Goal: Task Accomplishment & Management: Manage account settings

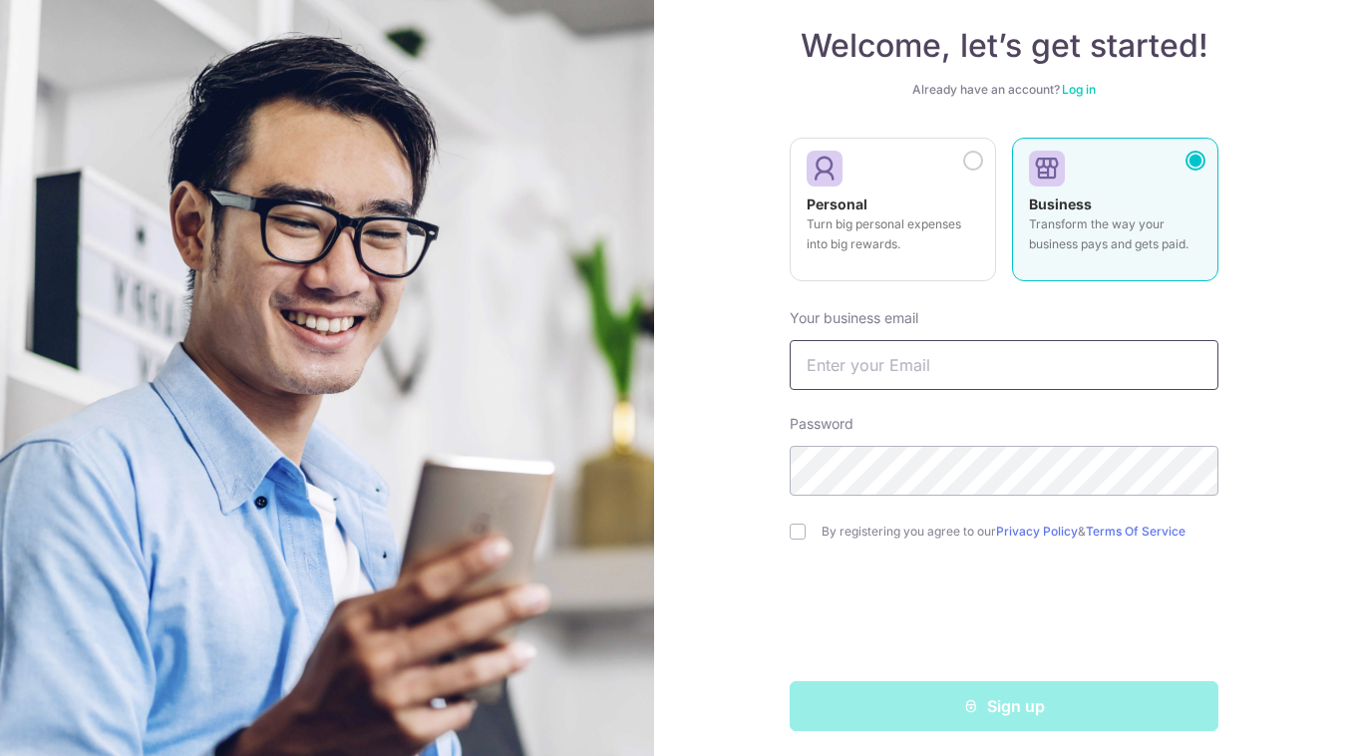
scroll to position [115, 0]
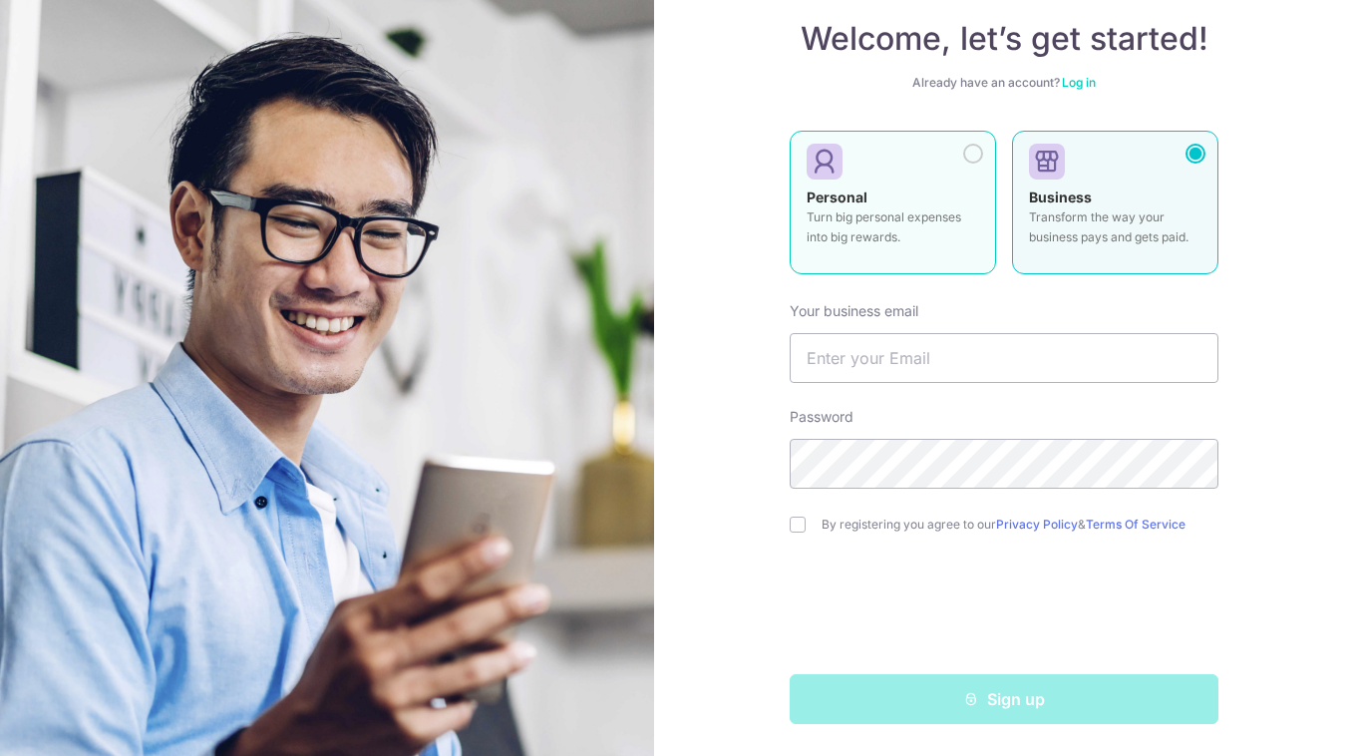
click at [974, 156] on div at bounding box center [973, 154] width 20 height 20
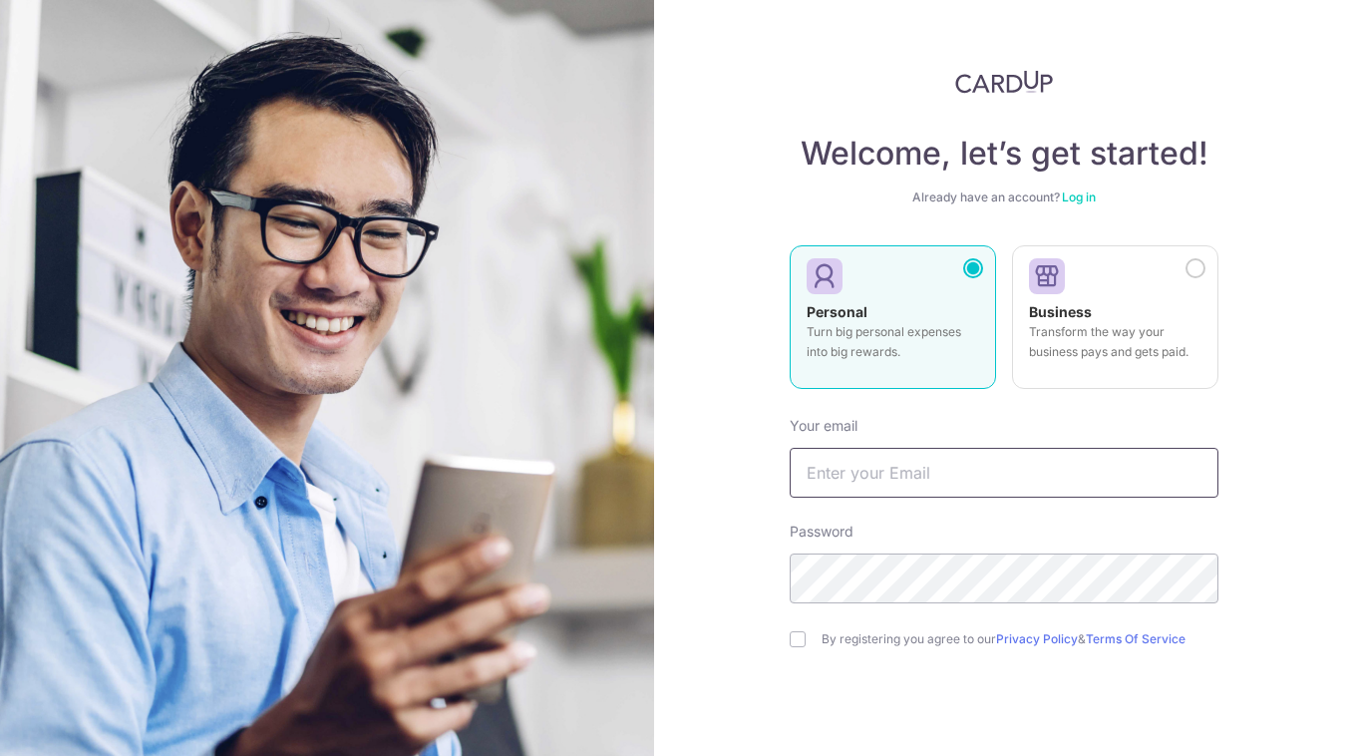
click at [910, 473] on input "text" at bounding box center [1003, 473] width 429 height 50
type input "[PERSON_NAME][EMAIL_ADDRESS][DOMAIN_NAME]"
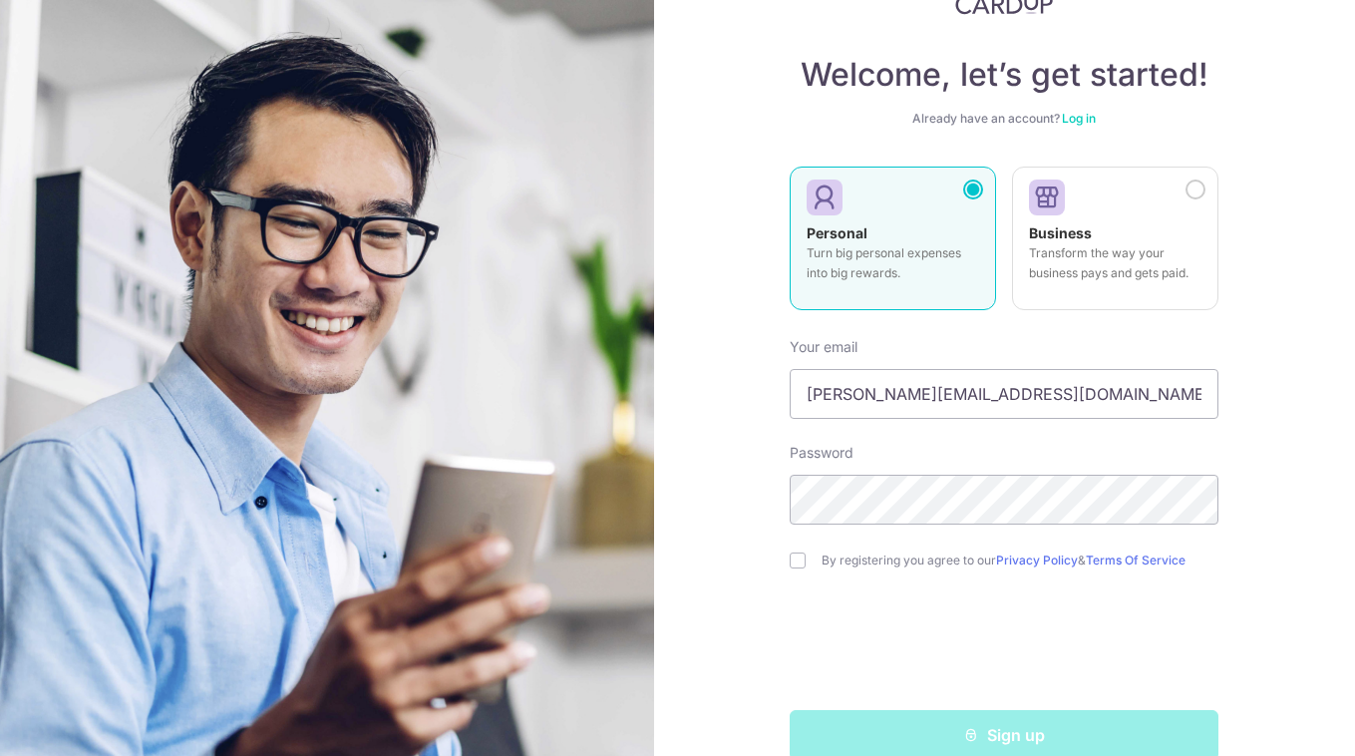
scroll to position [115, 0]
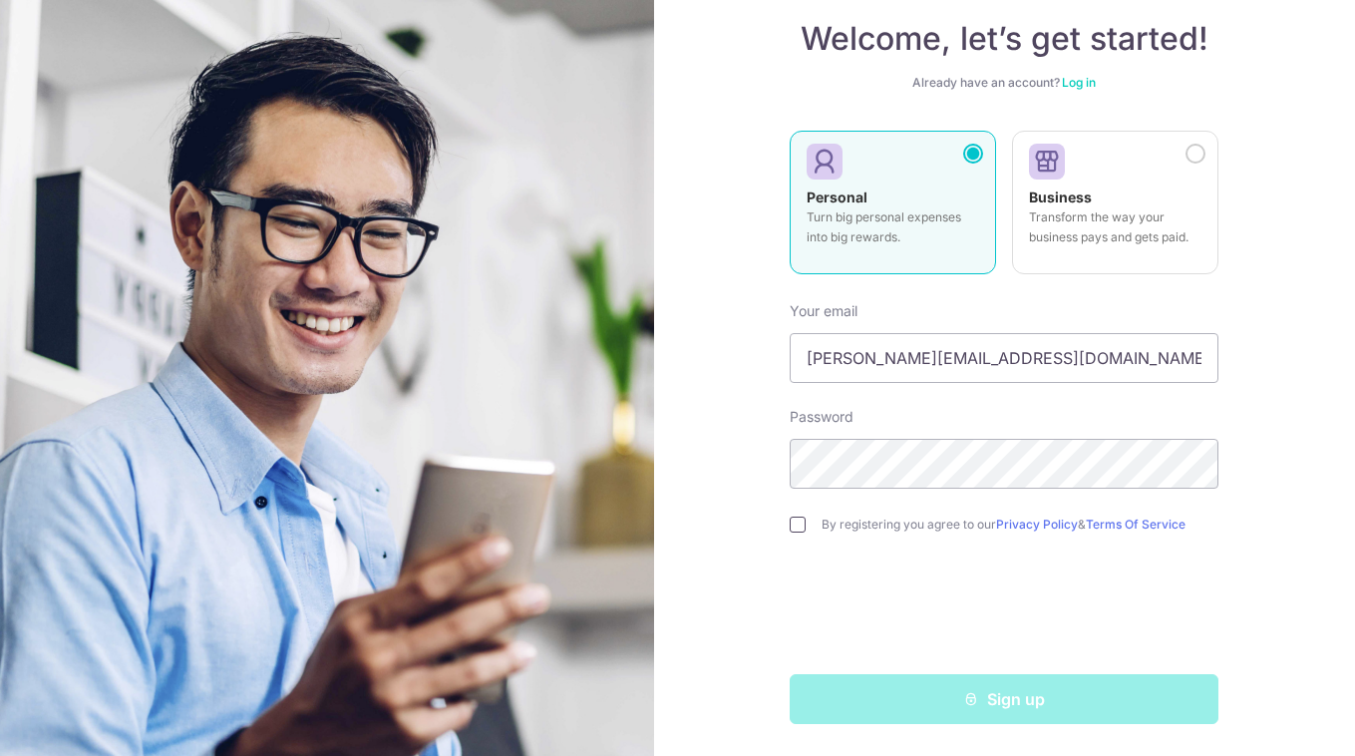
click at [799, 527] on input "checkbox" at bounding box center [797, 524] width 16 height 16
checkbox input "true"
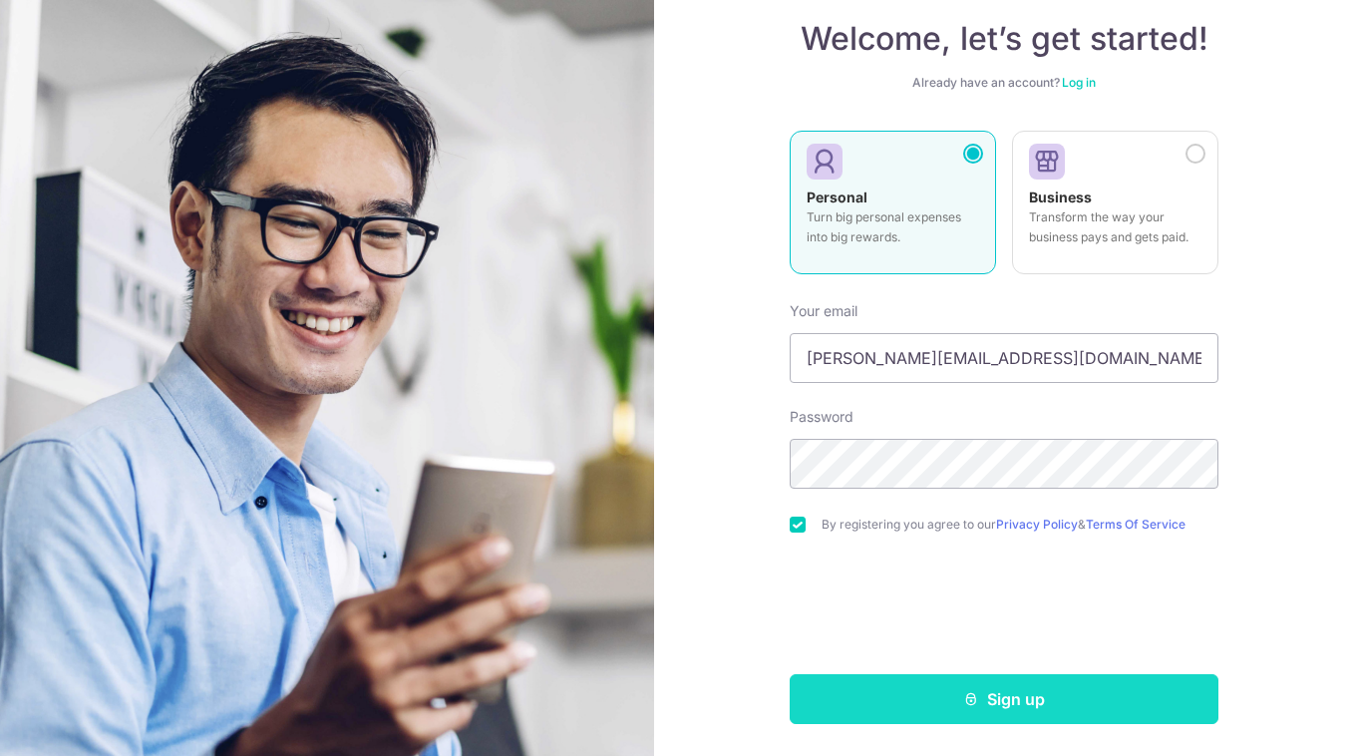
click at [964, 699] on icon "submit" at bounding box center [971, 699] width 16 height 16
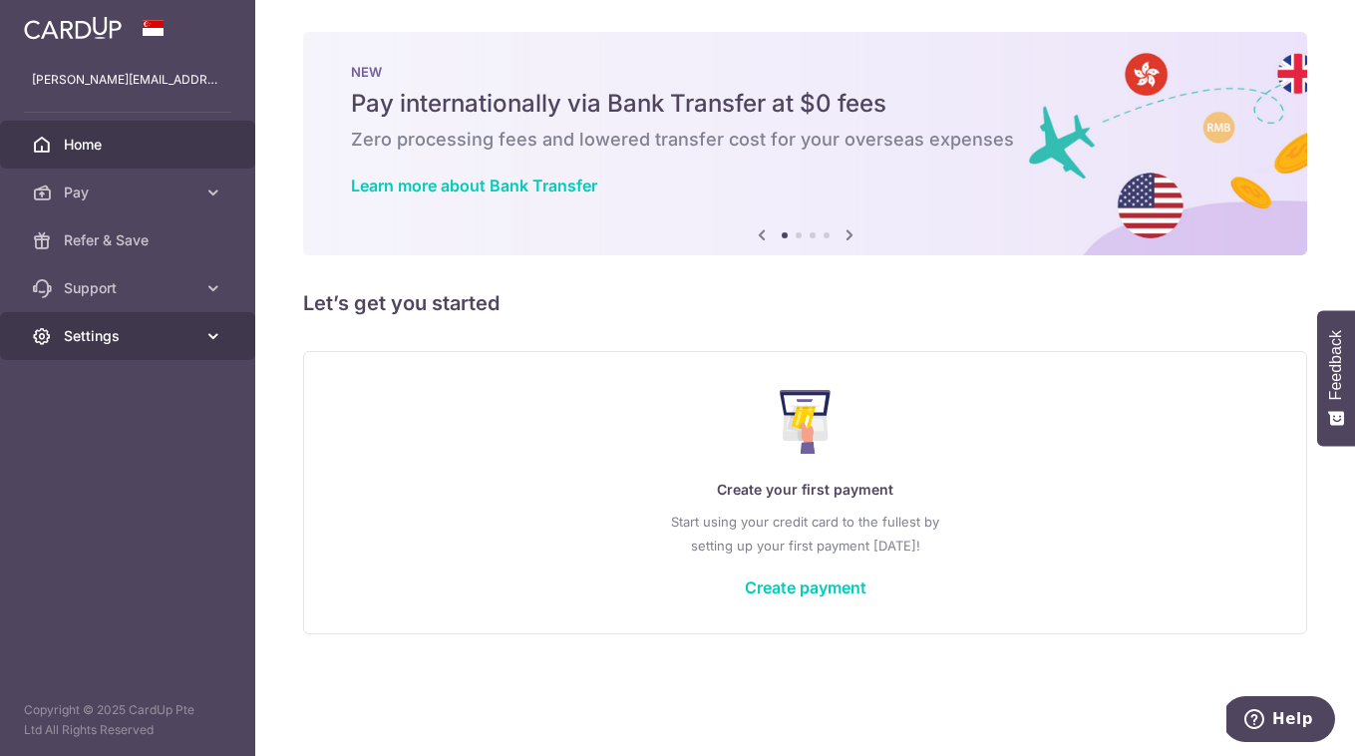
click at [210, 336] on icon at bounding box center [213, 336] width 20 height 20
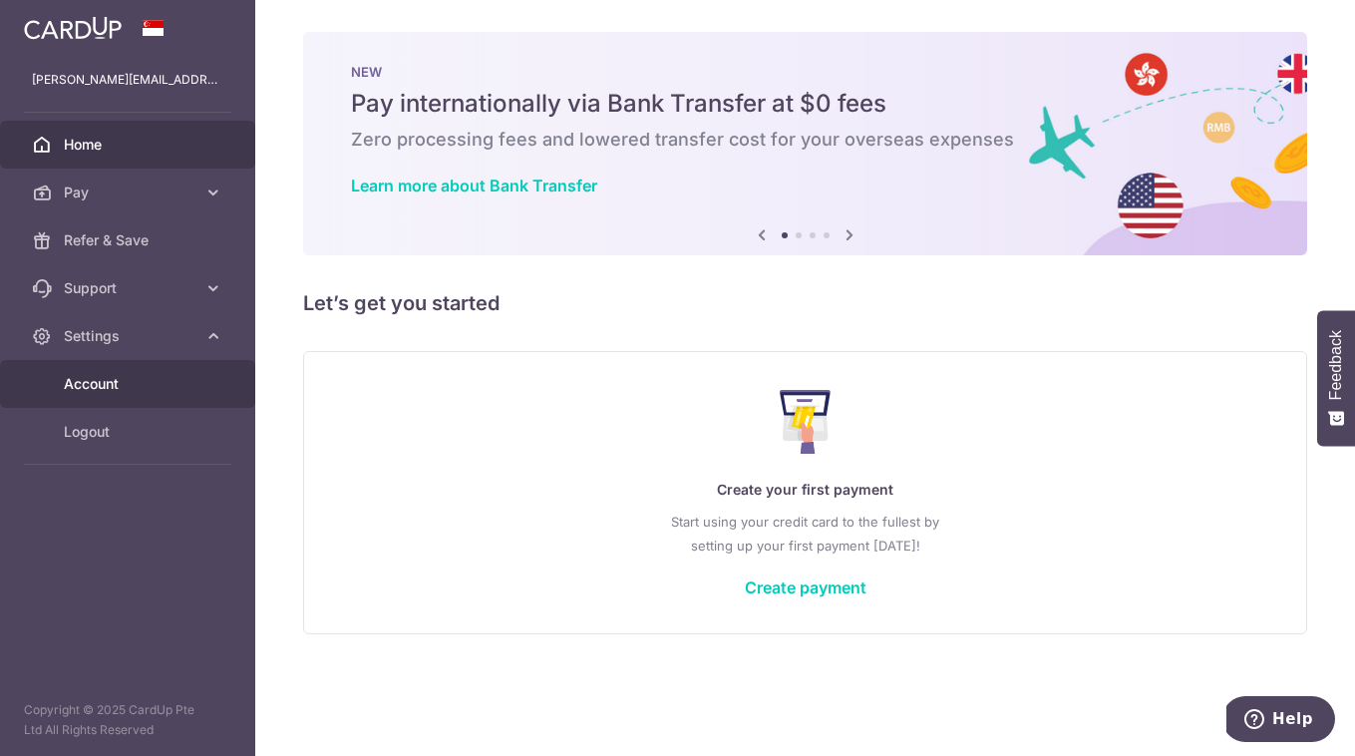
click at [152, 380] on span "Account" at bounding box center [130, 384] width 132 height 20
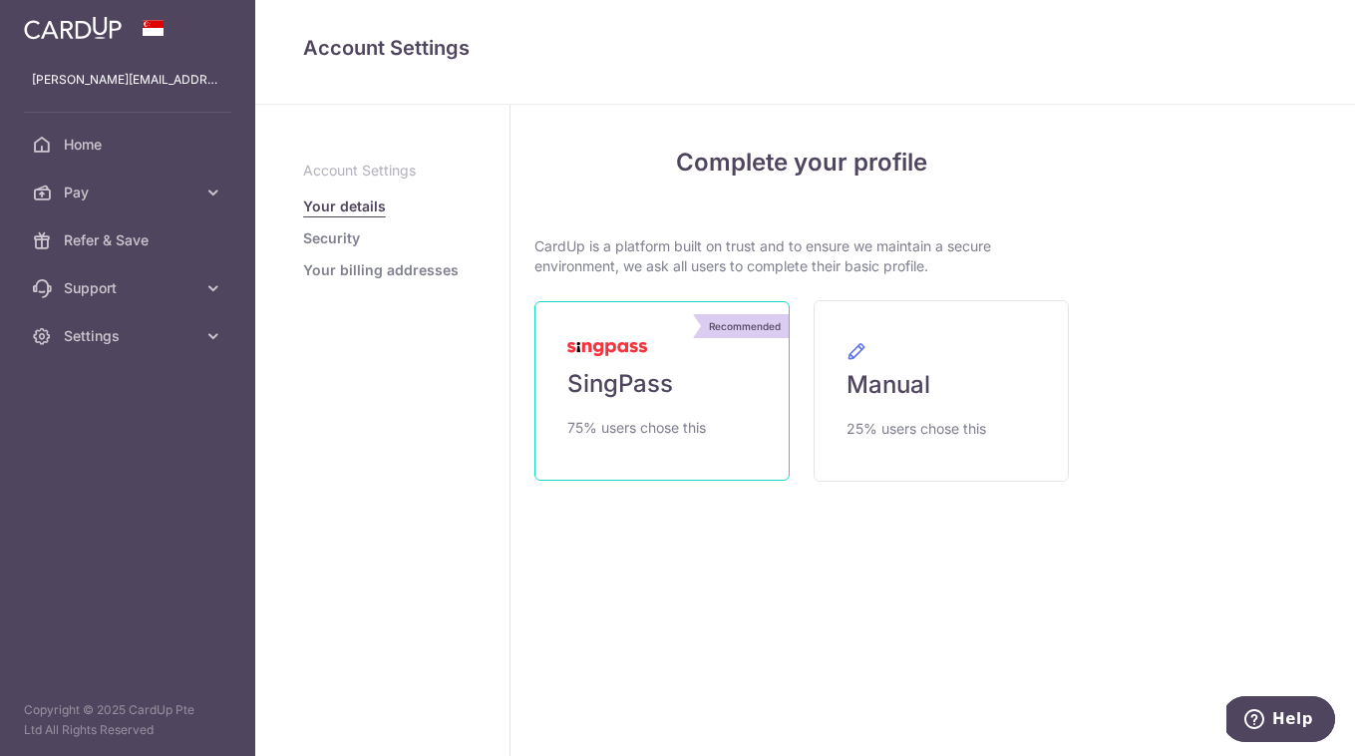
click at [687, 408] on link "Recommended SingPass 75% users chose this" at bounding box center [661, 390] width 255 height 179
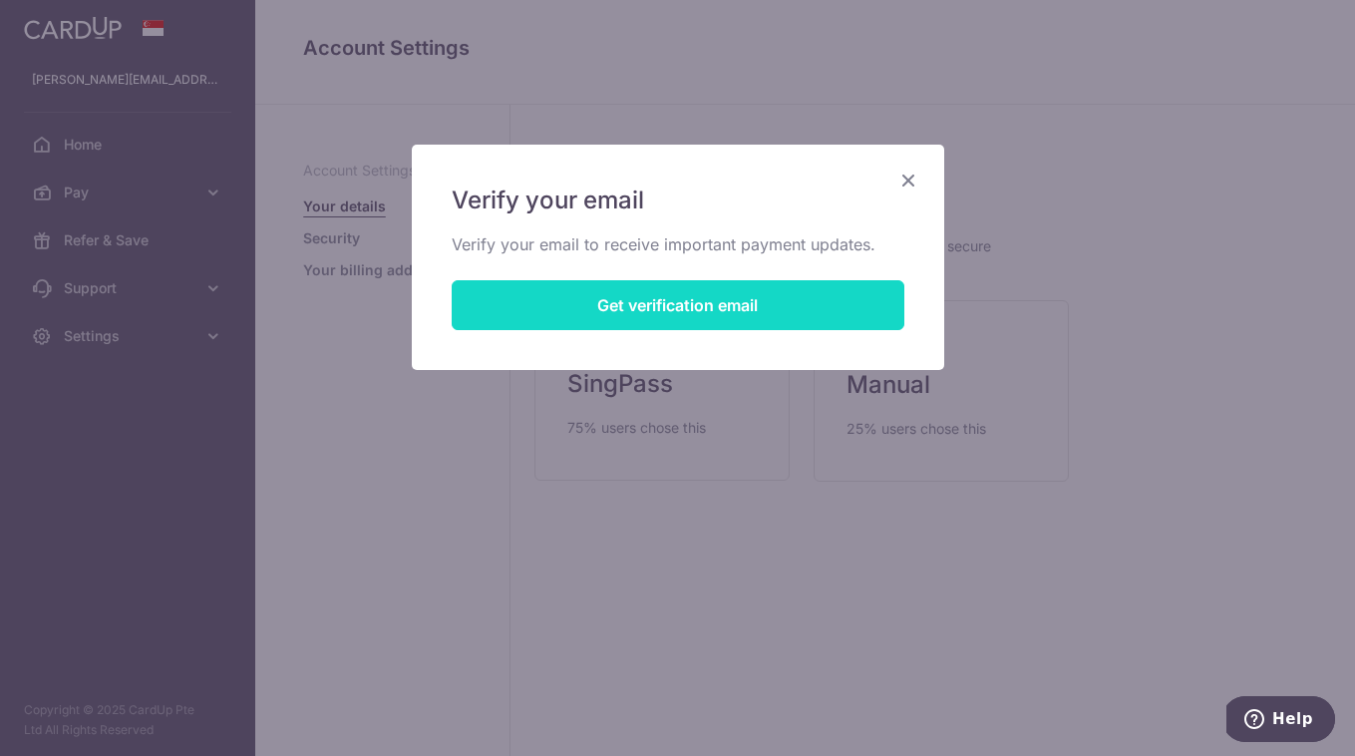
click at [663, 307] on button "Get verification email" at bounding box center [678, 305] width 453 height 50
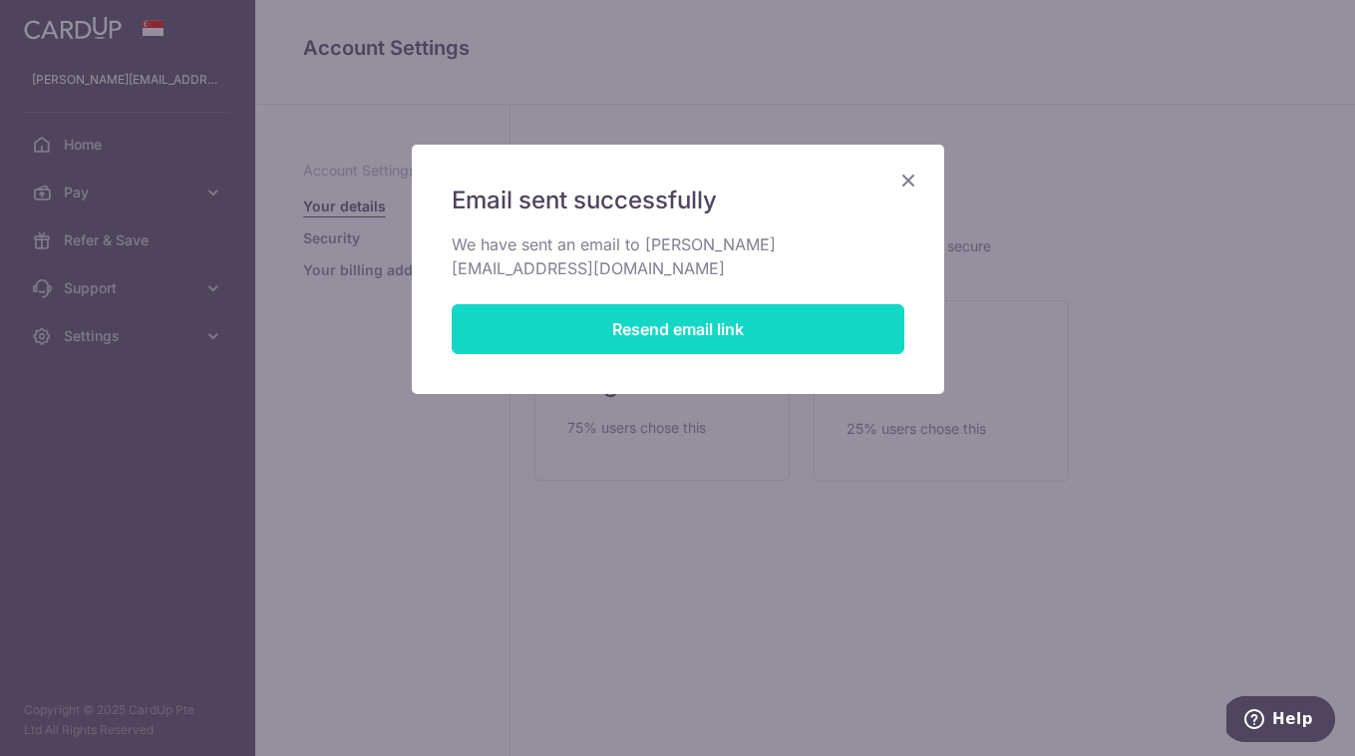
click at [663, 307] on button "Resend email link" at bounding box center [678, 329] width 453 height 50
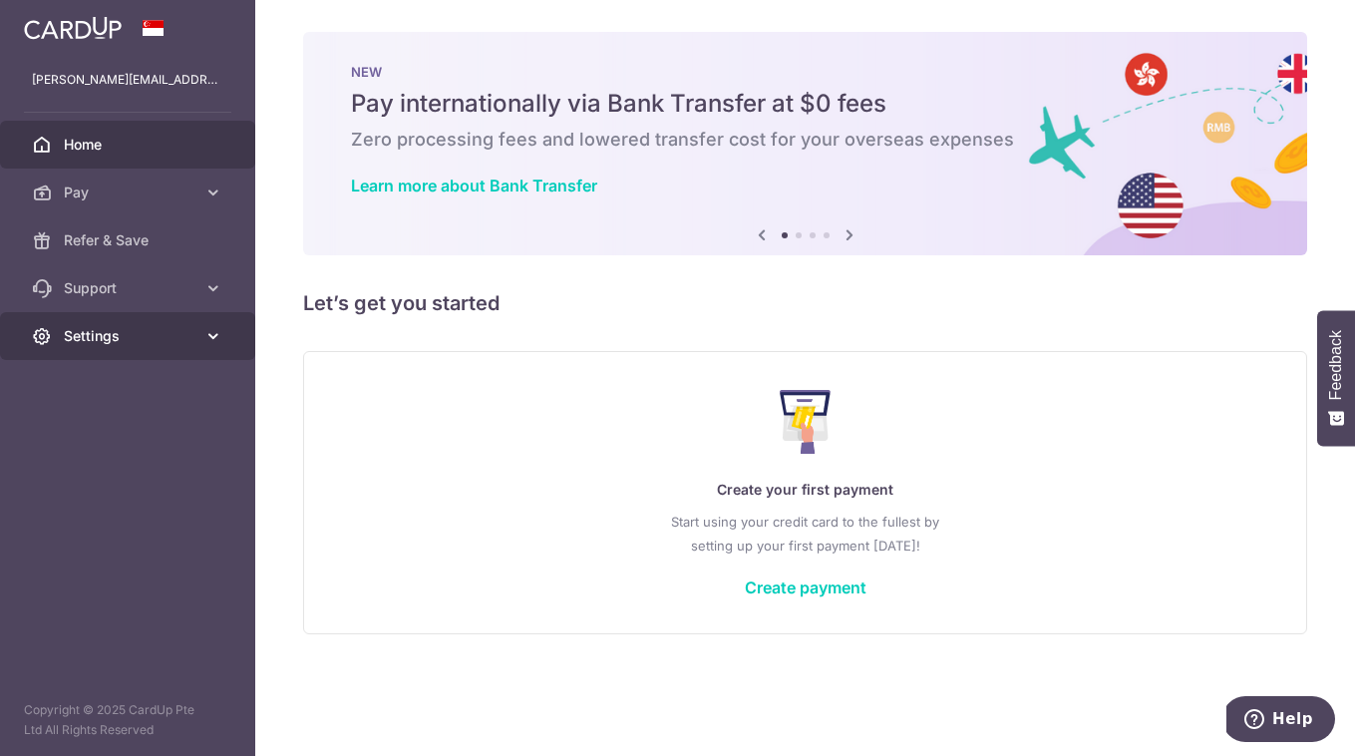
click at [156, 337] on span "Settings" at bounding box center [130, 336] width 132 height 20
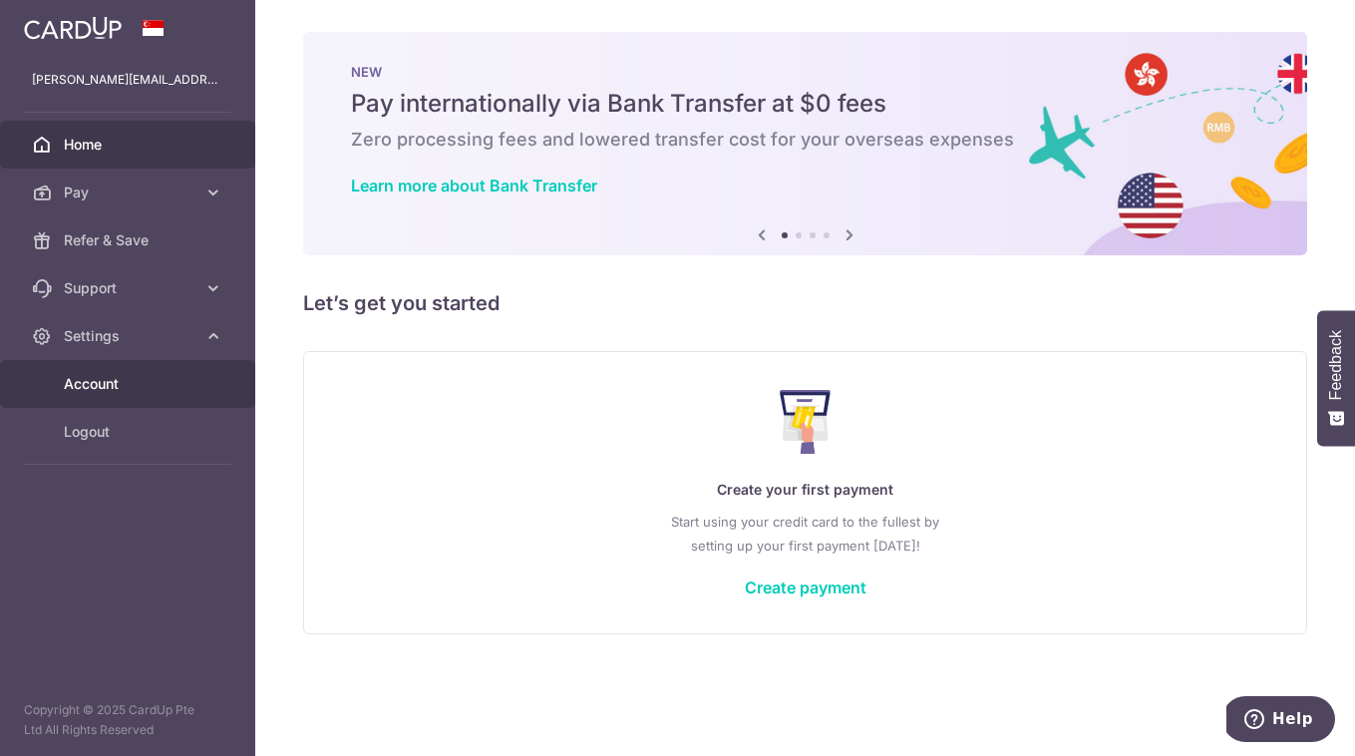
click at [168, 376] on span "Account" at bounding box center [130, 384] width 132 height 20
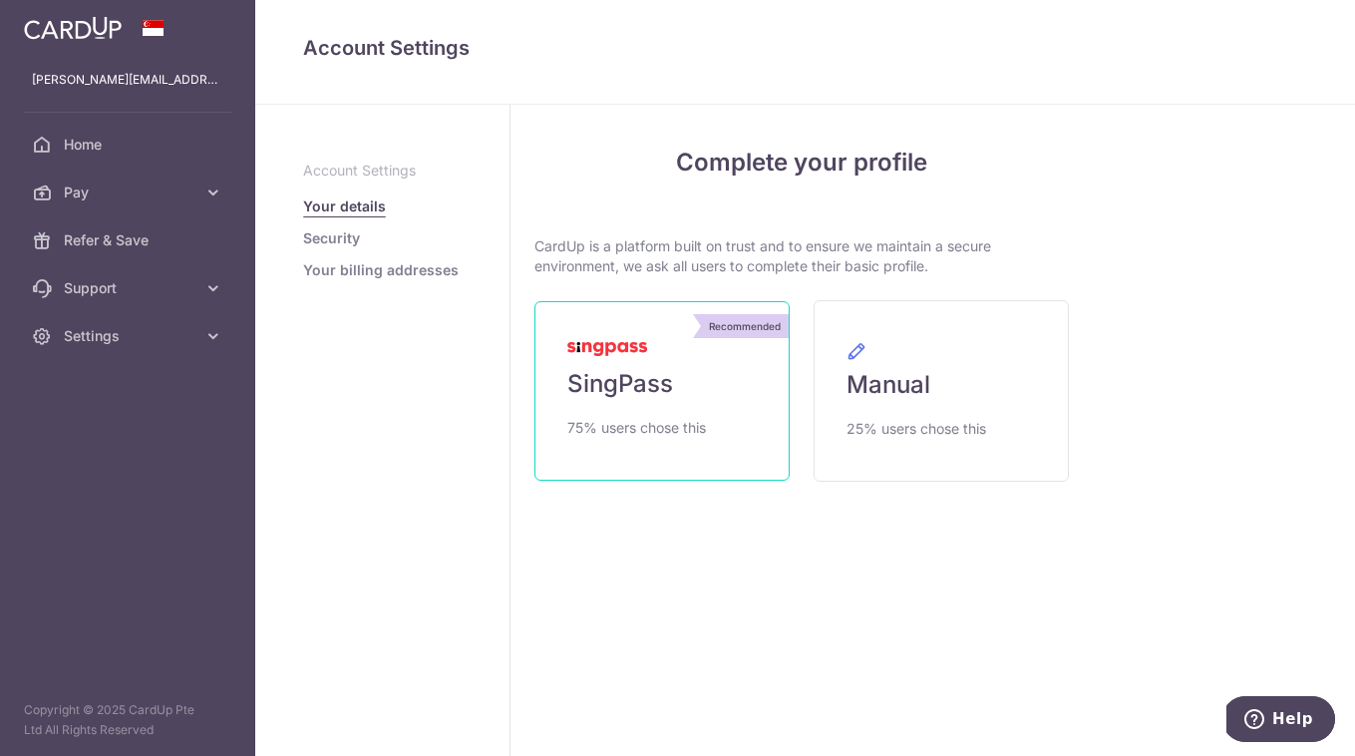
click at [634, 400] on link "Recommended SingPass 75% users chose this" at bounding box center [661, 390] width 255 height 179
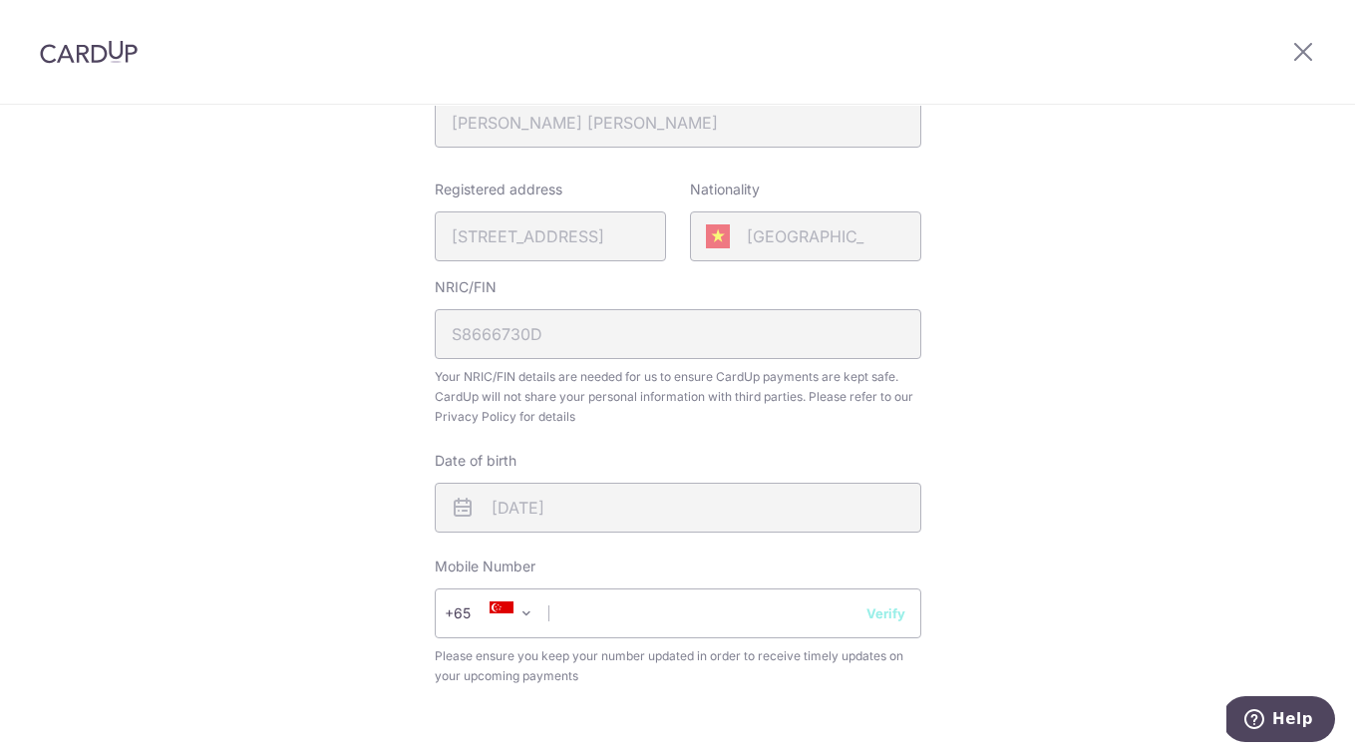
scroll to position [442, 0]
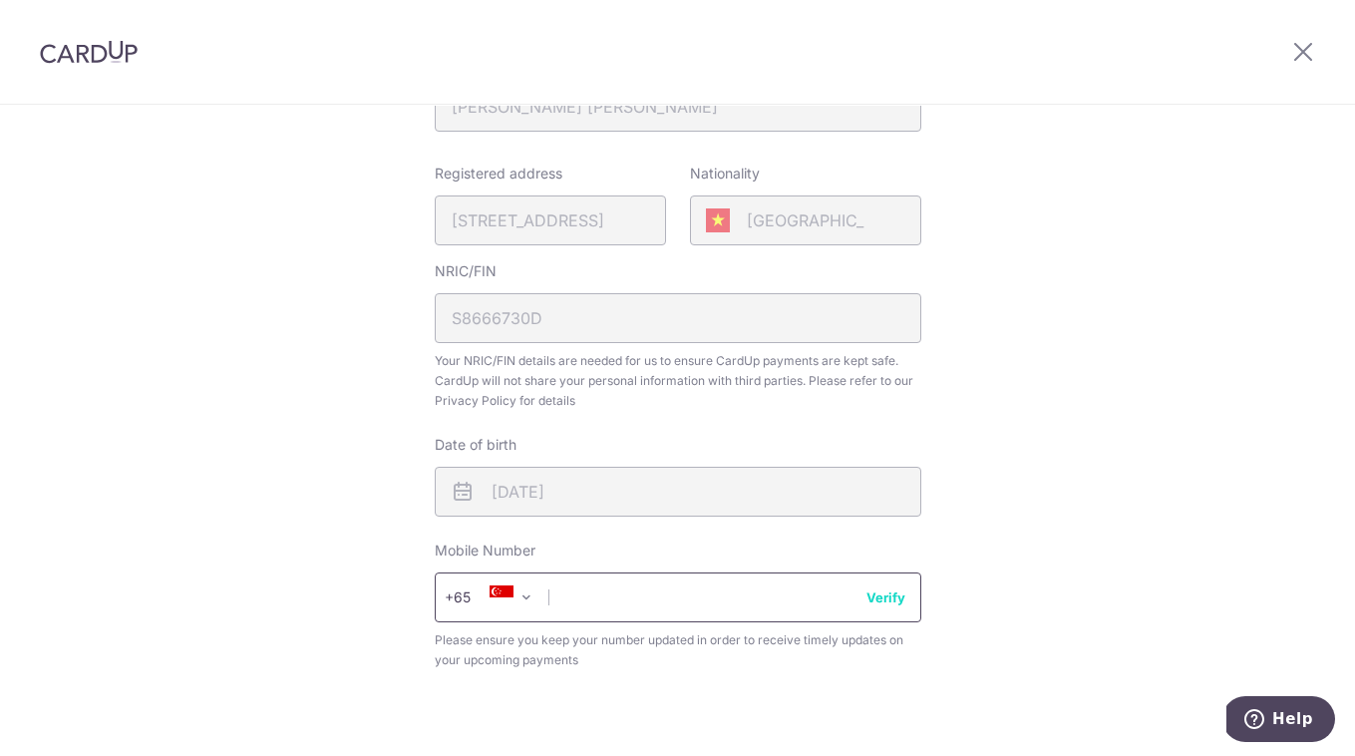
click at [599, 588] on input "text" at bounding box center [678, 597] width 486 height 50
type input "81267996"
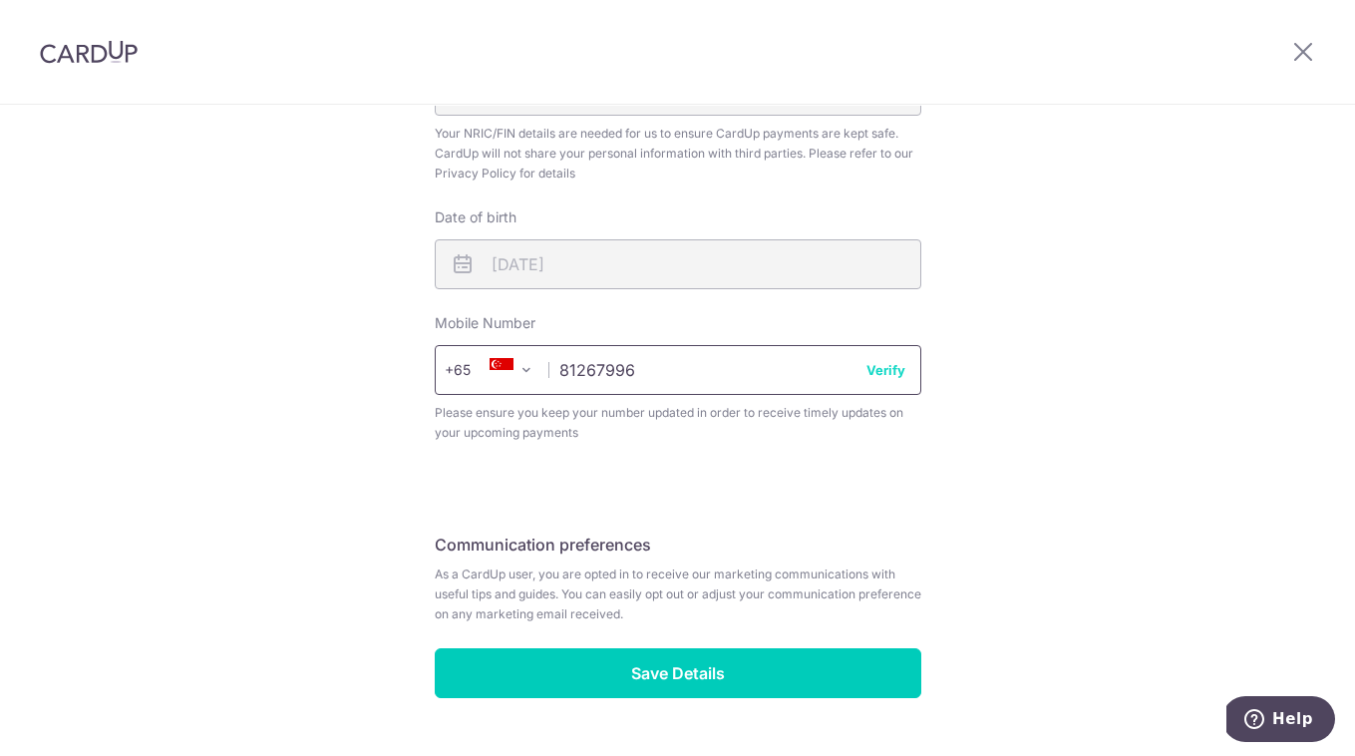
scroll to position [721, 0]
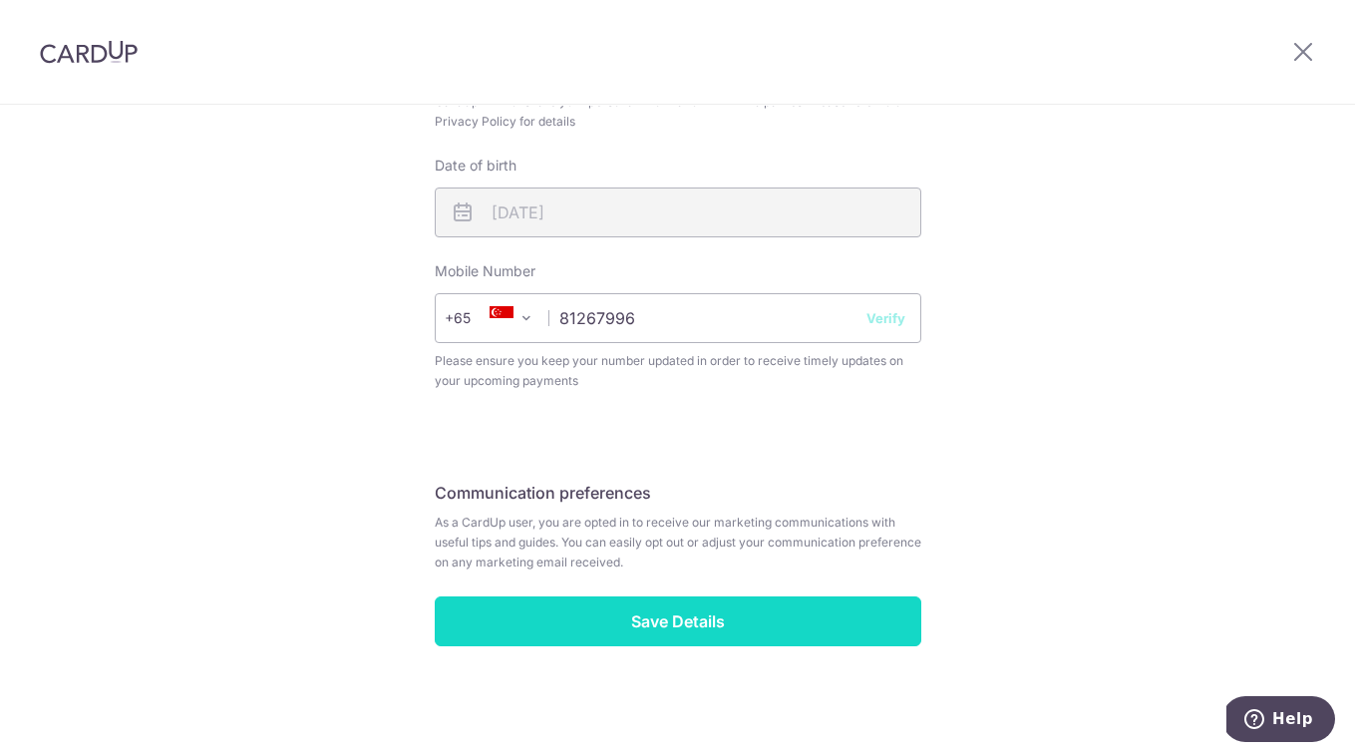
click at [744, 620] on input "Save Details" at bounding box center [678, 621] width 486 height 50
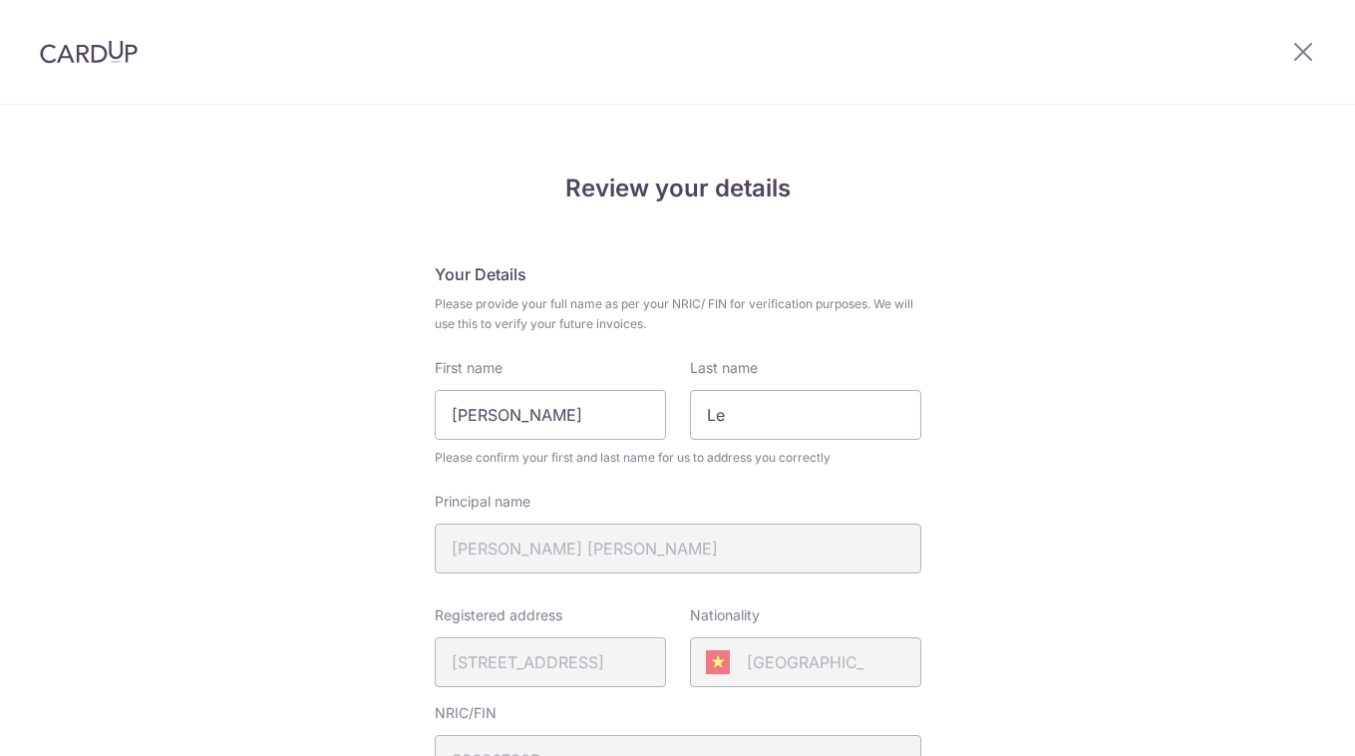
scroll to position [749, 0]
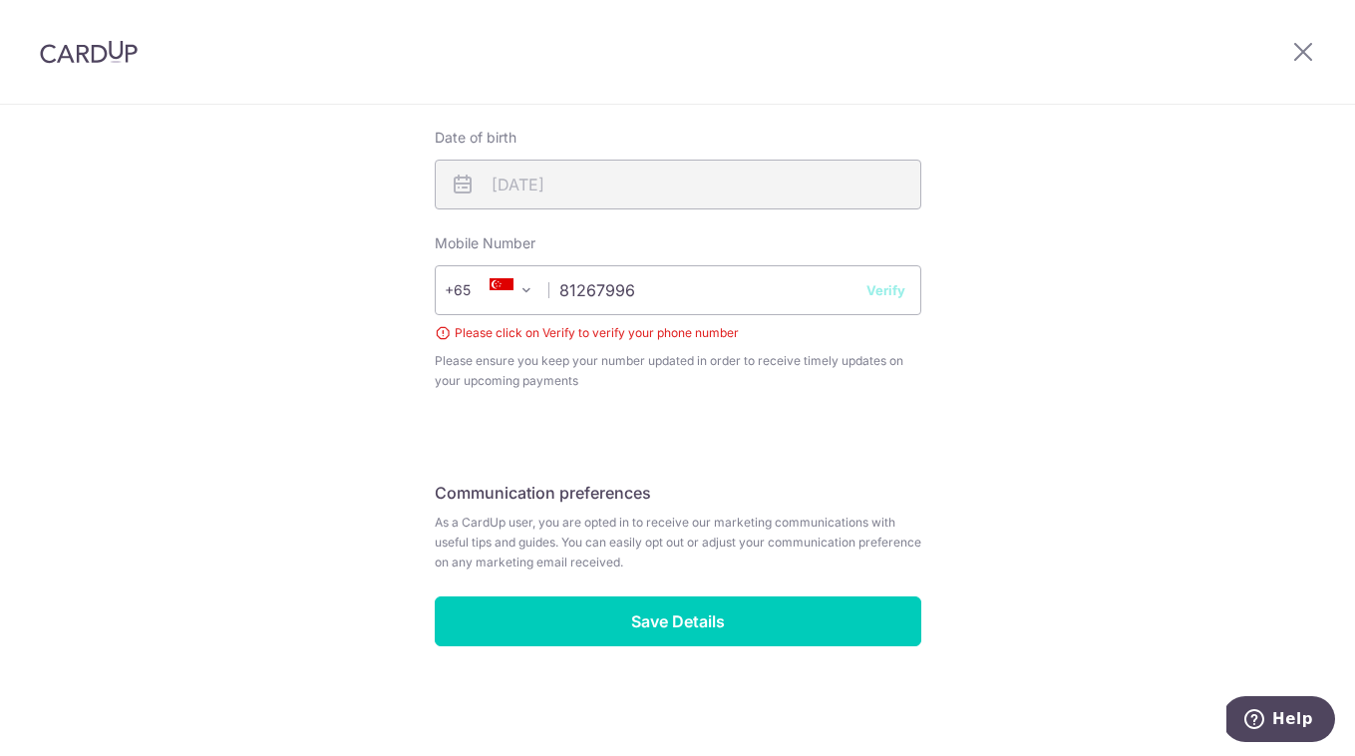
click at [884, 288] on button "Verify" at bounding box center [885, 290] width 39 height 20
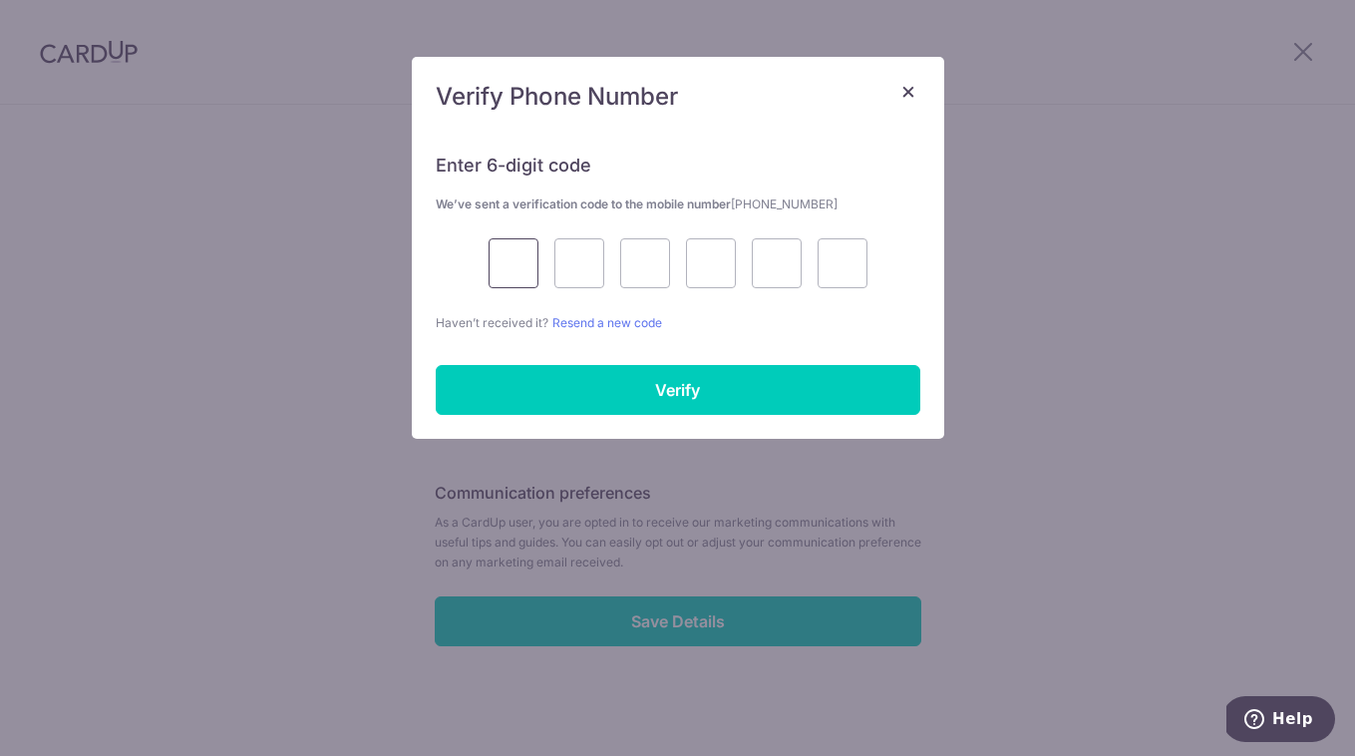
click at [512, 263] on input "text" at bounding box center [513, 263] width 50 height 50
type input "8"
type input "3"
type input "5"
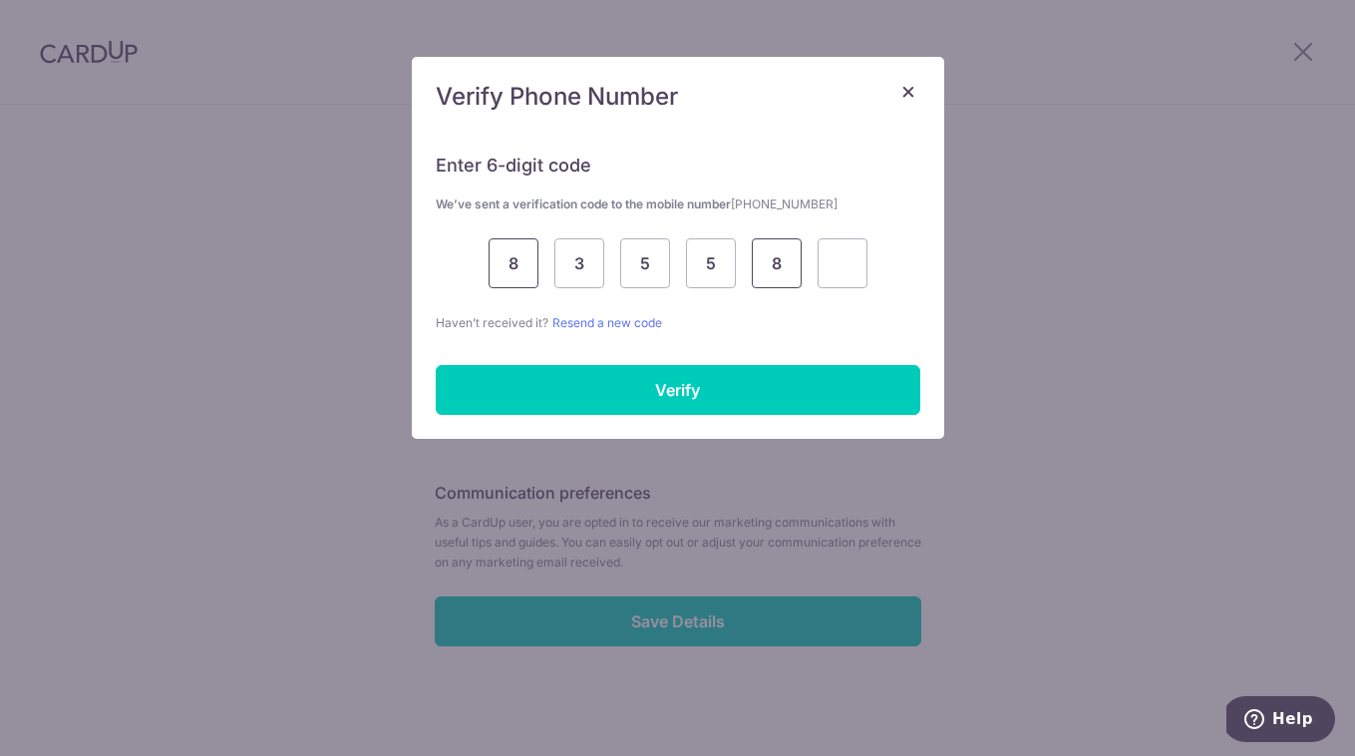
type input "8"
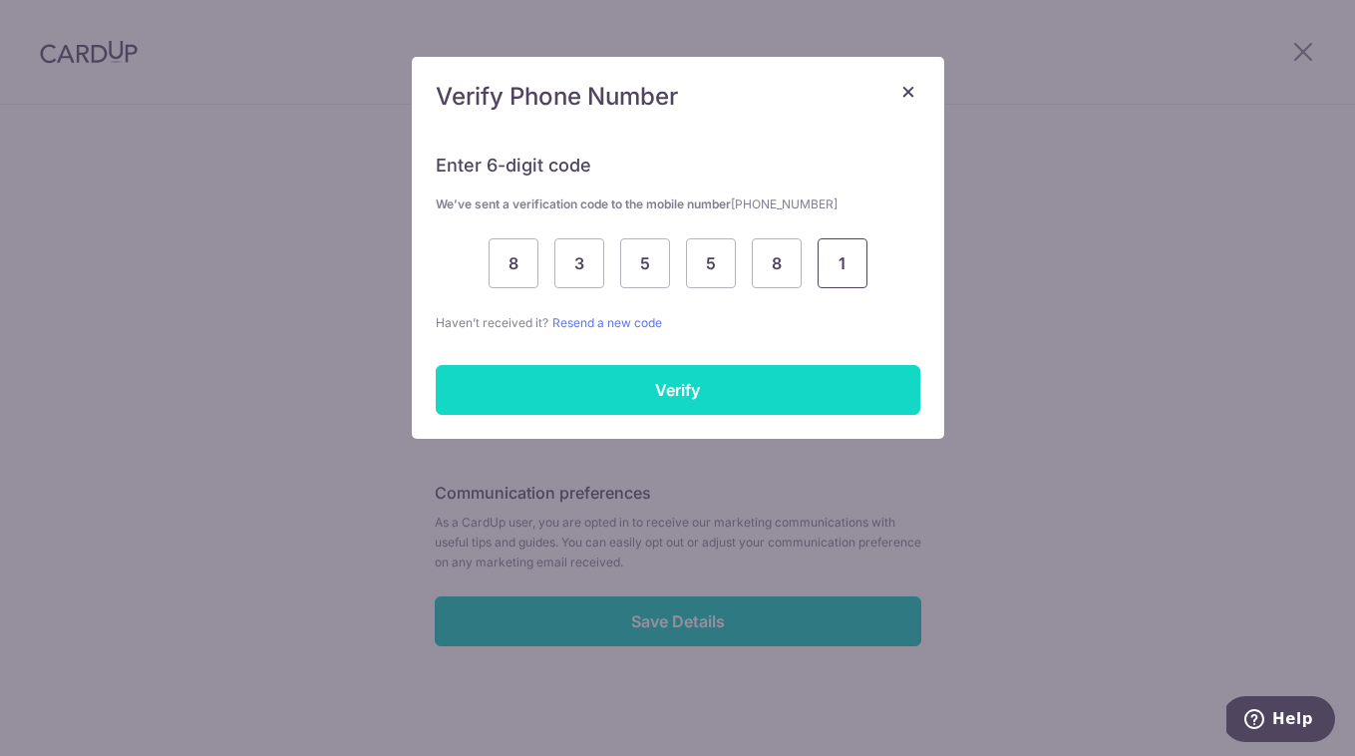
type input "1"
click at [616, 391] on input "Verify" at bounding box center [678, 390] width 484 height 50
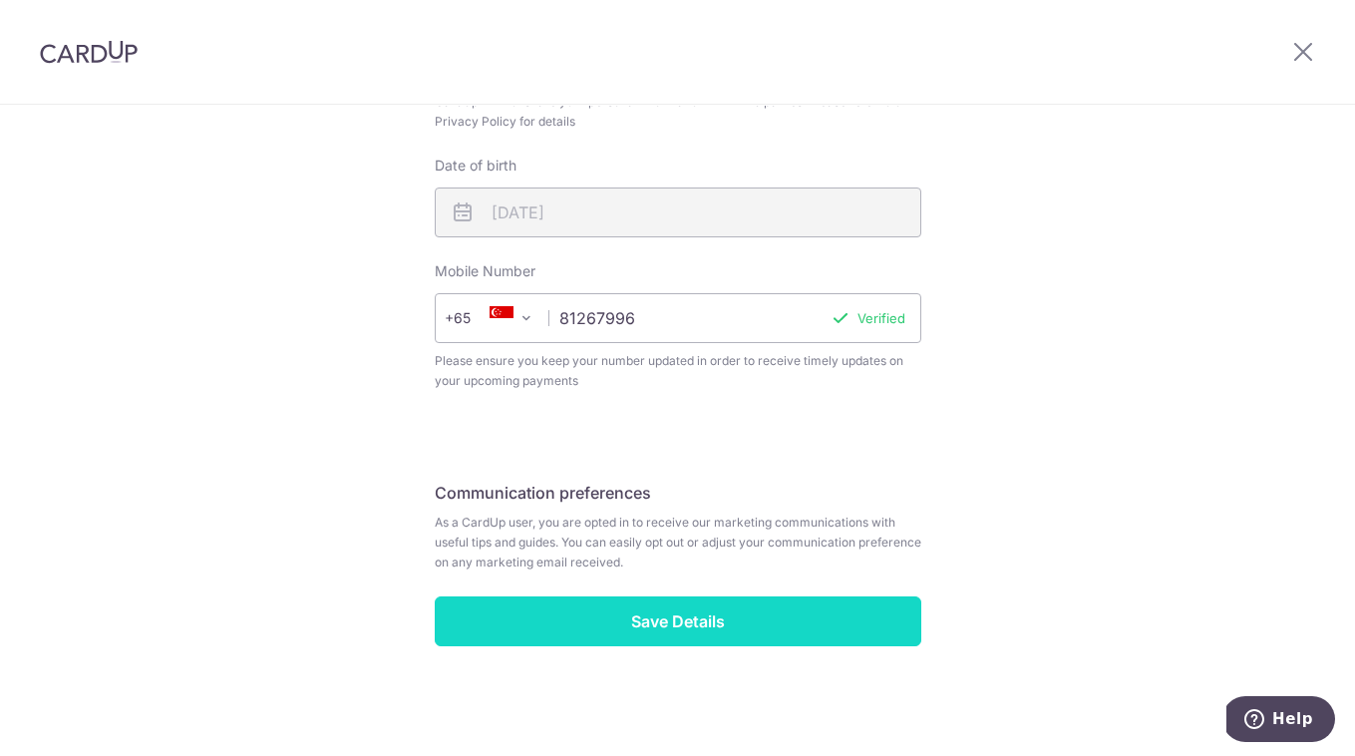
click at [676, 615] on input "Save Details" at bounding box center [678, 621] width 486 height 50
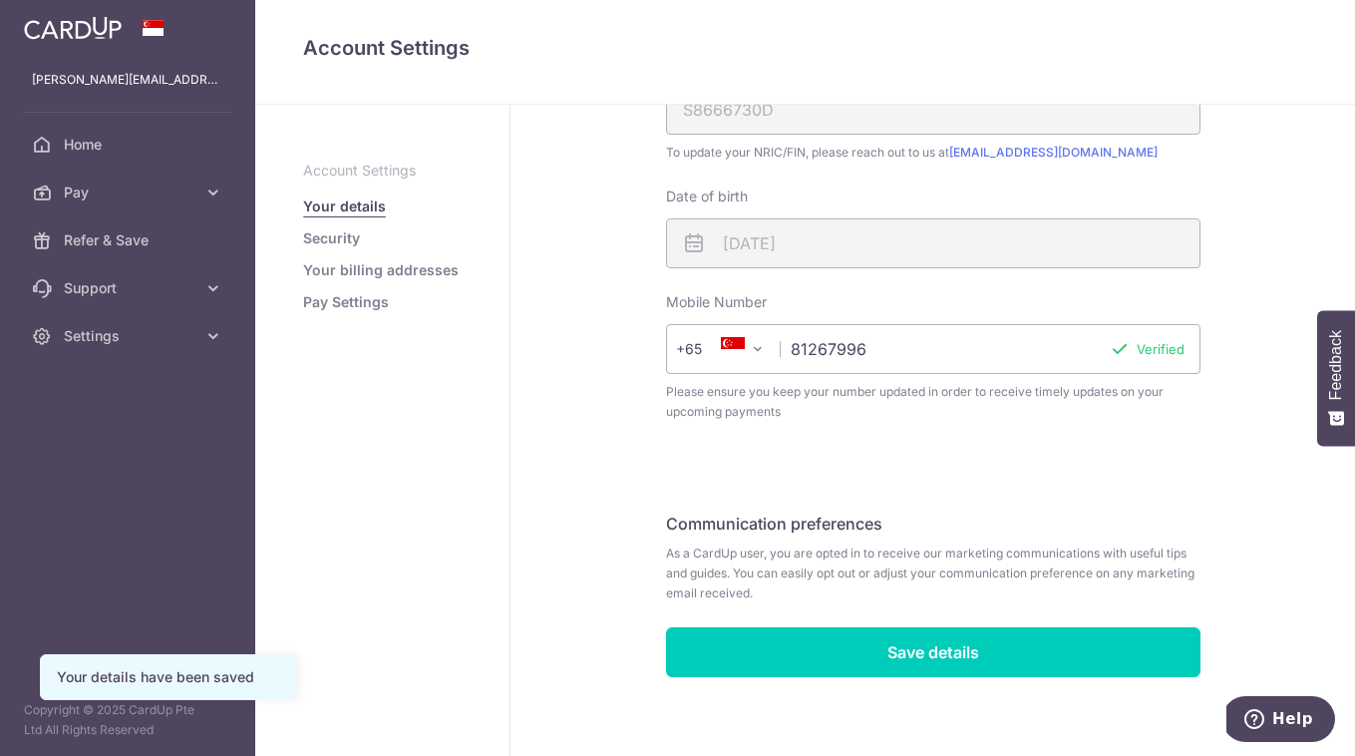
scroll to position [523, 0]
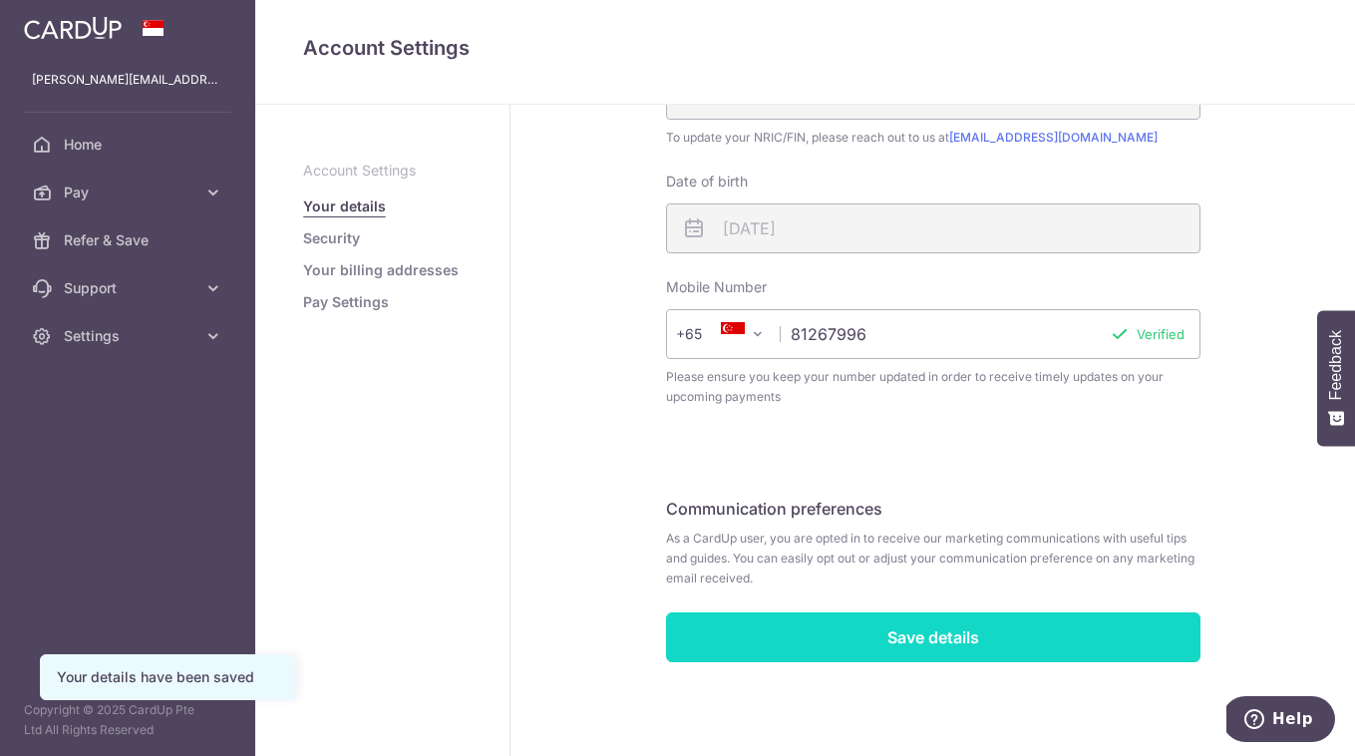
click at [864, 638] on input "Save details" at bounding box center [933, 637] width 534 height 50
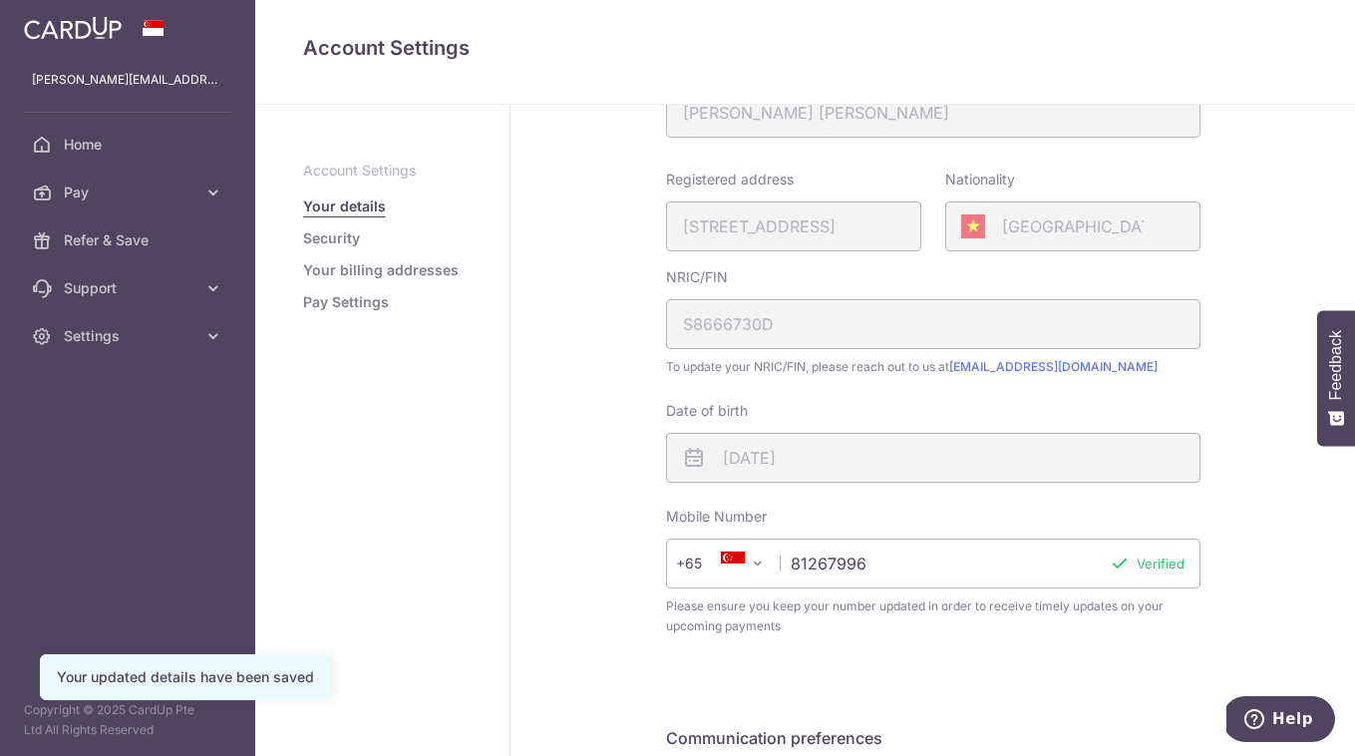
scroll to position [523, 0]
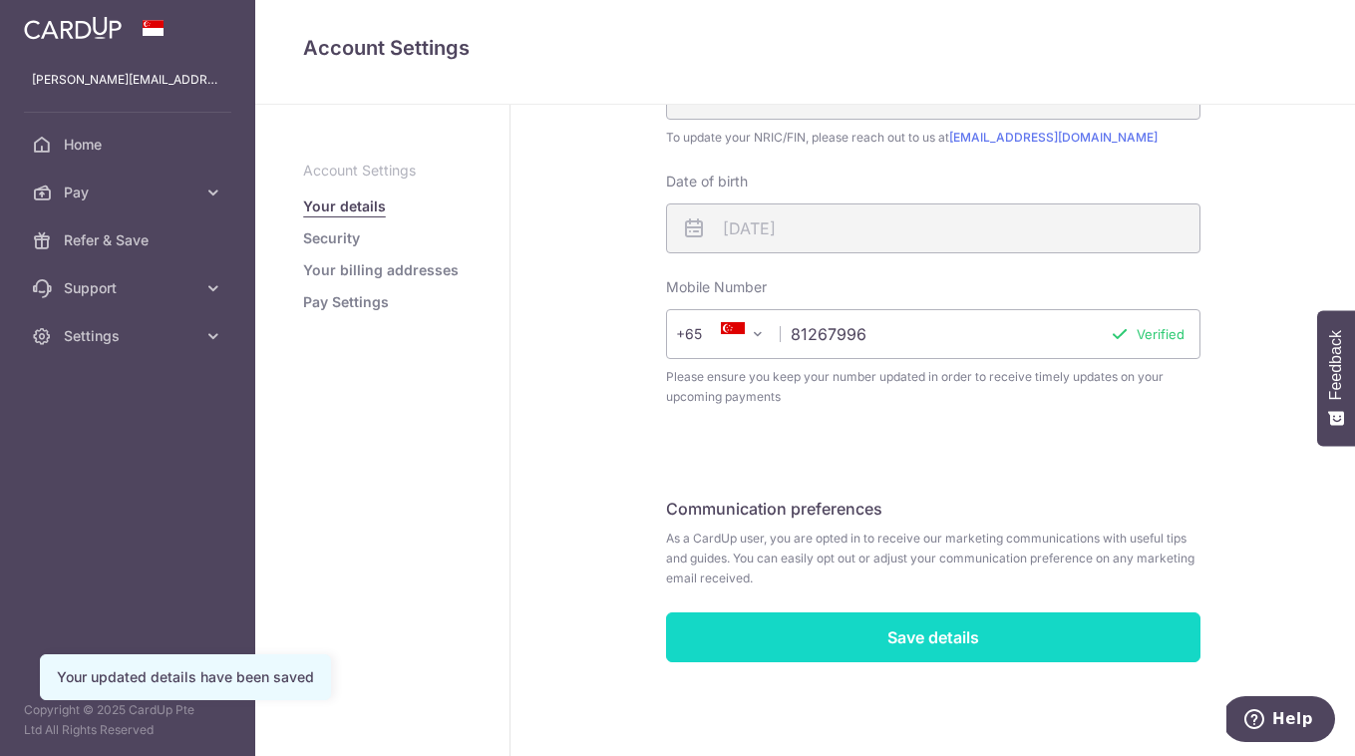
click at [883, 651] on input "Save details" at bounding box center [933, 637] width 534 height 50
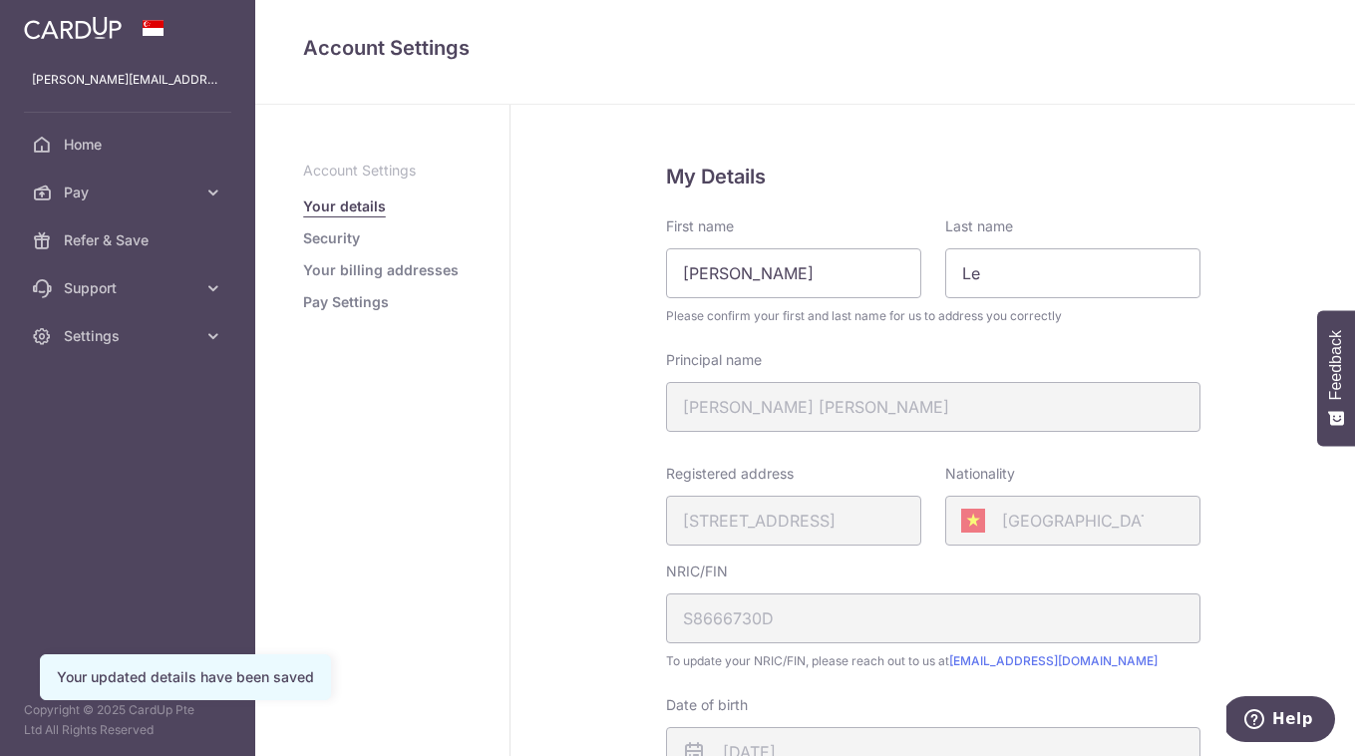
click at [346, 239] on link "Security" at bounding box center [331, 238] width 57 height 20
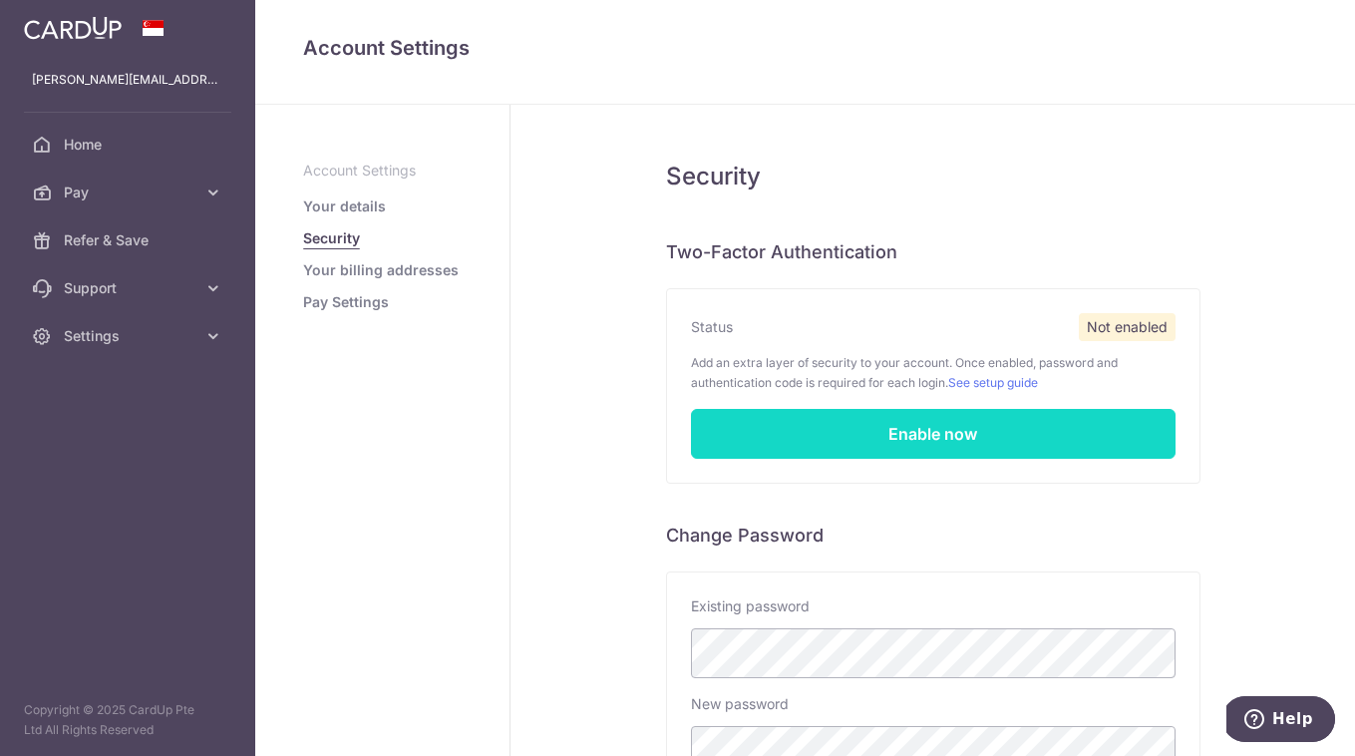
click at [942, 441] on link "Enable now" at bounding box center [933, 434] width 484 height 50
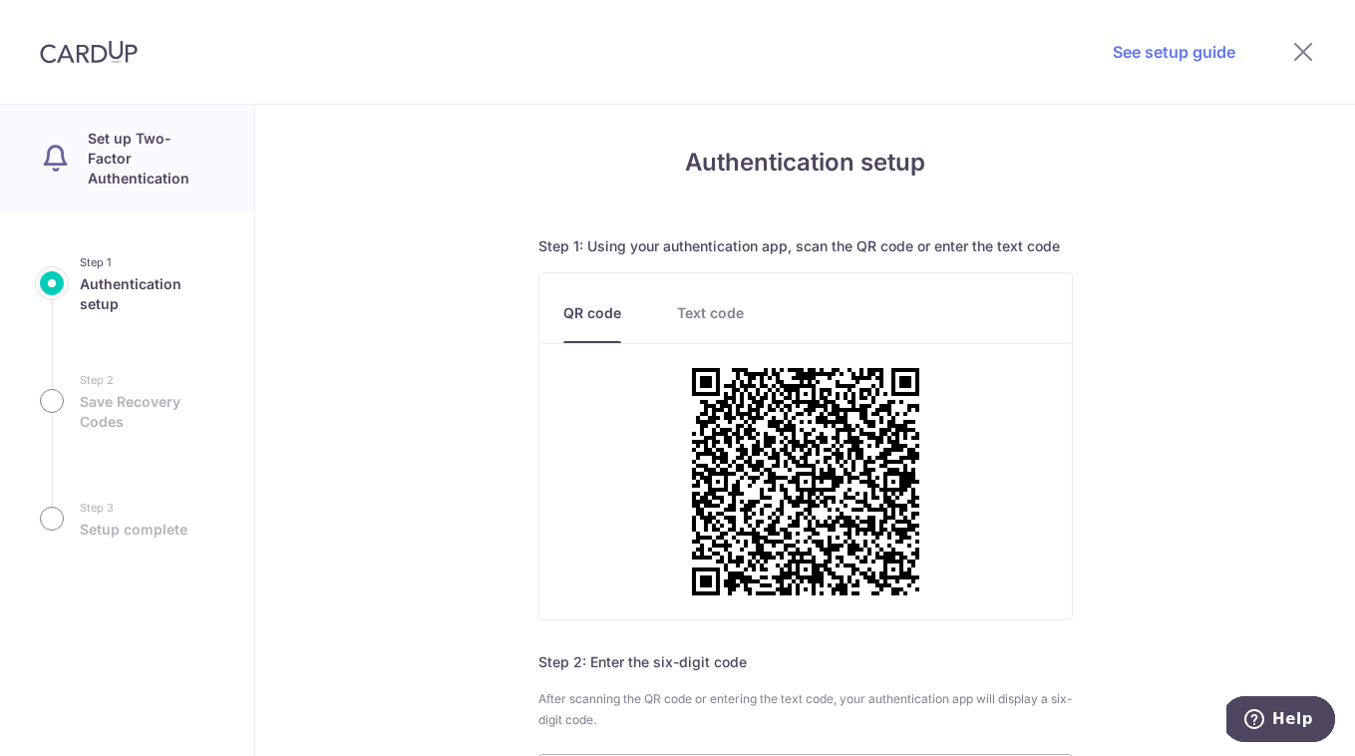
click at [695, 299] on ul "QR code Text code" at bounding box center [805, 308] width 484 height 70
click at [712, 322] on link "Text code" at bounding box center [710, 323] width 67 height 40
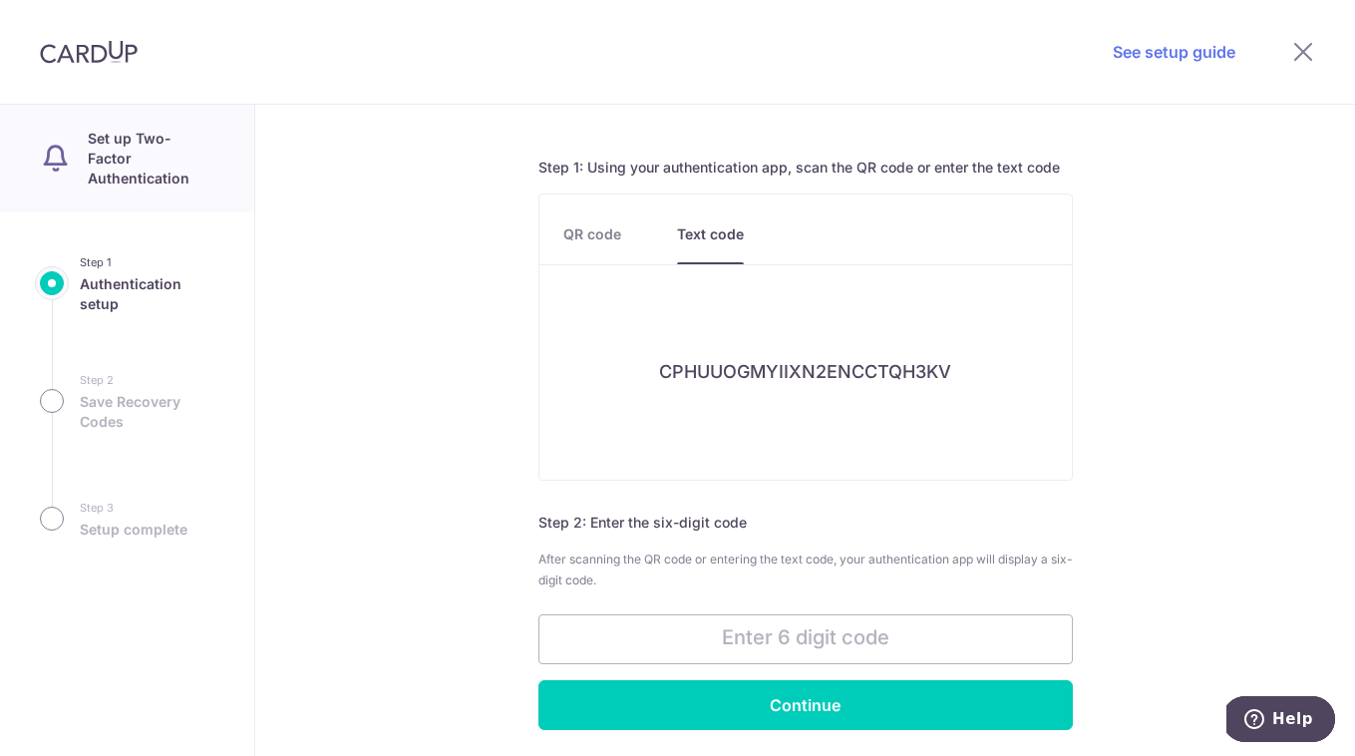
scroll to position [76, 0]
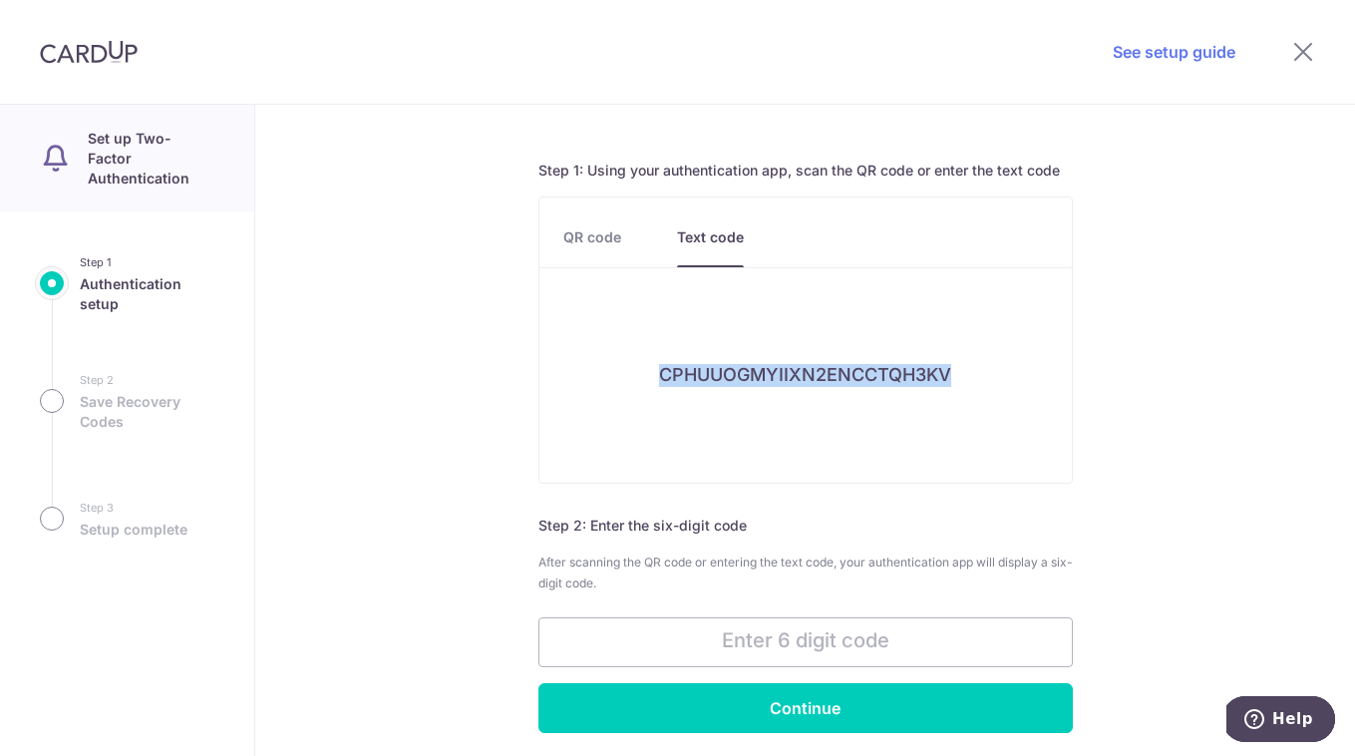
drag, startPoint x: 661, startPoint y: 375, endPoint x: 954, endPoint y: 374, distance: 293.0
click at [954, 374] on div "CPHUUOGMYIIXN2ENCCTQH3KV" at bounding box center [805, 375] width 532 height 119
copy h6 "CPHUUOGMYIIXN2ENCCTQH3KV"
click at [851, 638] on input "text" at bounding box center [805, 642] width 534 height 50
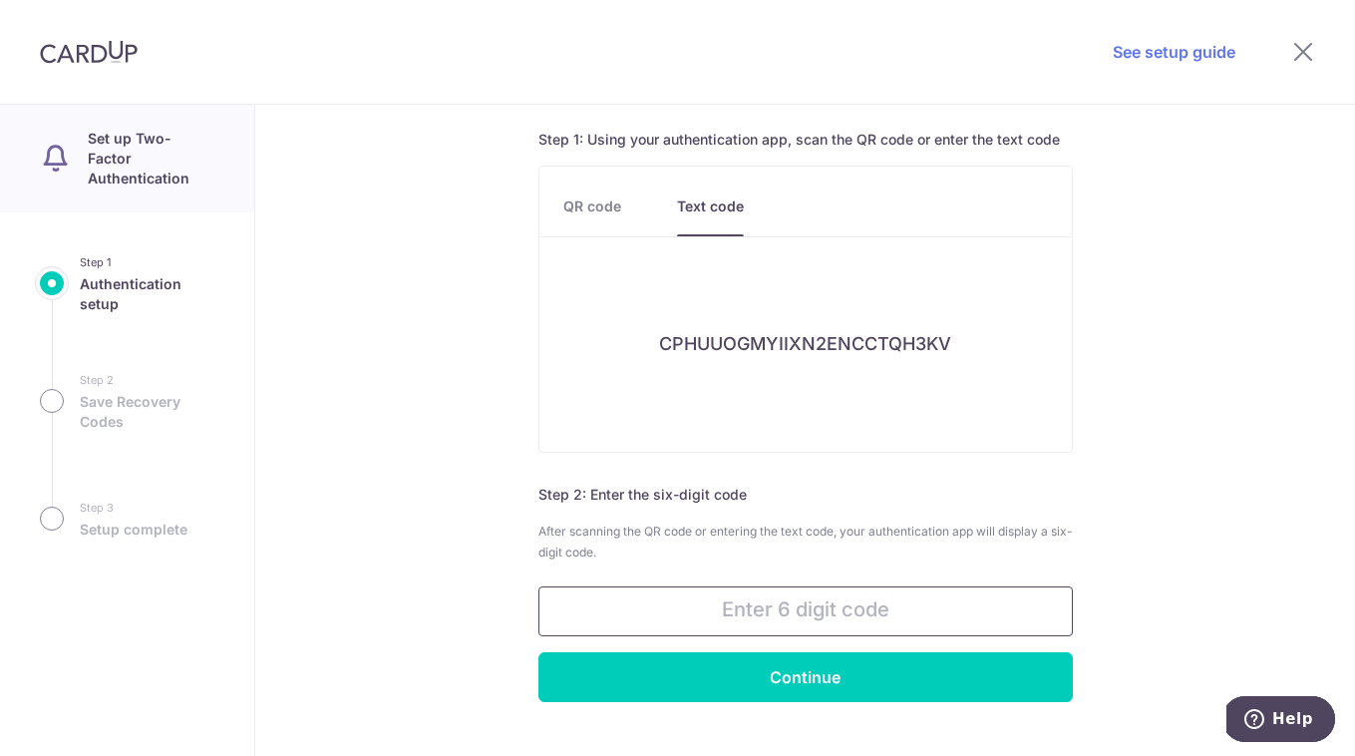
scroll to position [133, 0]
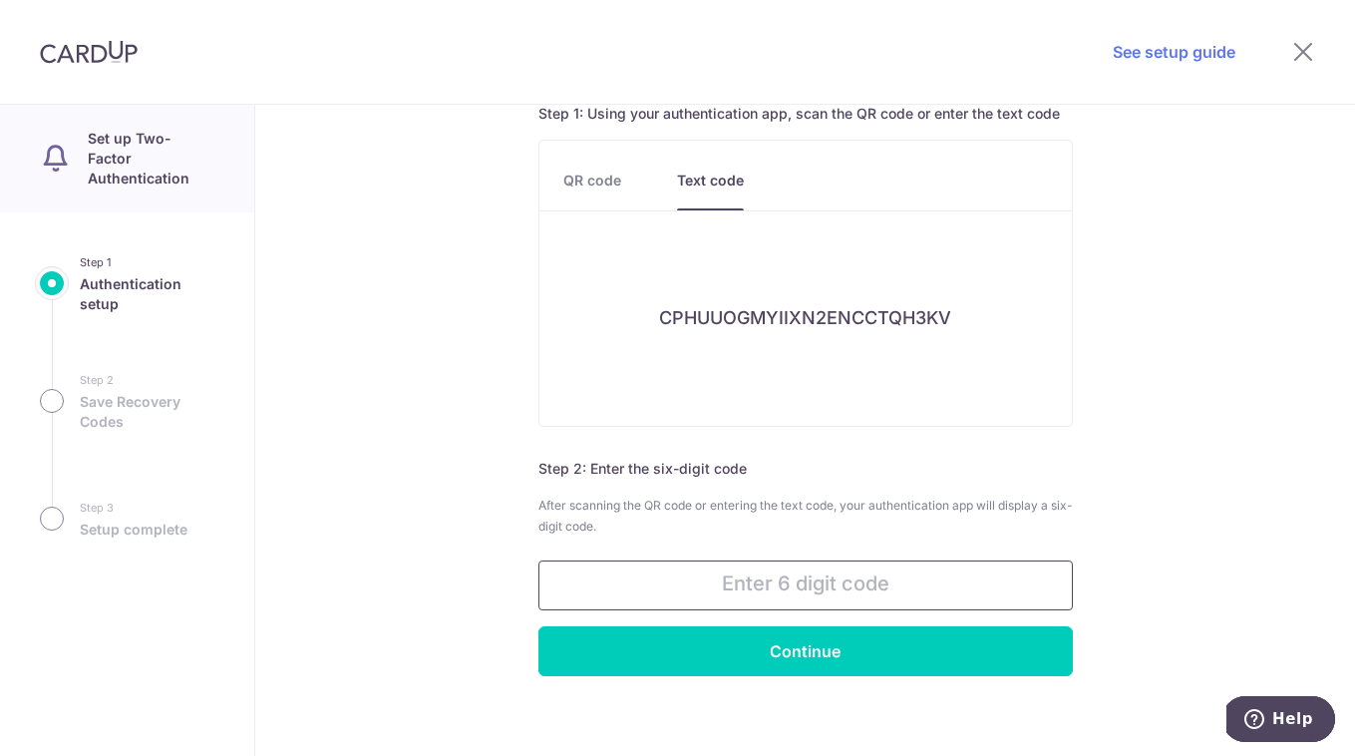
paste input "CPHUUO"
type input "CPHUUO"
drag, startPoint x: 870, startPoint y: 584, endPoint x: 736, endPoint y: 569, distance: 135.4
click at [736, 569] on input "CPHUUO" at bounding box center [805, 585] width 534 height 50
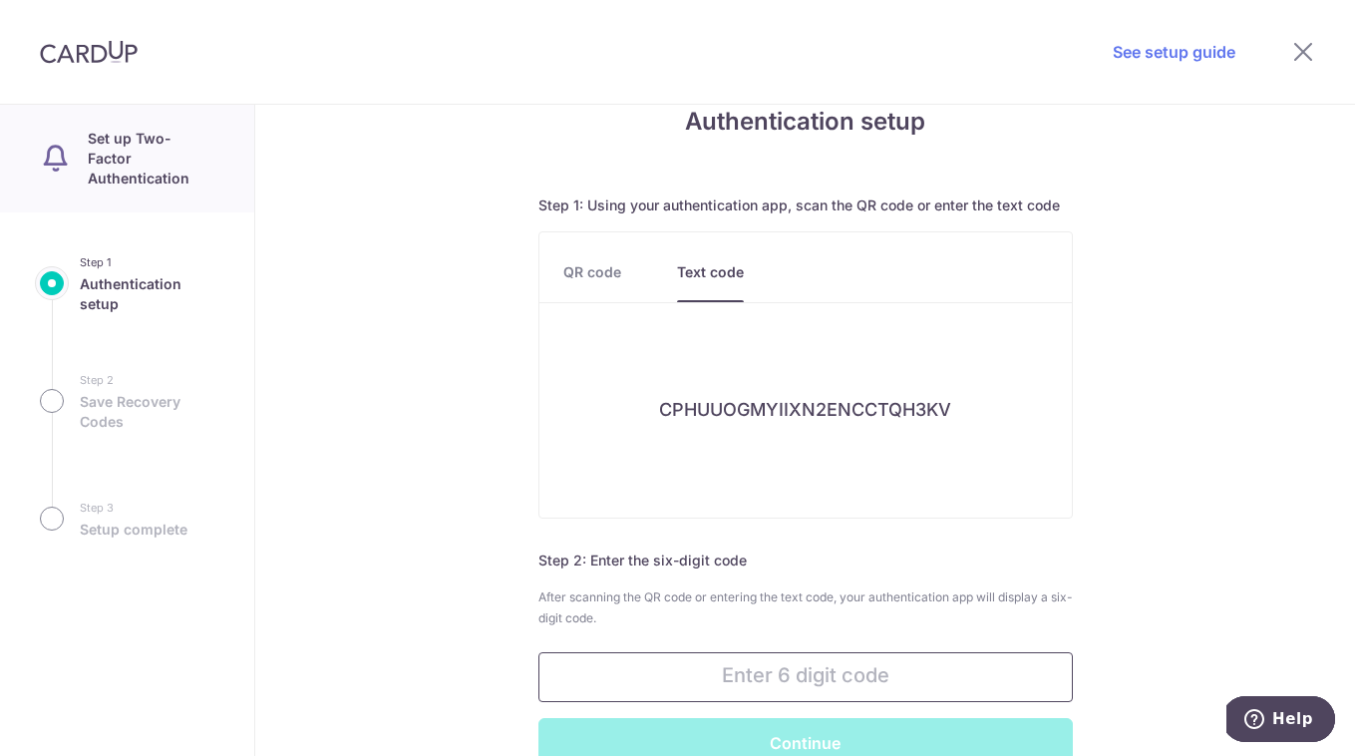
scroll to position [0, 0]
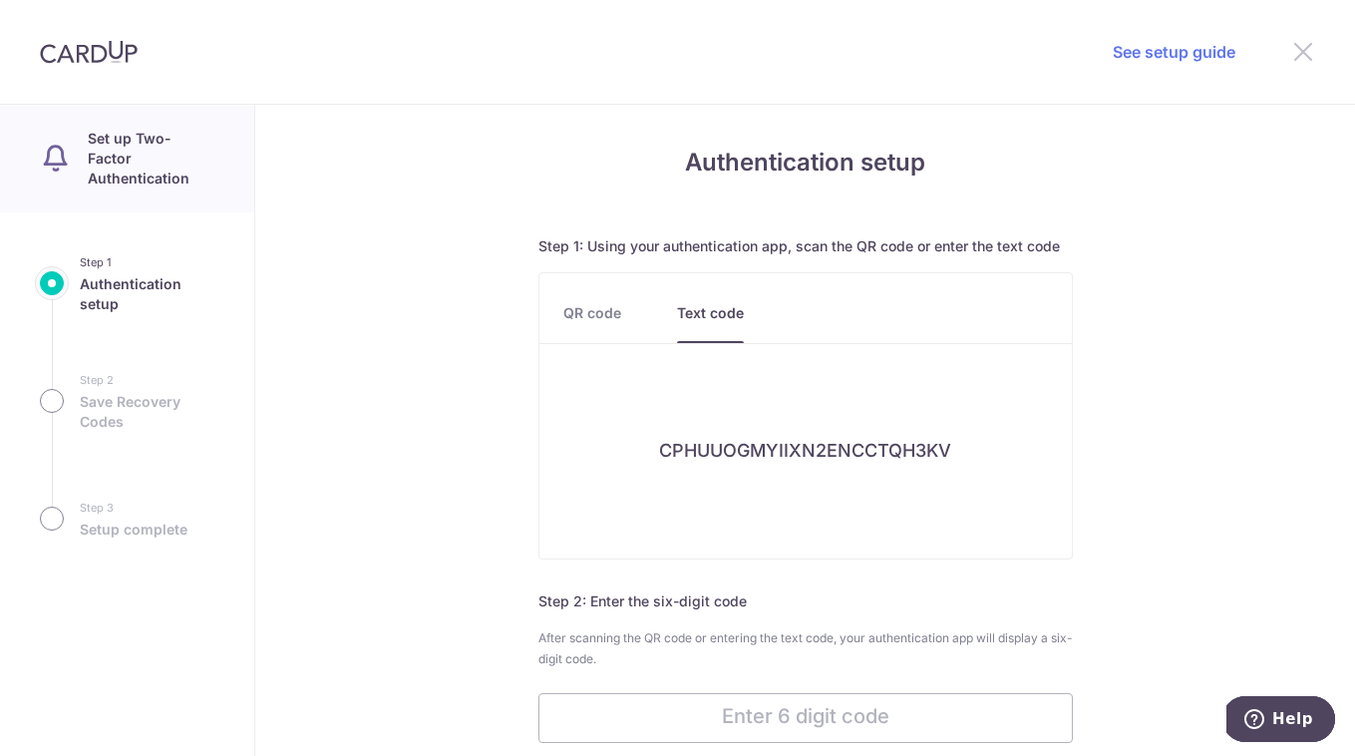
click at [1307, 51] on icon at bounding box center [1303, 51] width 24 height 25
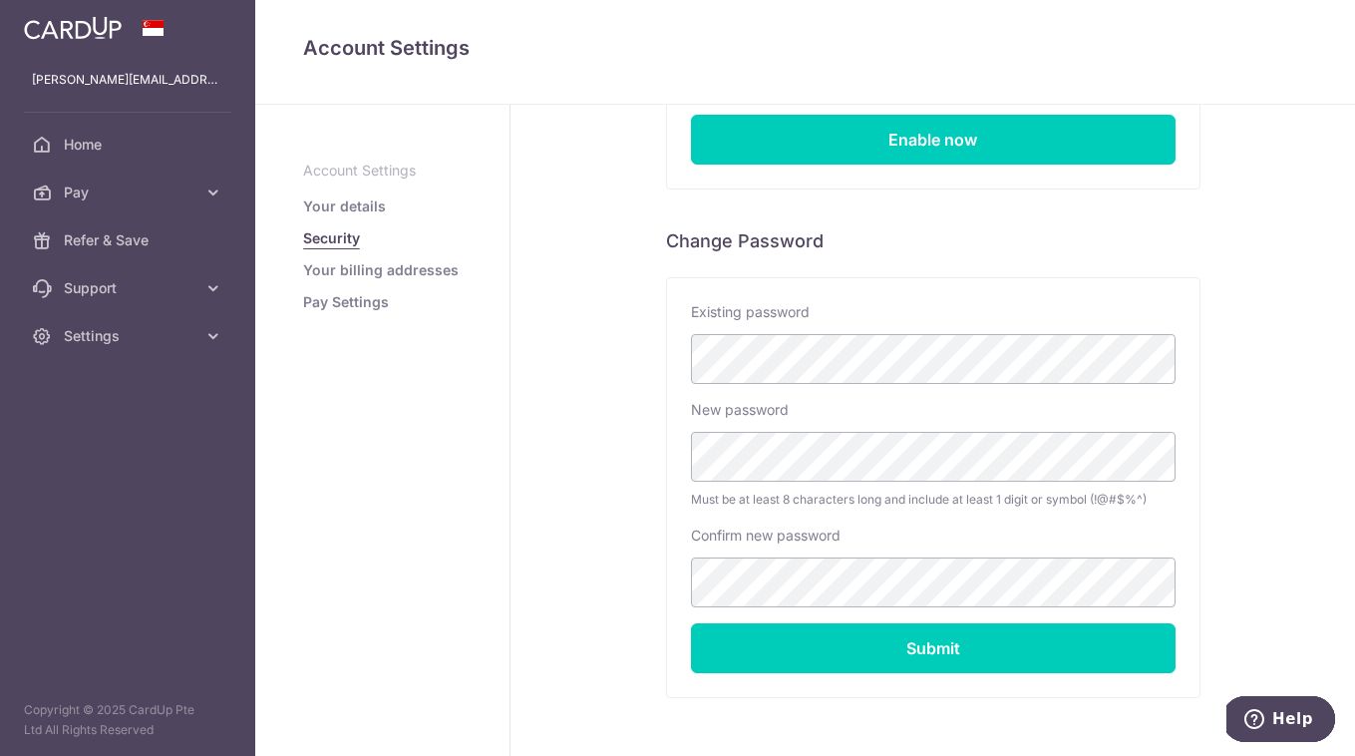
scroll to position [314, 0]
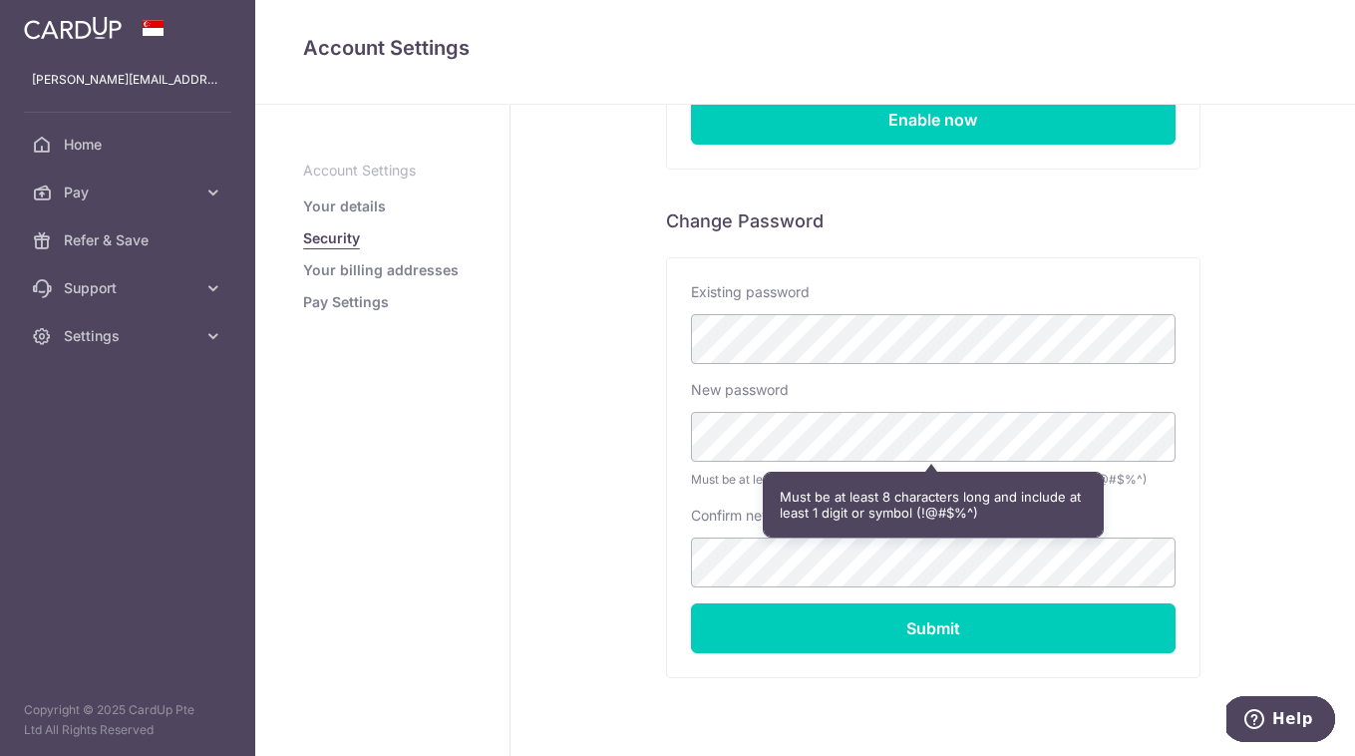
click at [1049, 515] on div "Must be at least 8 characters long and include at least 1 digit or symbol (!@#$…" at bounding box center [933, 504] width 339 height 64
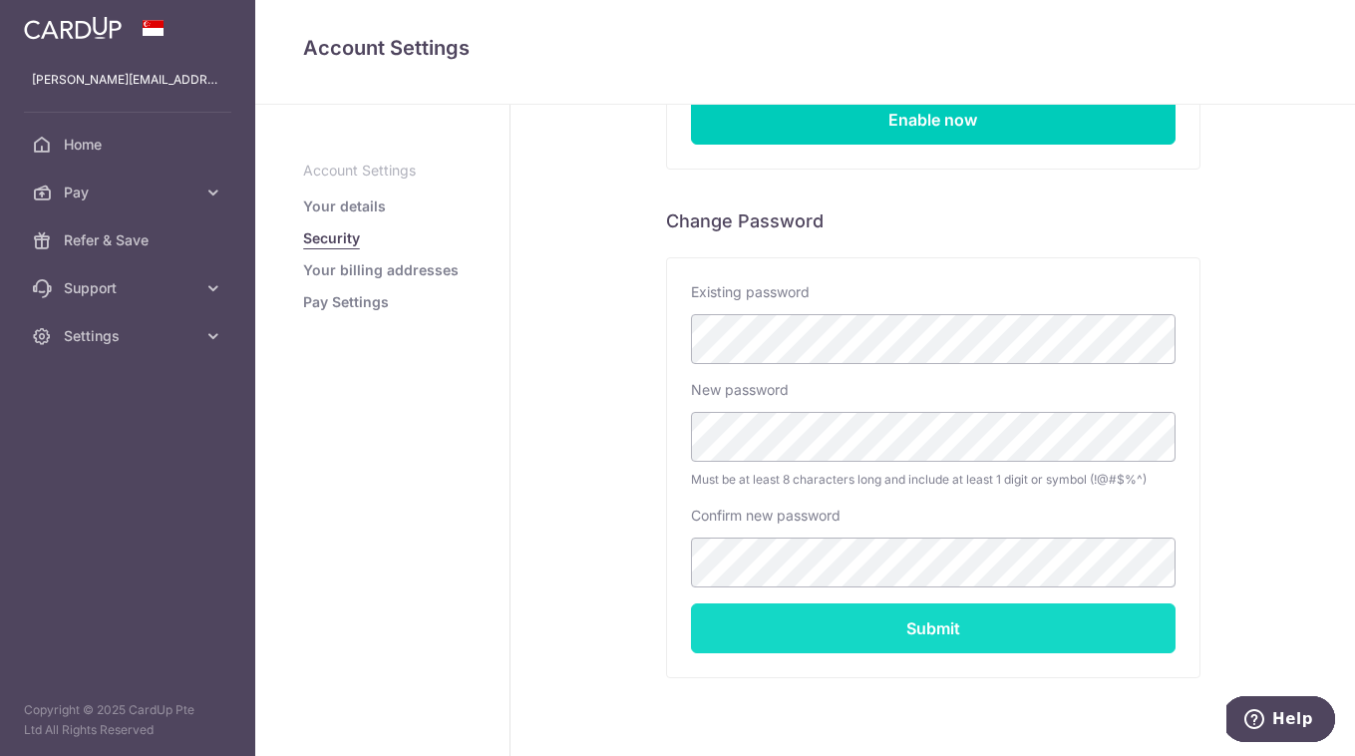
click at [960, 625] on input "Submit" at bounding box center [933, 628] width 484 height 50
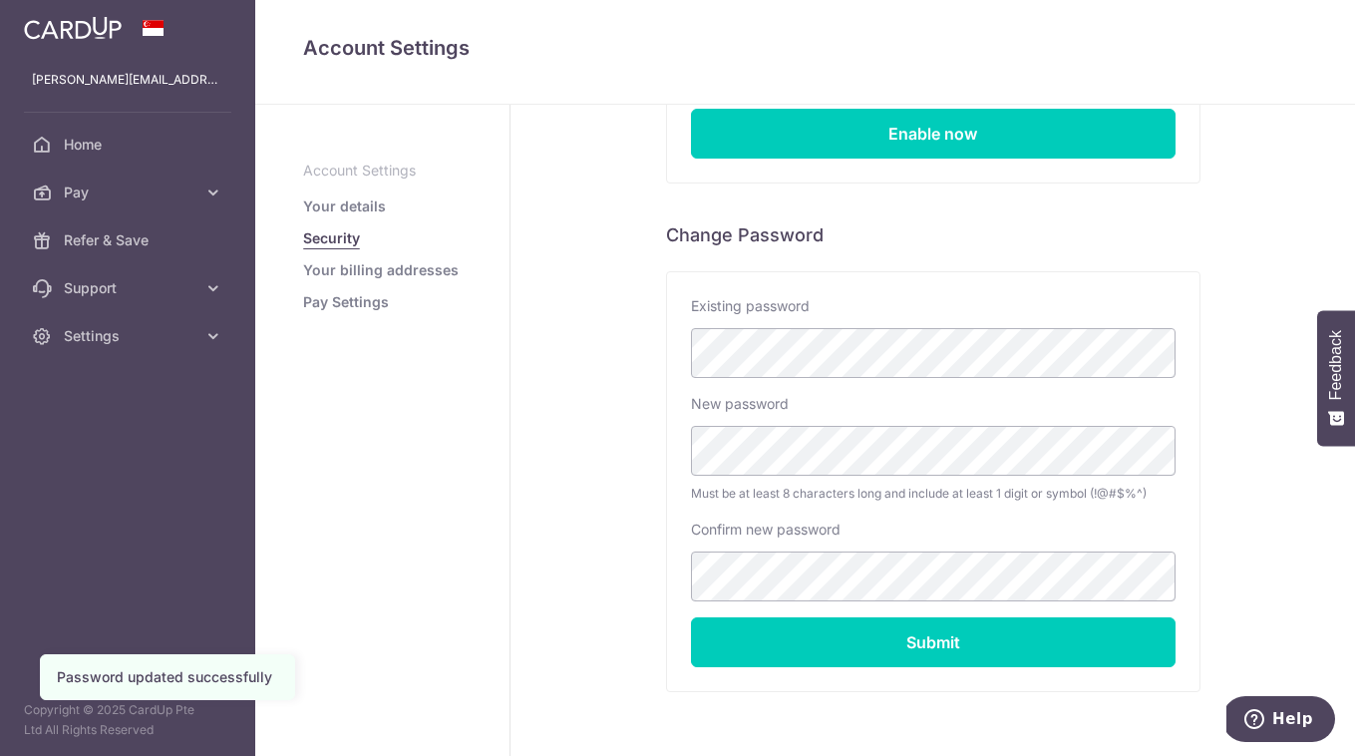
scroll to position [370, 0]
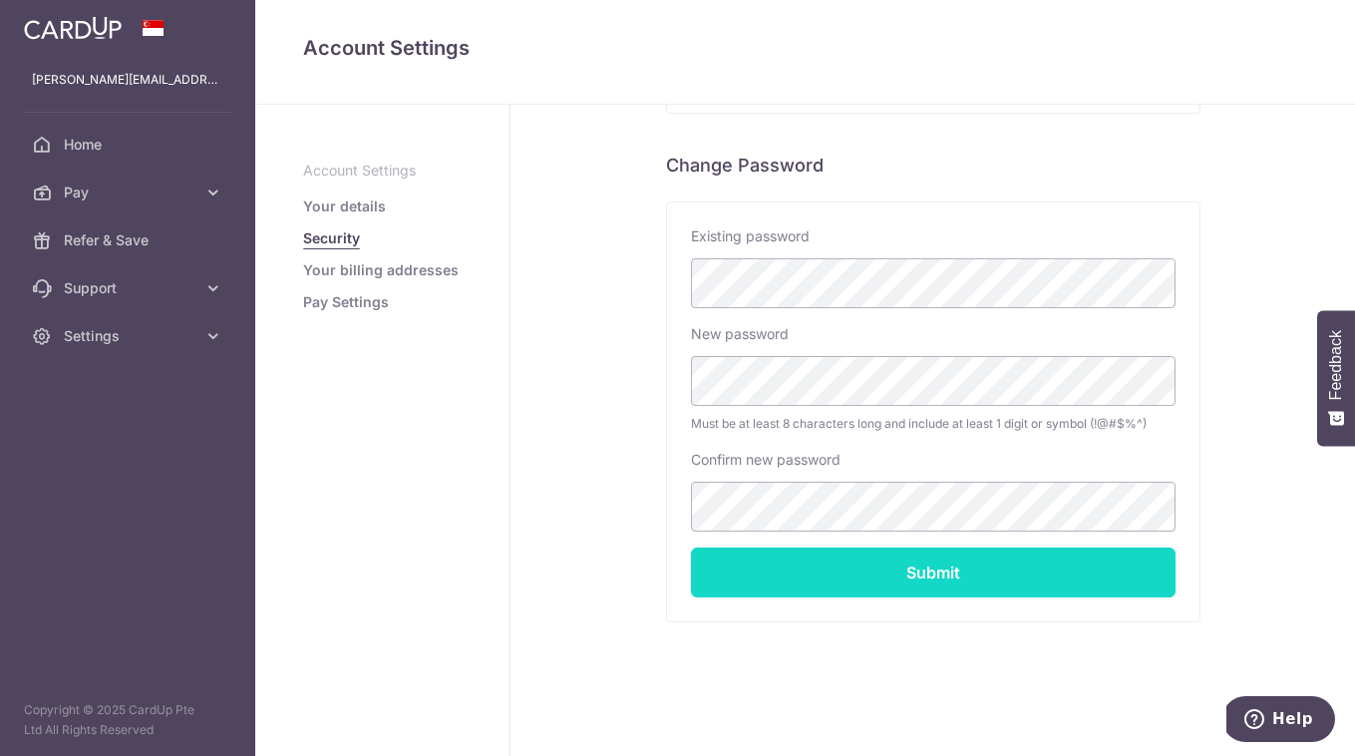
click at [939, 572] on input "Submit" at bounding box center [933, 572] width 484 height 50
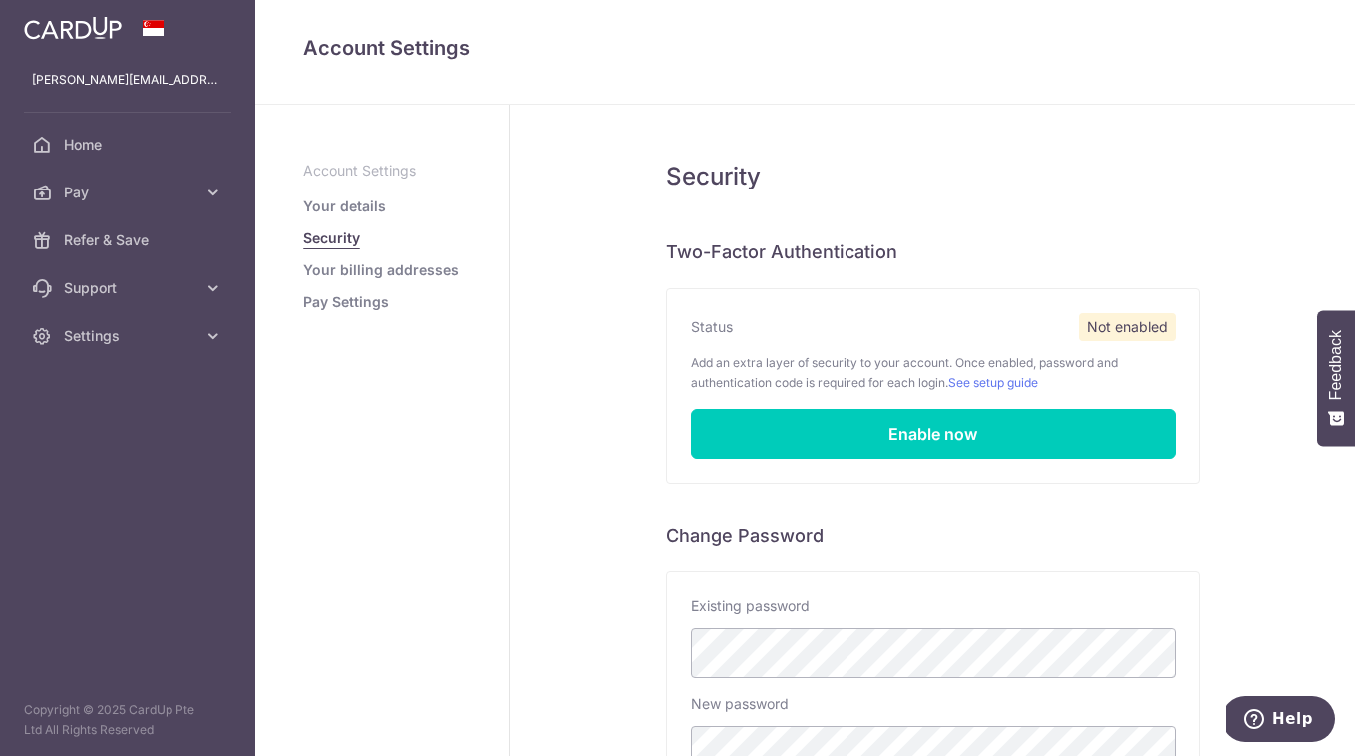
click at [395, 276] on link "Your billing addresses" at bounding box center [380, 270] width 155 height 20
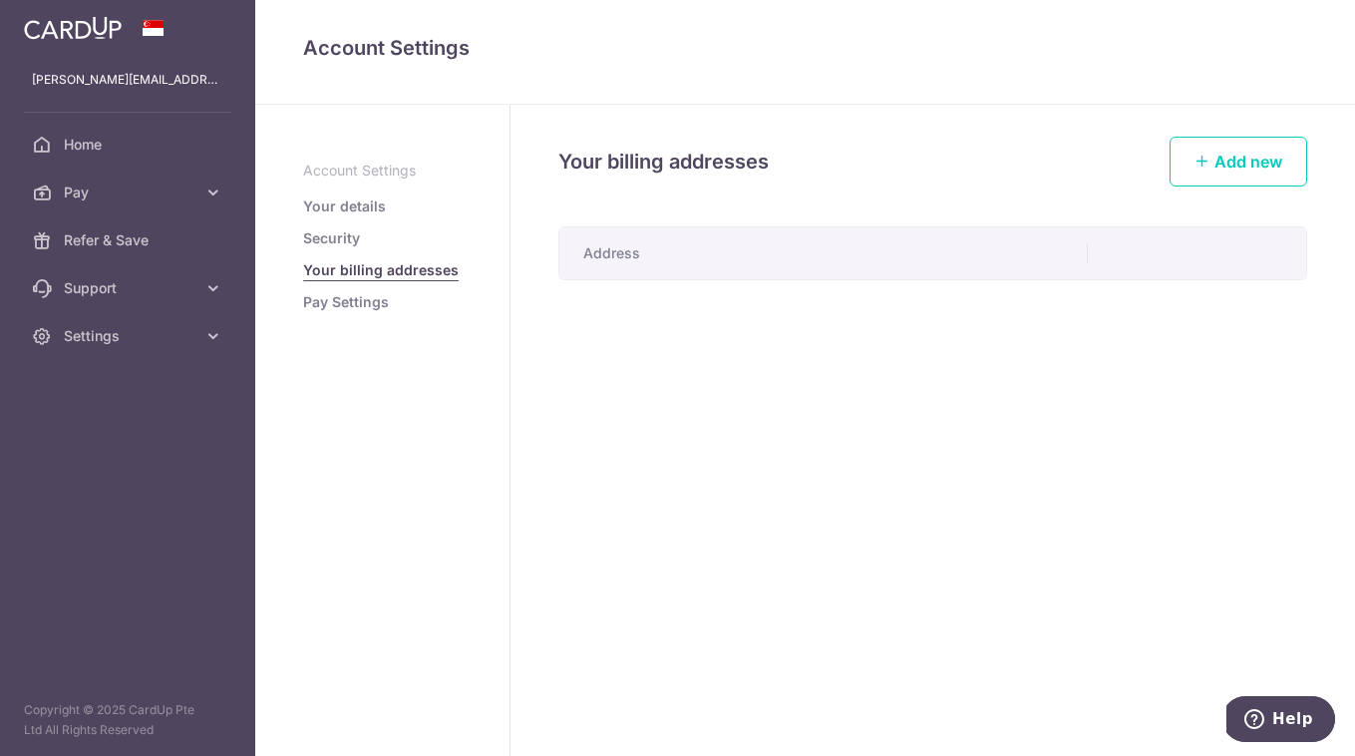
click at [732, 247] on th "Address" at bounding box center [823, 253] width 528 height 52
click at [1256, 153] on span "Add new" at bounding box center [1248, 162] width 68 height 20
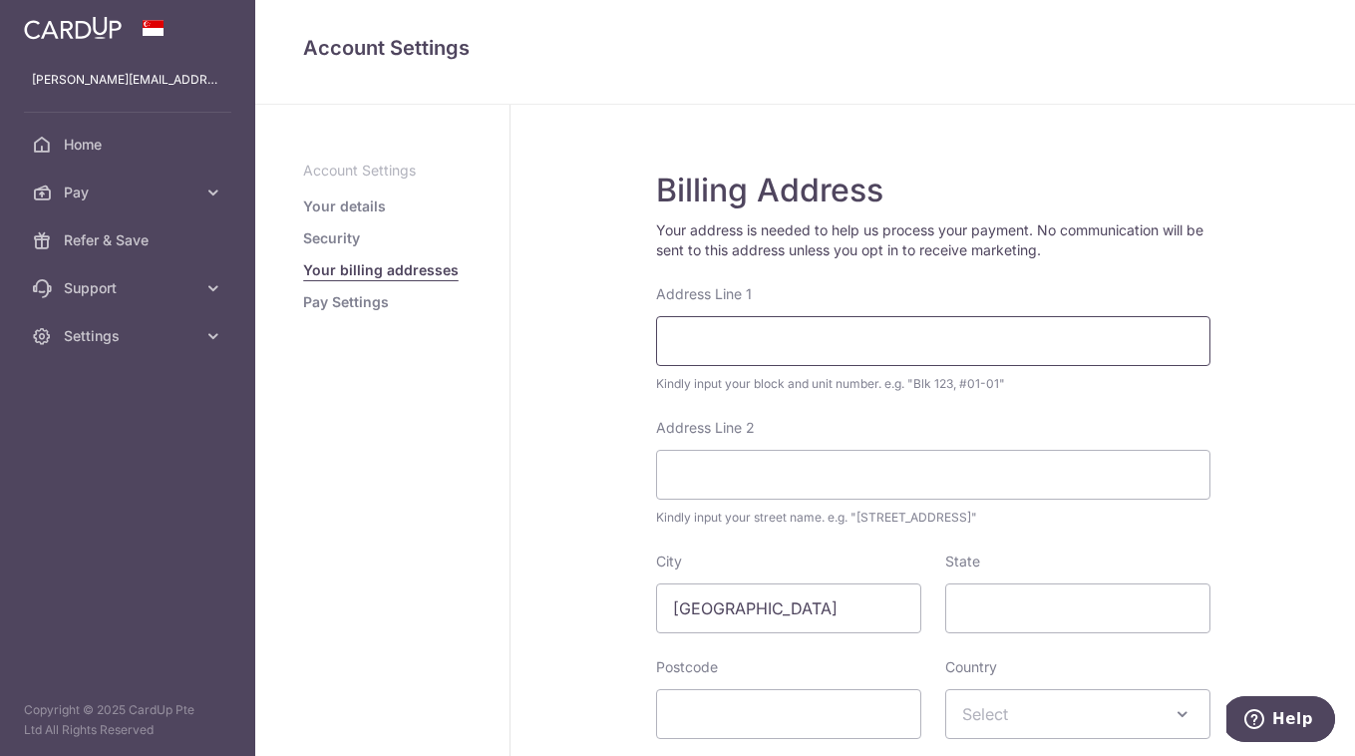
click at [799, 346] on input "Address Line 1" at bounding box center [933, 341] width 554 height 50
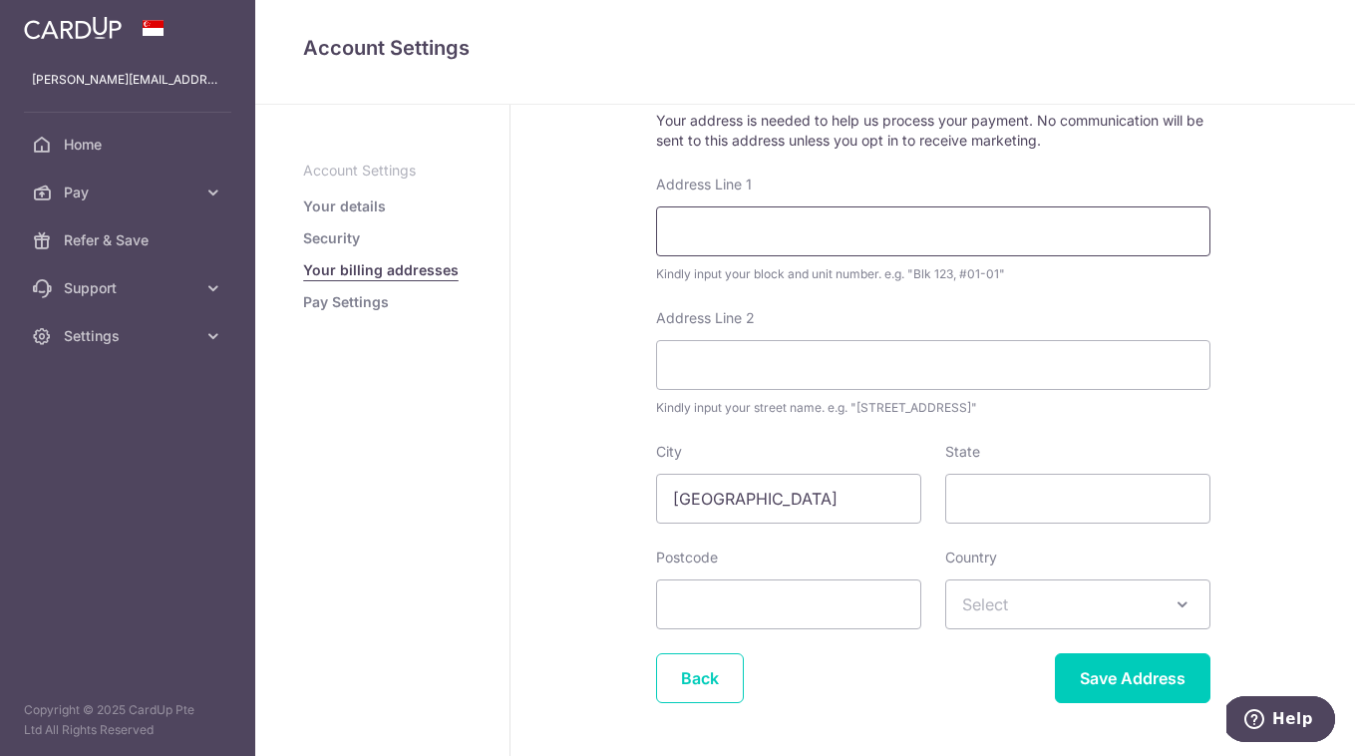
scroll to position [148, 0]
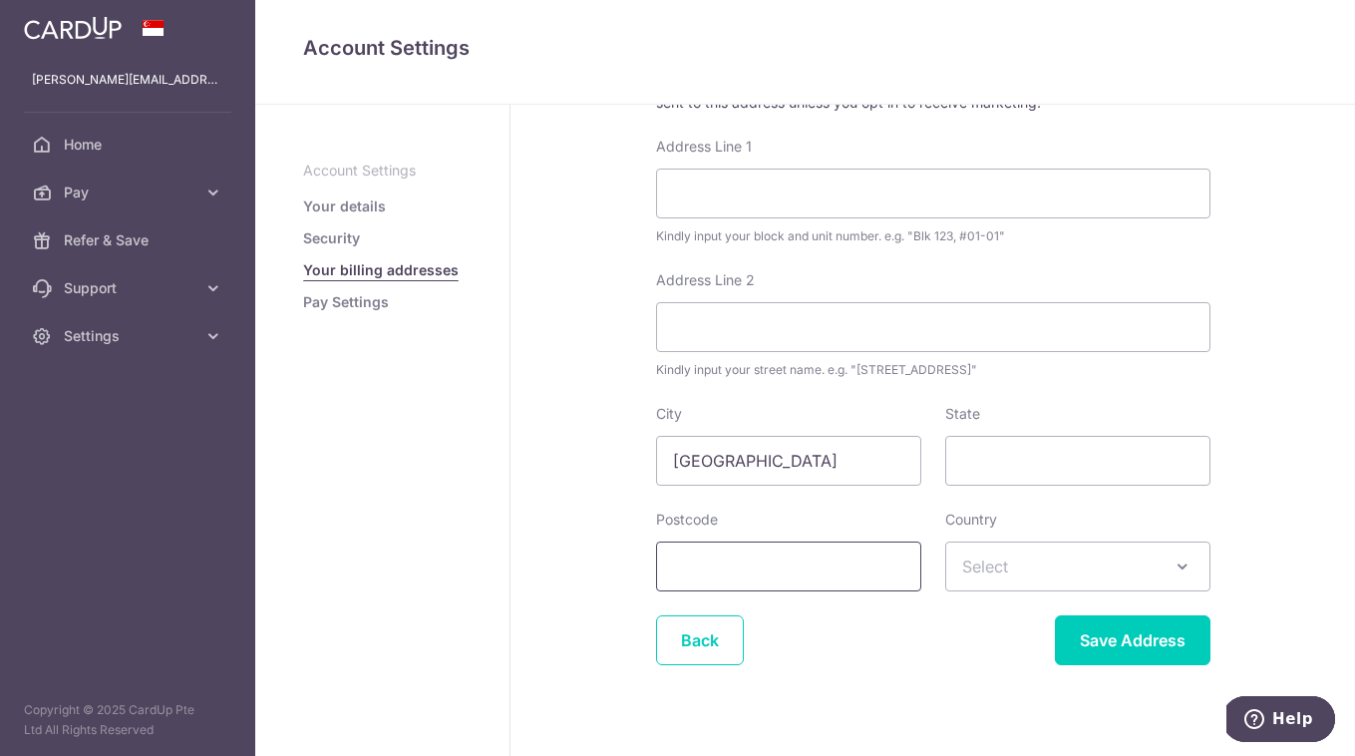
click at [709, 565] on input "Postcode" at bounding box center [788, 566] width 265 height 50
drag, startPoint x: 779, startPoint y: 568, endPoint x: 635, endPoint y: 551, distance: 145.5
click at [635, 553] on div "Billing Address Your address is needed to help us process your payment. No comm…" at bounding box center [932, 369] width 844 height 825
type input "598669"
click at [985, 458] on input "State" at bounding box center [1077, 461] width 265 height 50
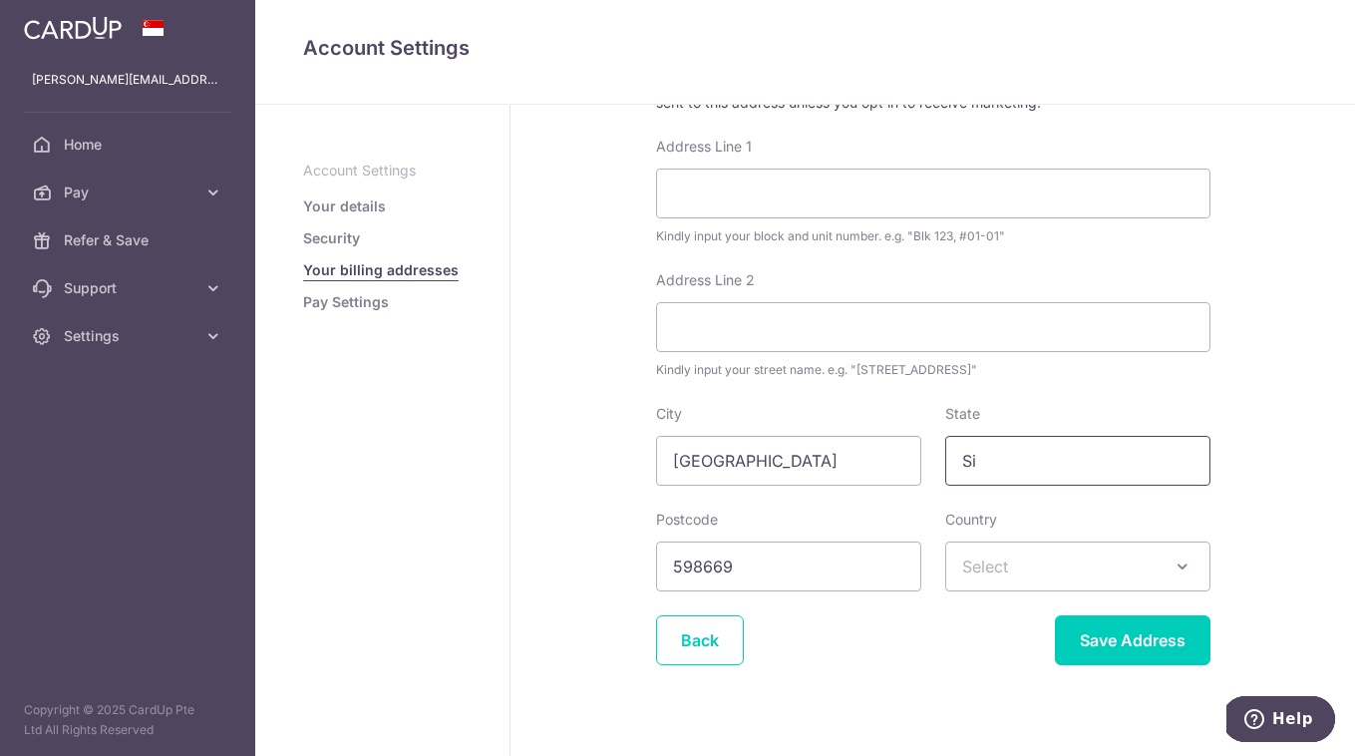
type input "S"
click at [1037, 558] on span "Select" at bounding box center [1077, 566] width 263 height 48
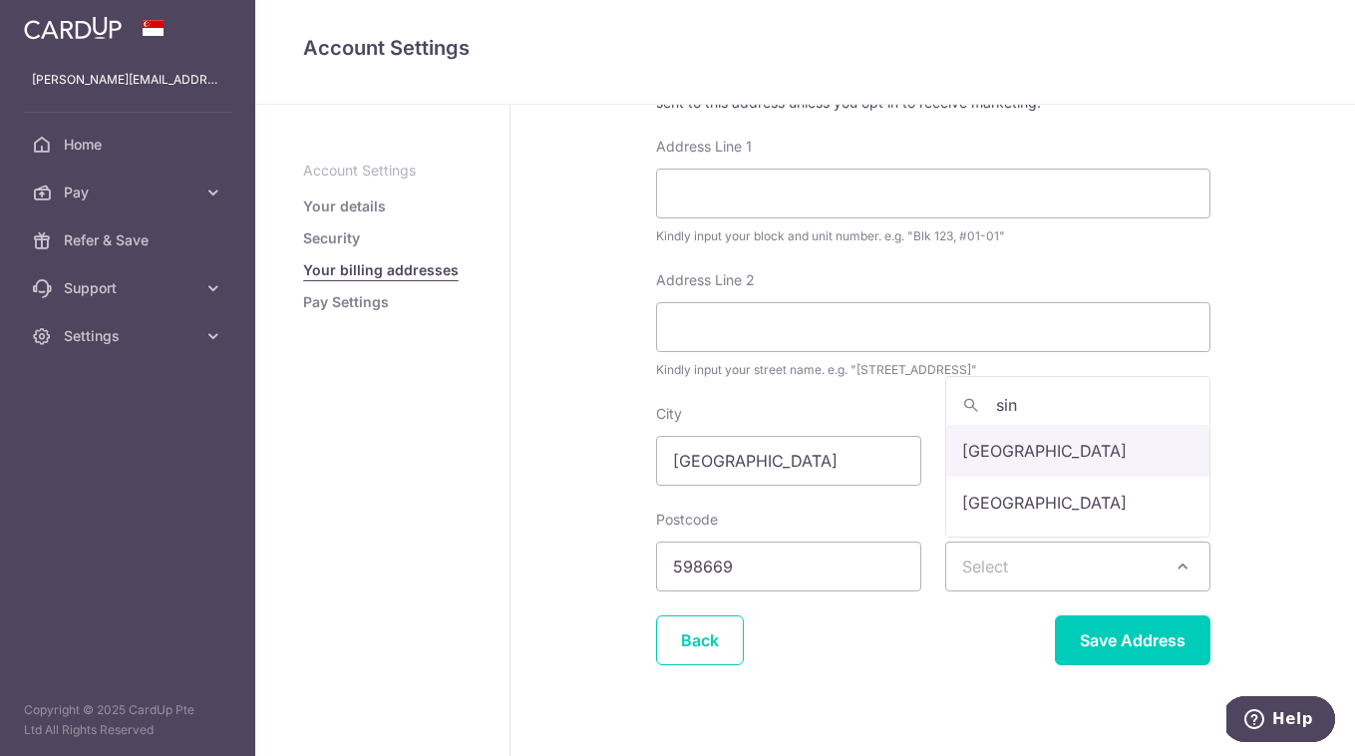
type input "sin"
select select "199"
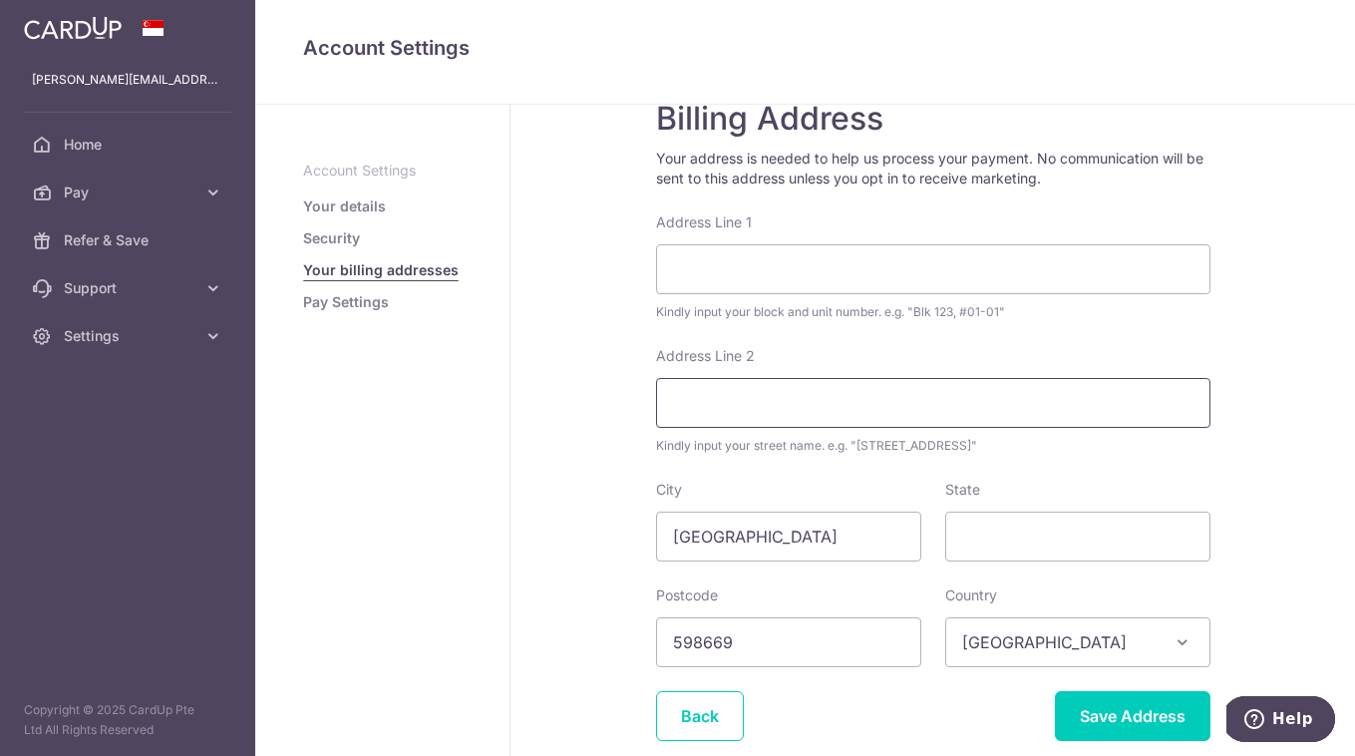
scroll to position [67, 0]
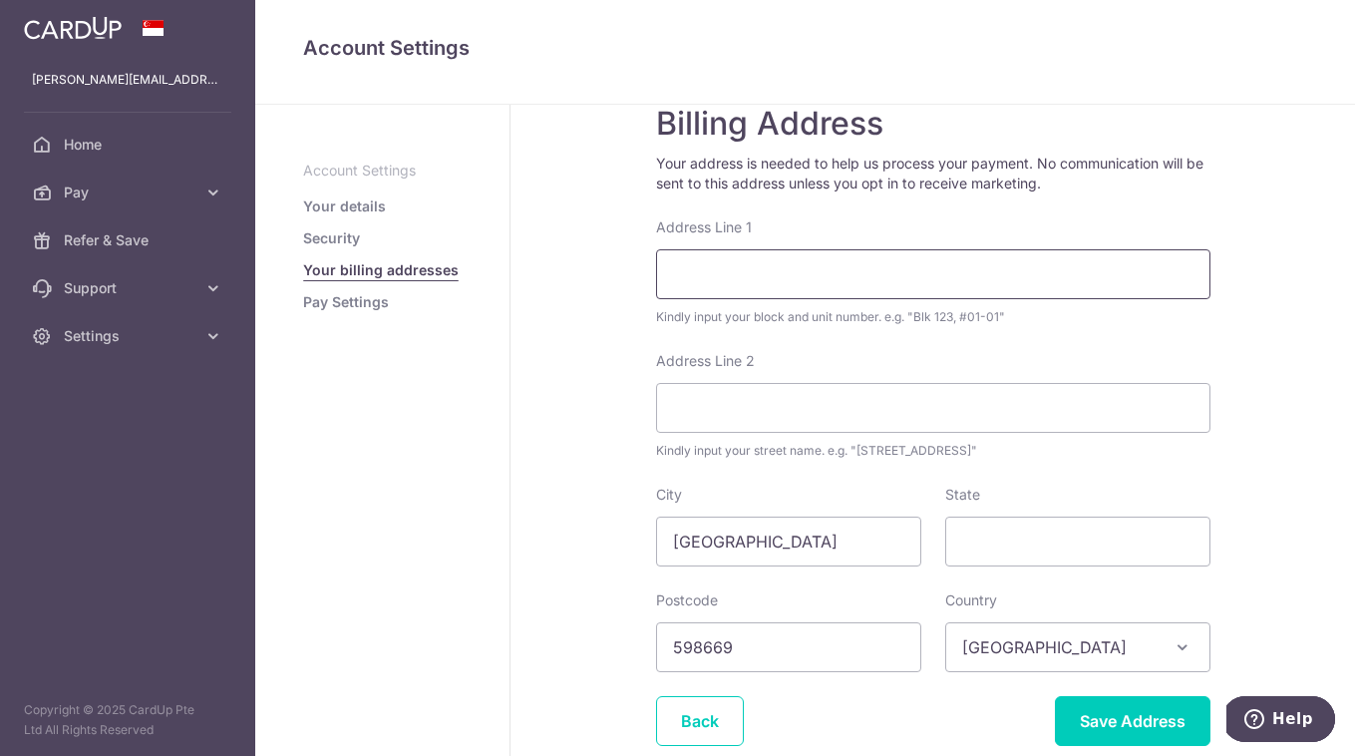
click at [745, 287] on input "Address Line 1" at bounding box center [933, 274] width 554 height 50
paste input "169 Jalan Jurong Kechil, Singapore"
type input "169 Jalan Jurong Kechil, #07-05"
click at [1043, 346] on form "Your address is needed to help us process your payment. No communication will b…" at bounding box center [933, 449] width 554 height 592
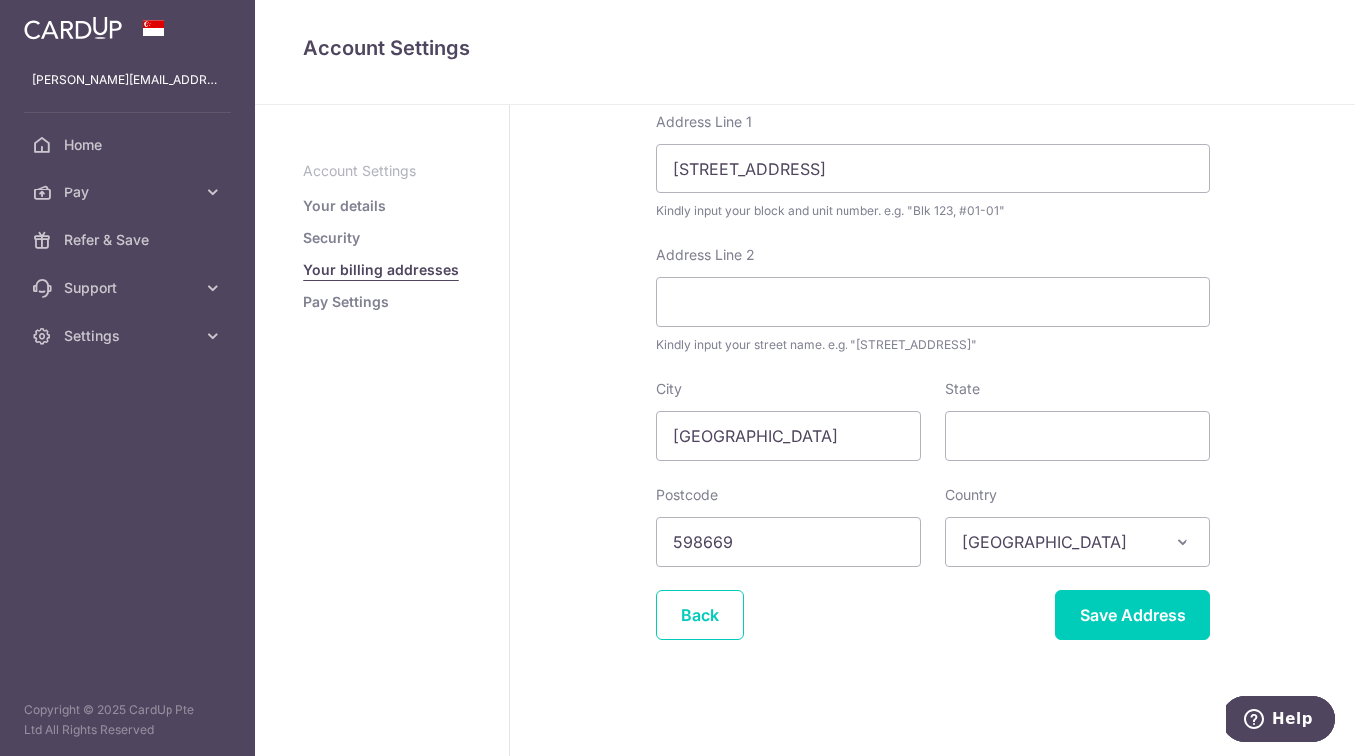
scroll to position [174, 0]
click at [1142, 630] on input "Save Address" at bounding box center [1132, 613] width 155 height 50
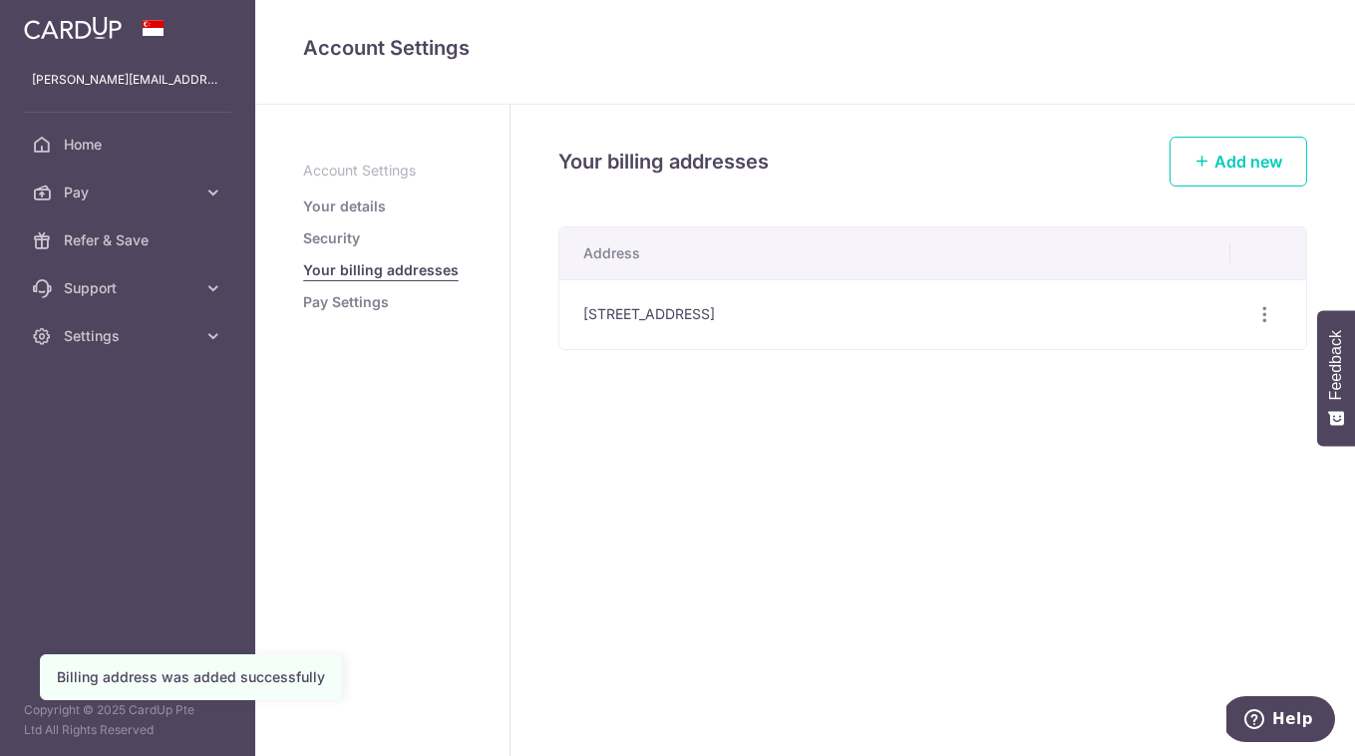
click at [356, 305] on link "Pay Settings" at bounding box center [346, 302] width 86 height 20
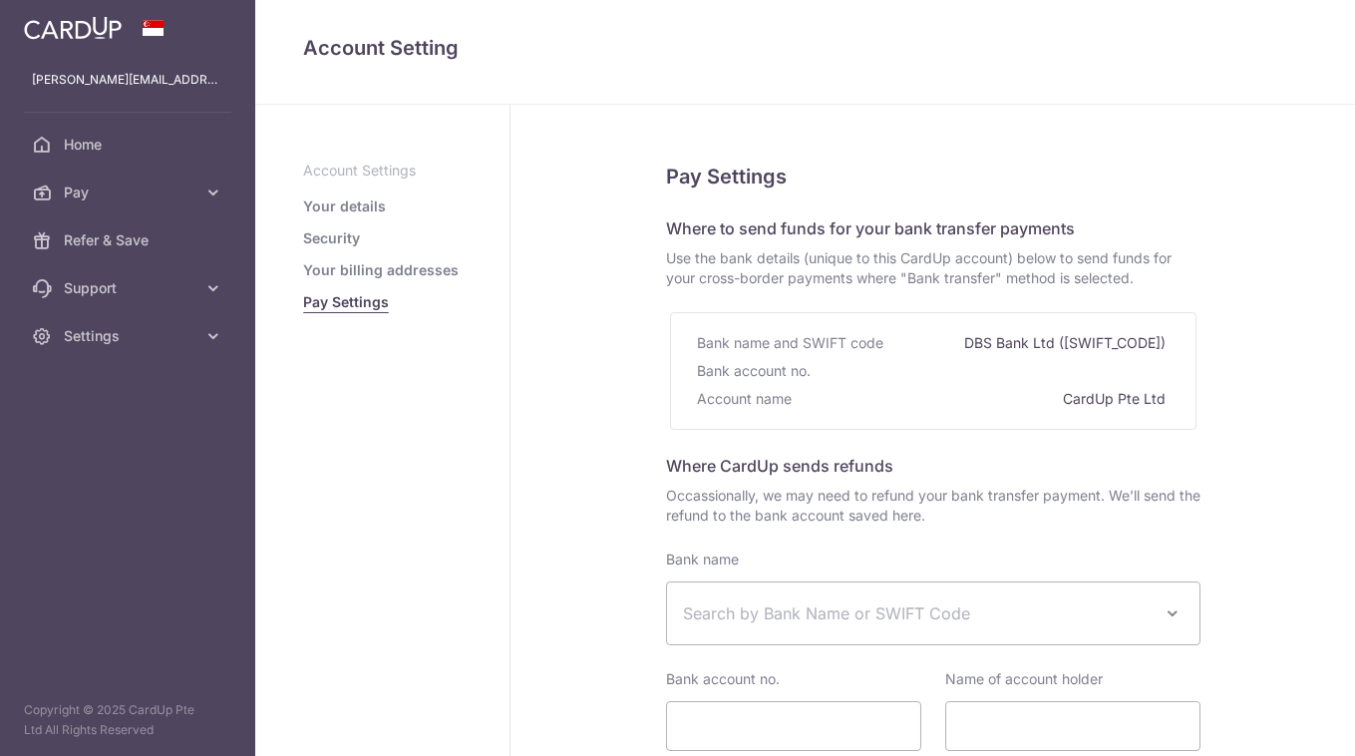
select select
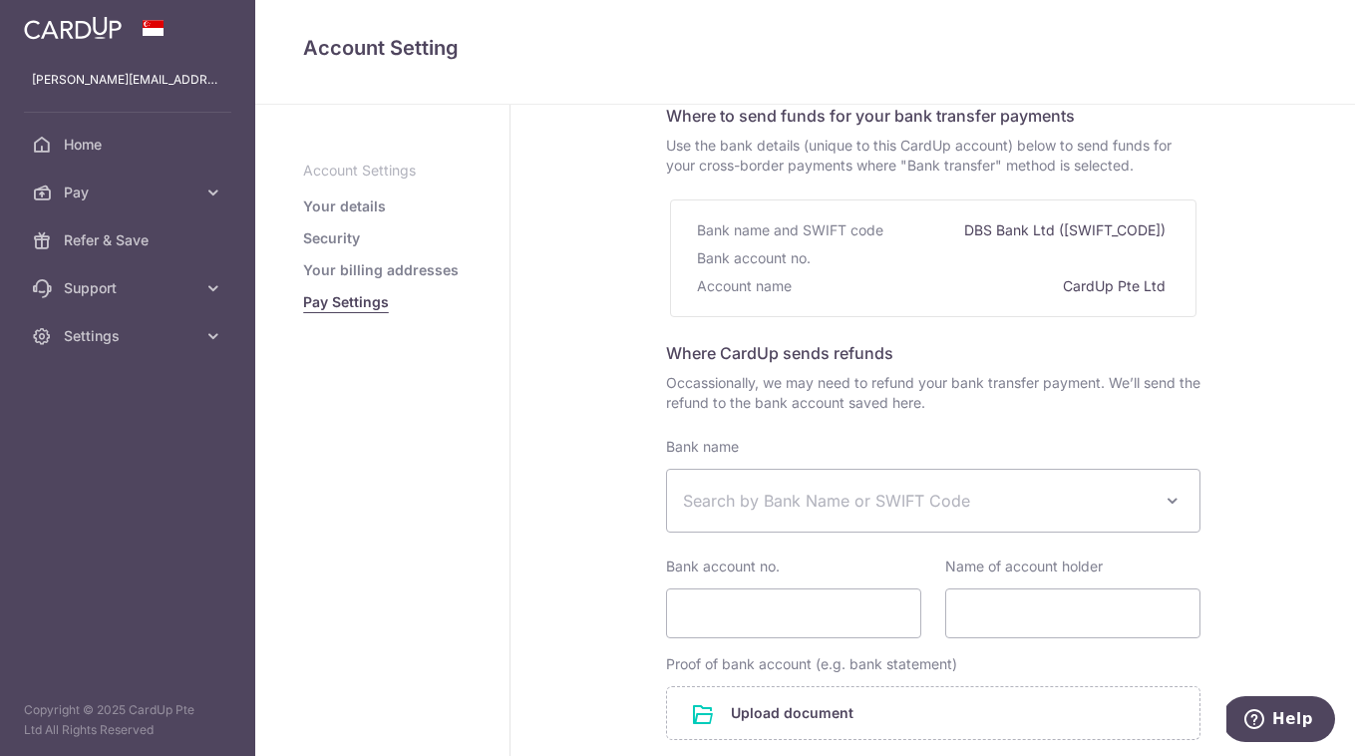
scroll to position [123, 0]
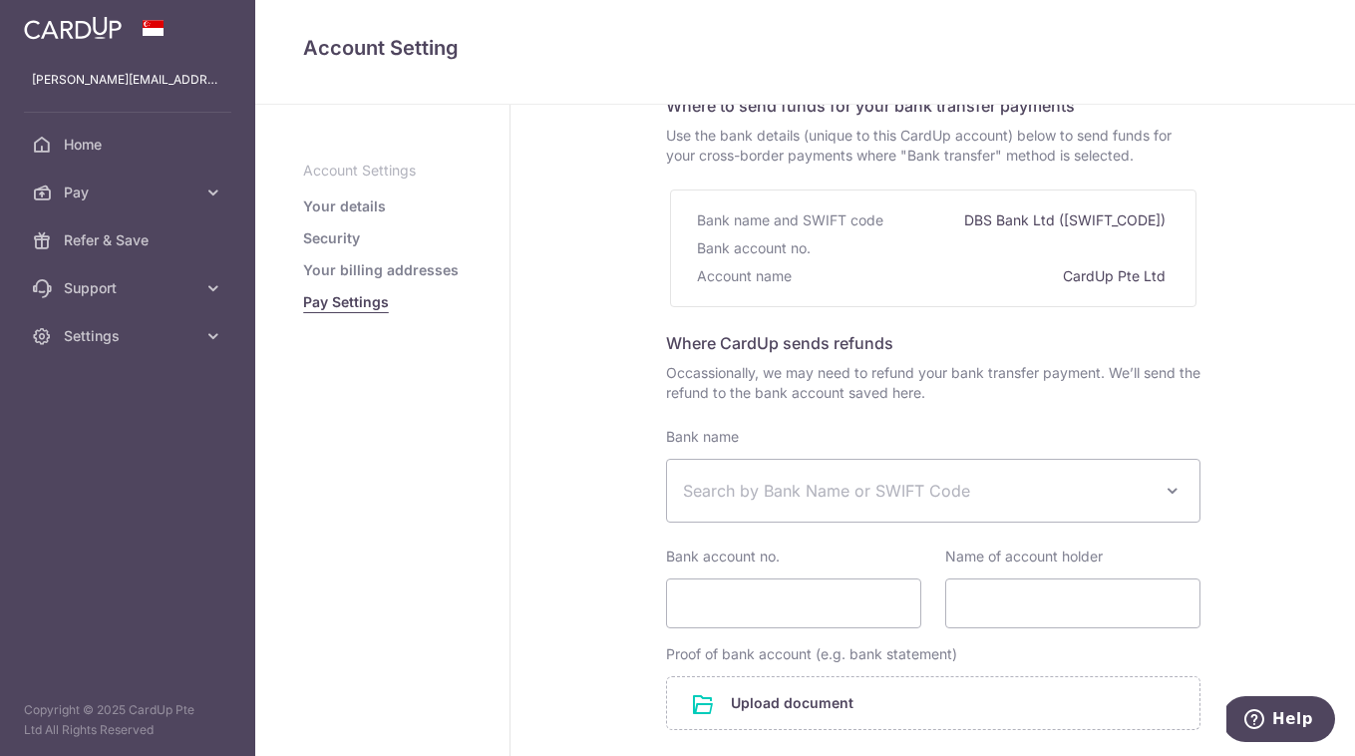
click at [989, 492] on span "Search by Bank Name or SWIFT Code" at bounding box center [917, 490] width 468 height 24
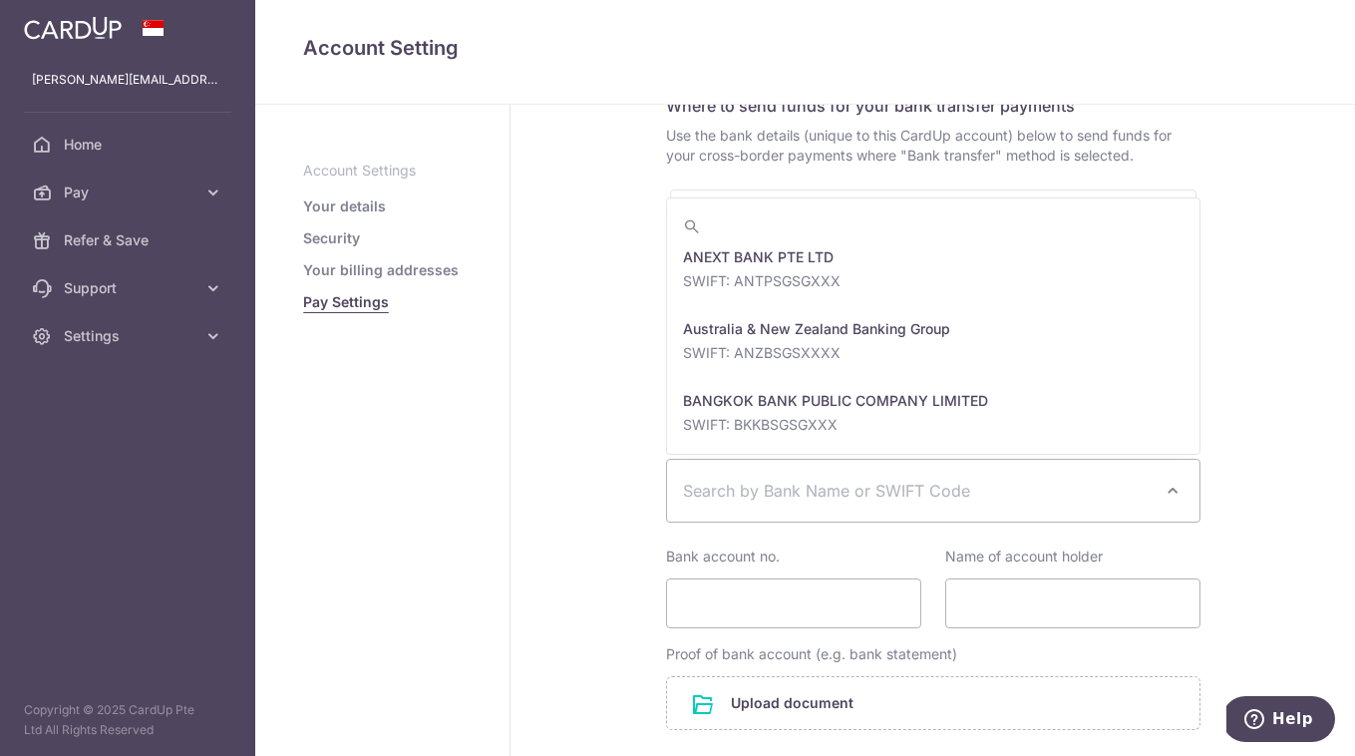
scroll to position [0, 0]
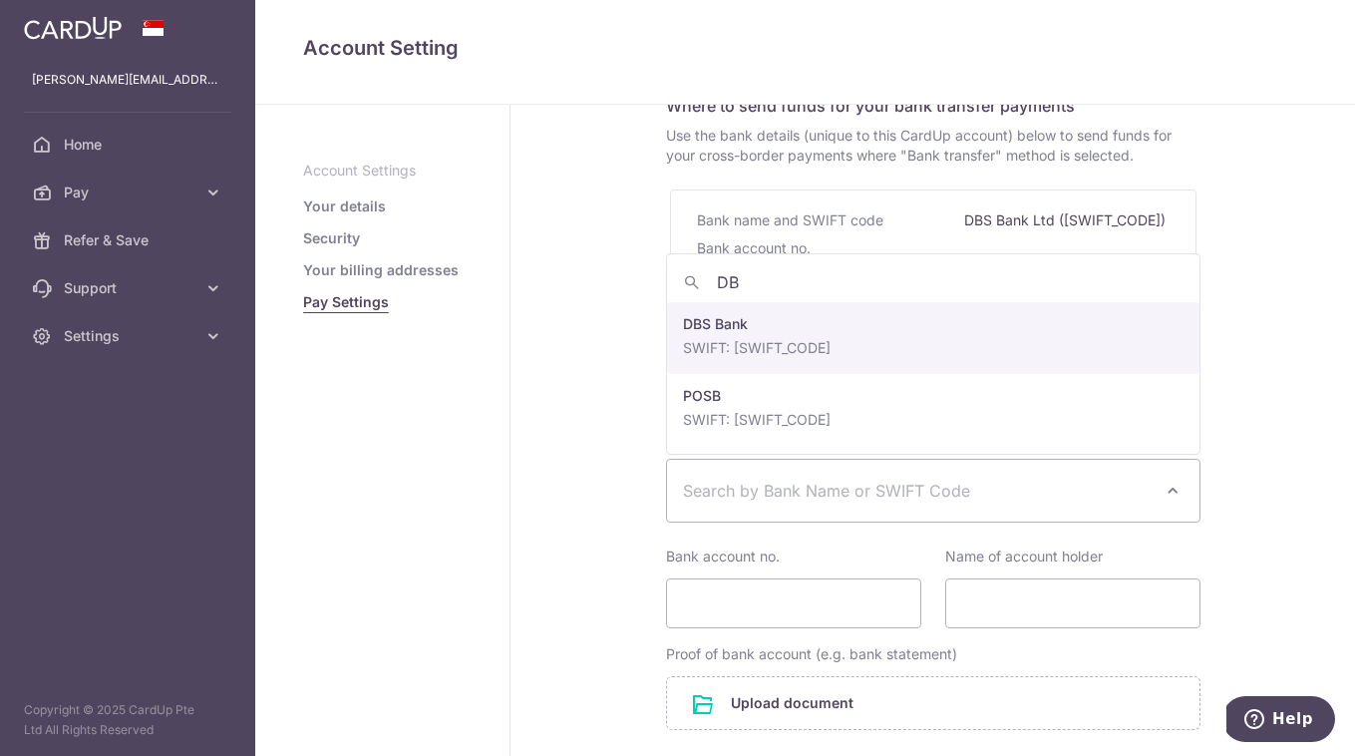
type input "DBS"
select select "6"
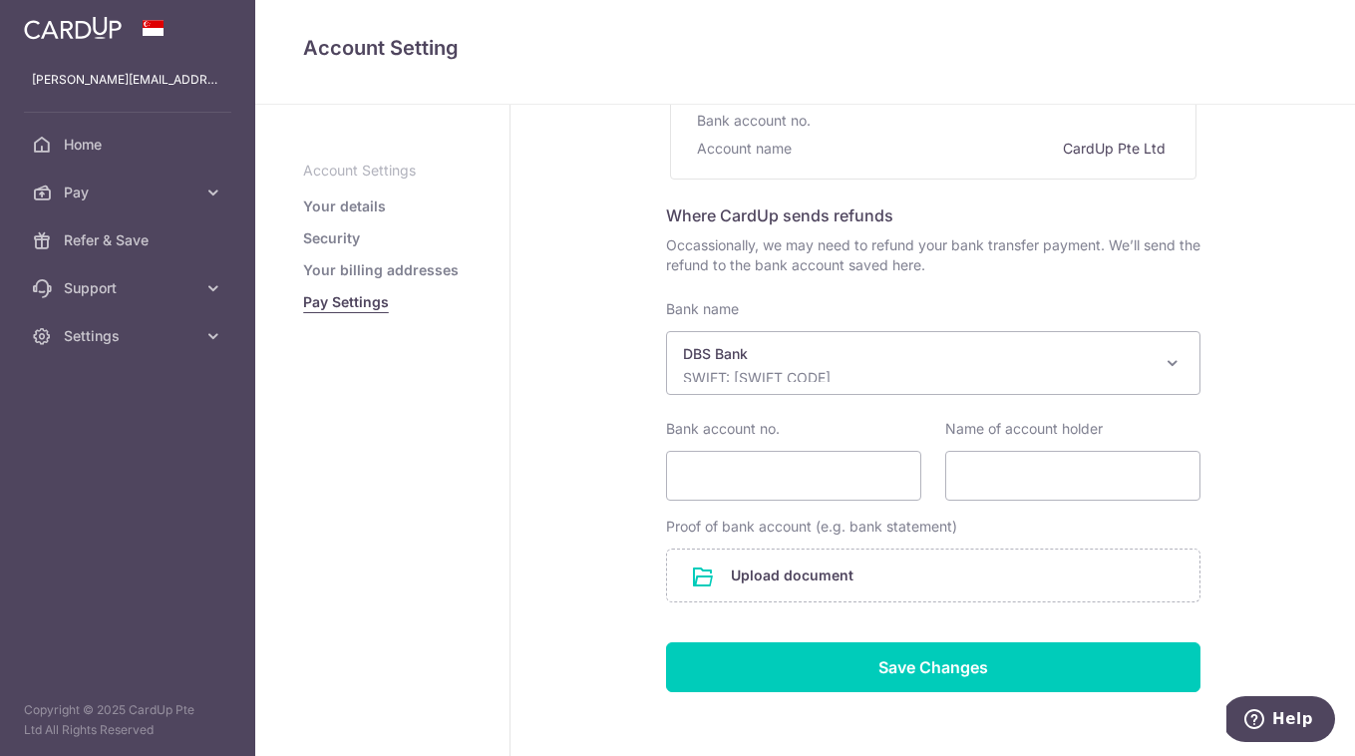
scroll to position [247, 0]
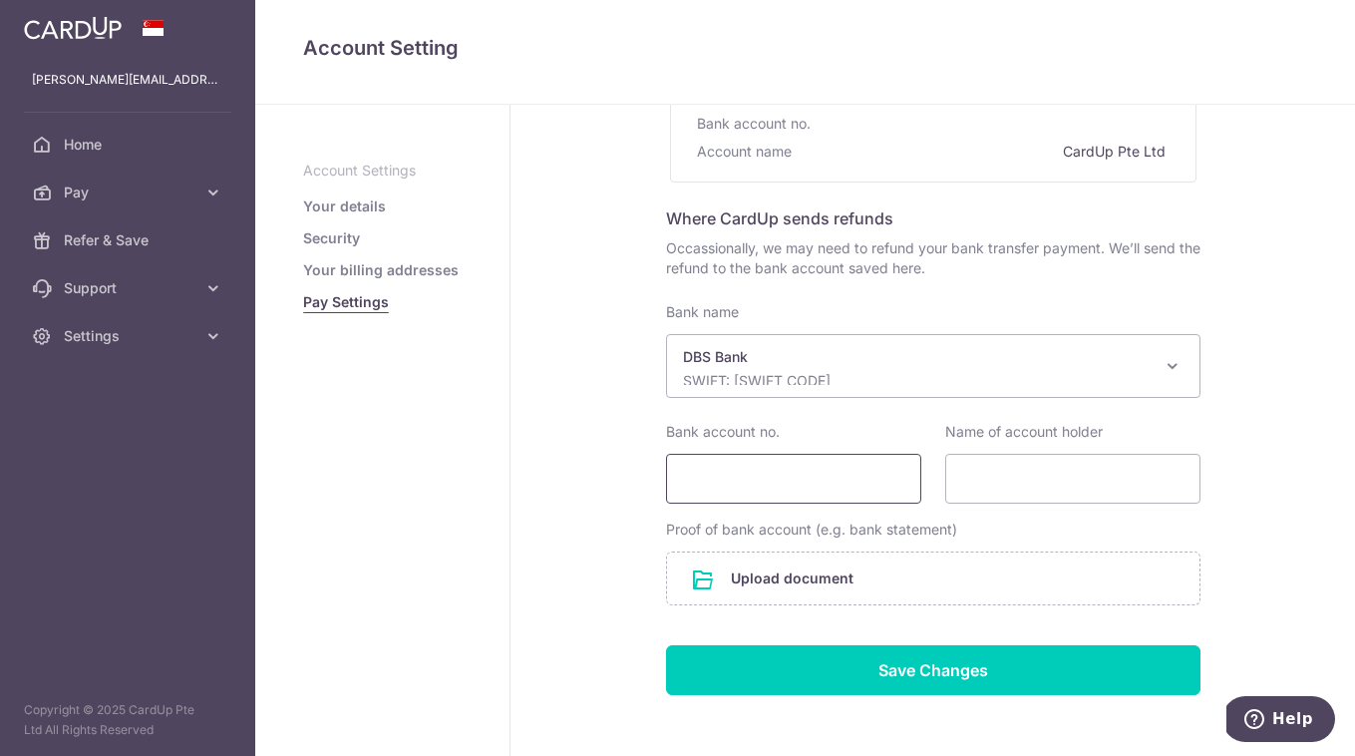
click at [746, 478] on input "Bank account no." at bounding box center [793, 479] width 255 height 50
type input "2714063695"
click at [1021, 467] on input "Name of account holder" at bounding box center [1072, 479] width 255 height 50
click at [1003, 475] on input "Name of account holder" at bounding box center [1072, 479] width 255 height 50
type input "[PERSON_NAME] [PERSON_NAME]"
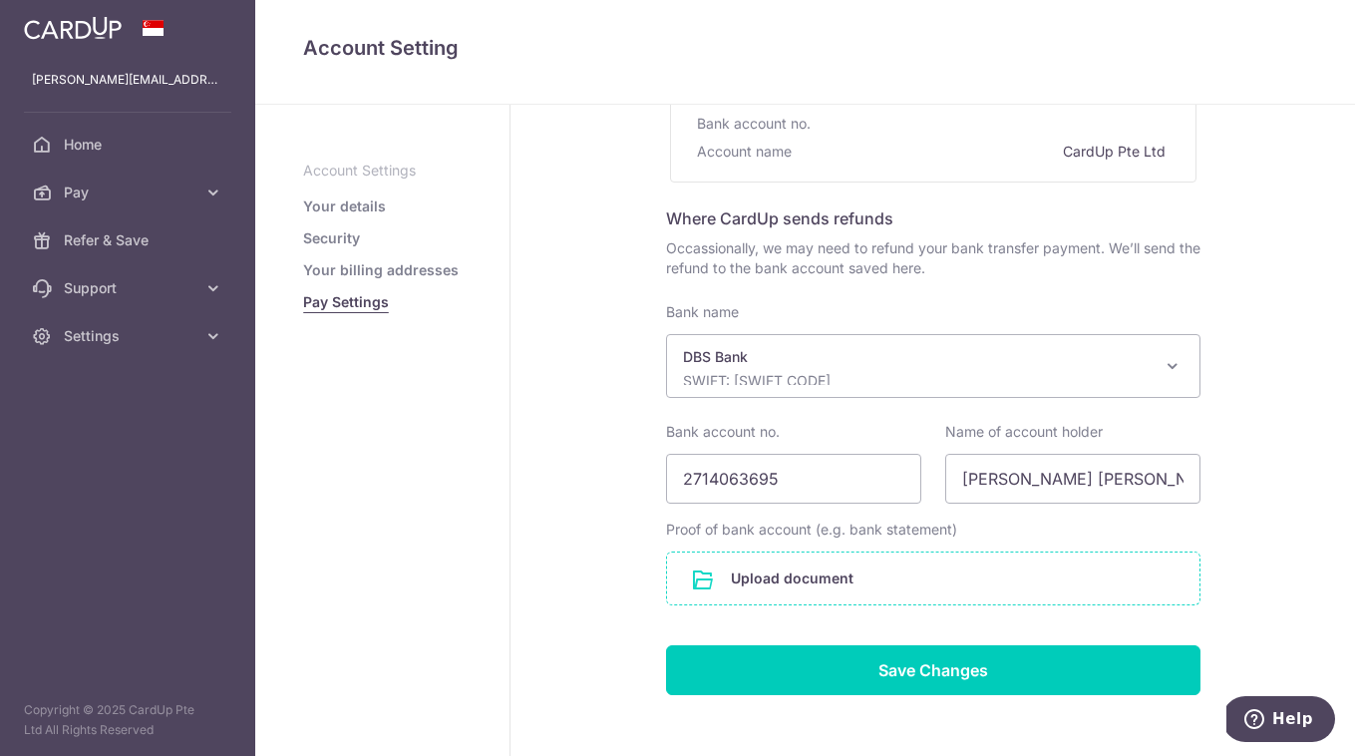
click at [792, 580] on input "file" at bounding box center [933, 578] width 532 height 52
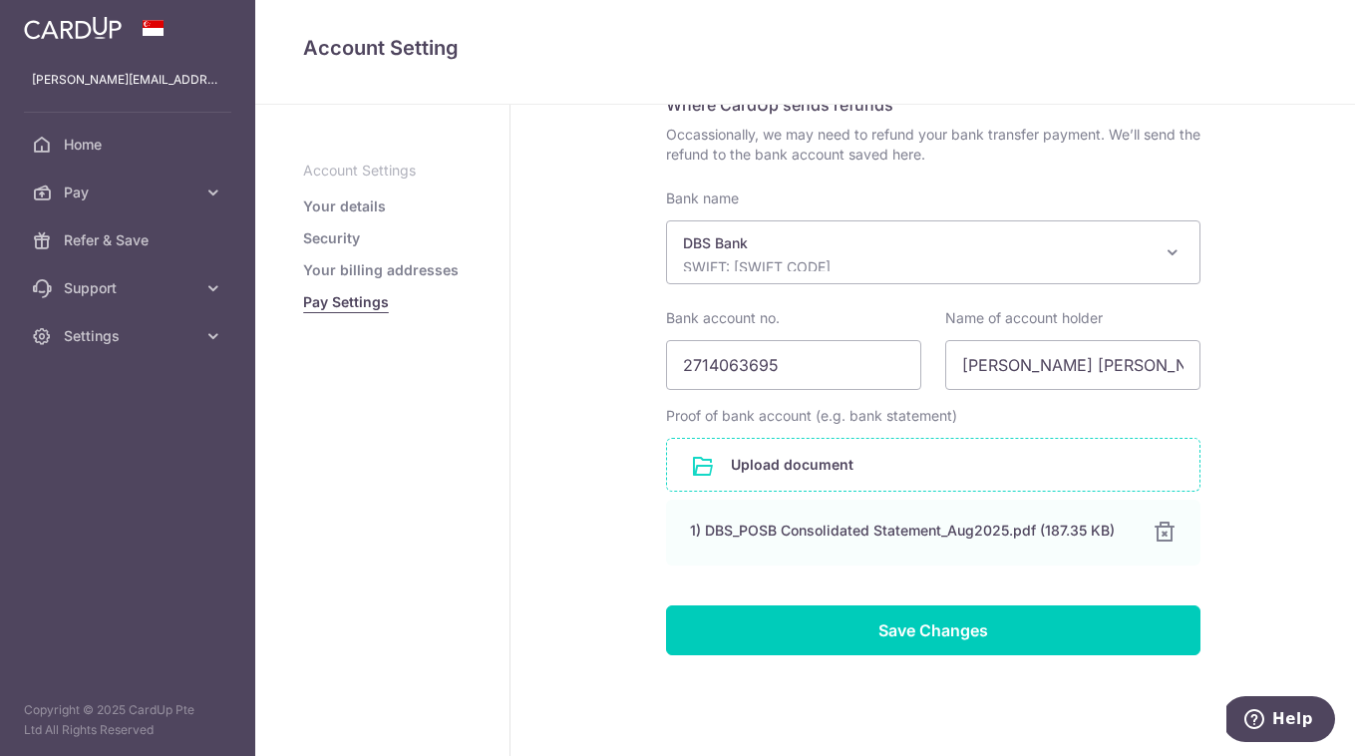
scroll to position [380, 0]
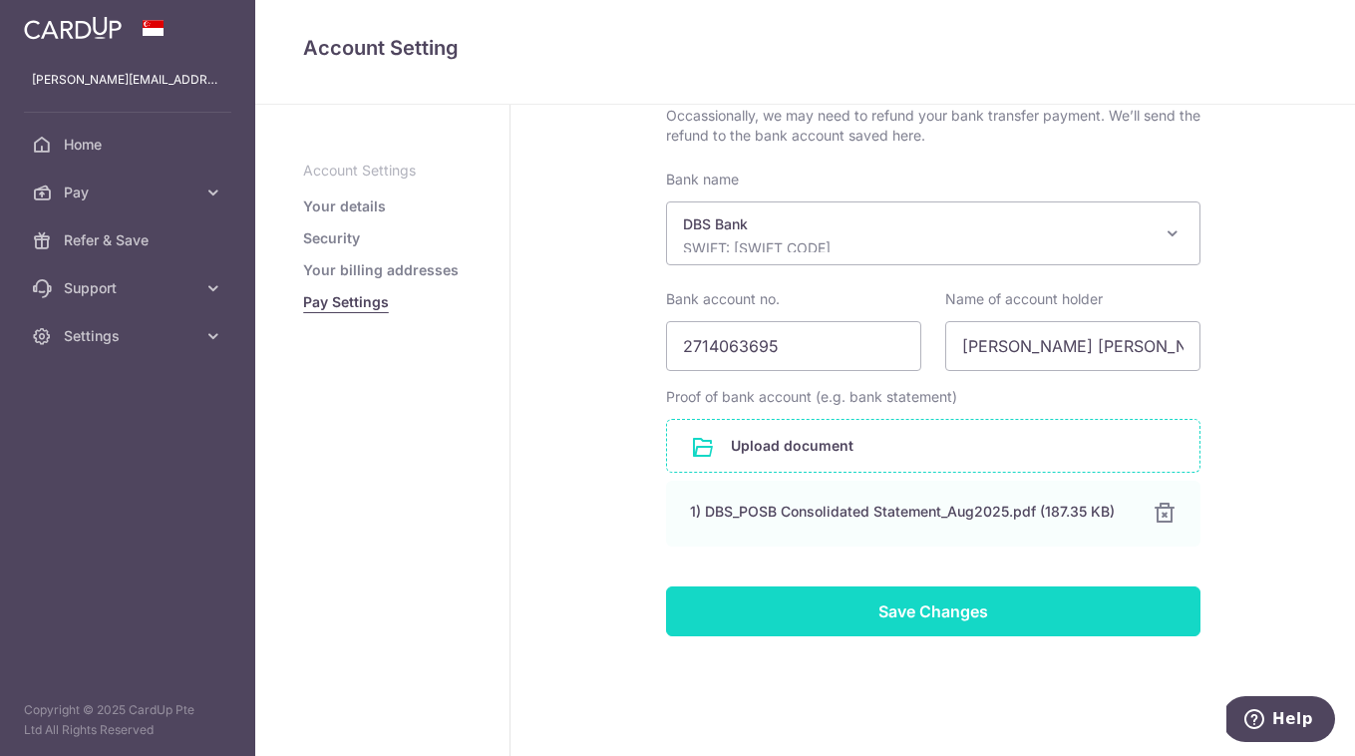
click at [950, 612] on input "Save Changes" at bounding box center [933, 611] width 534 height 50
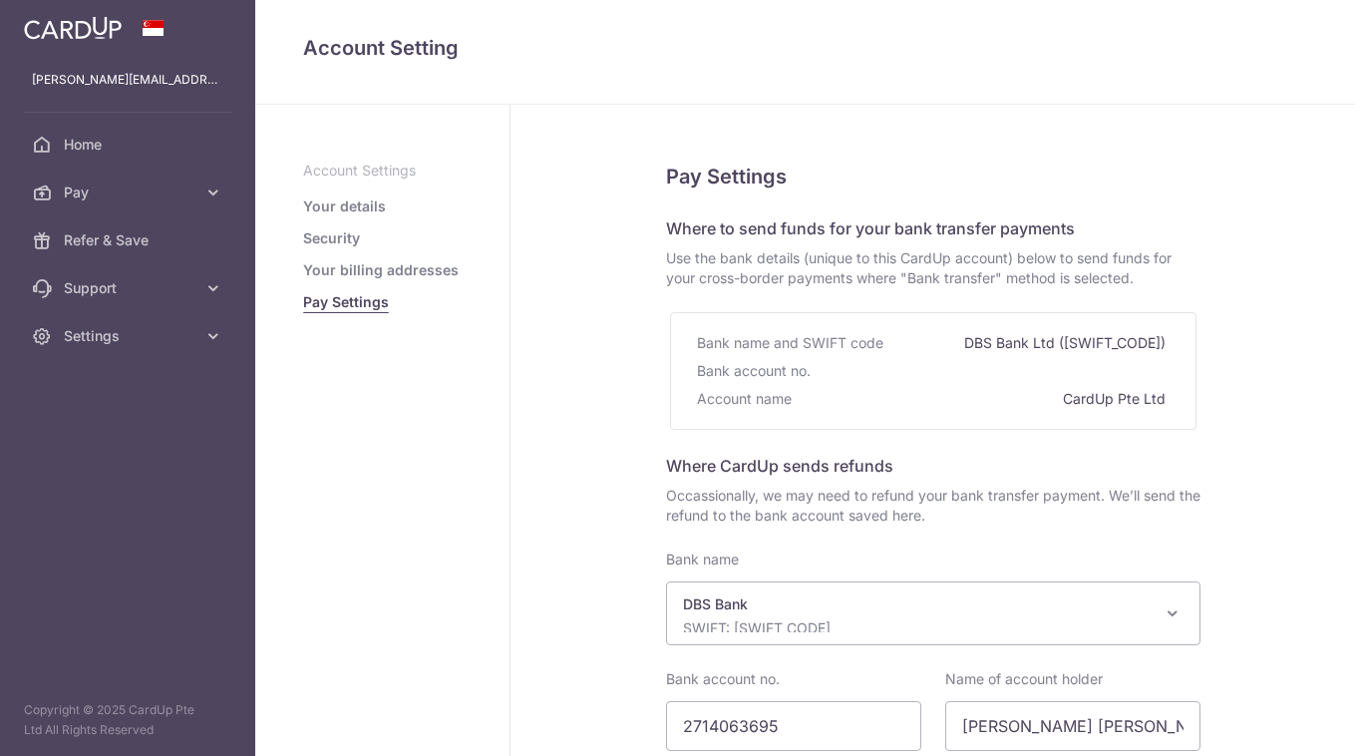
select select "6"
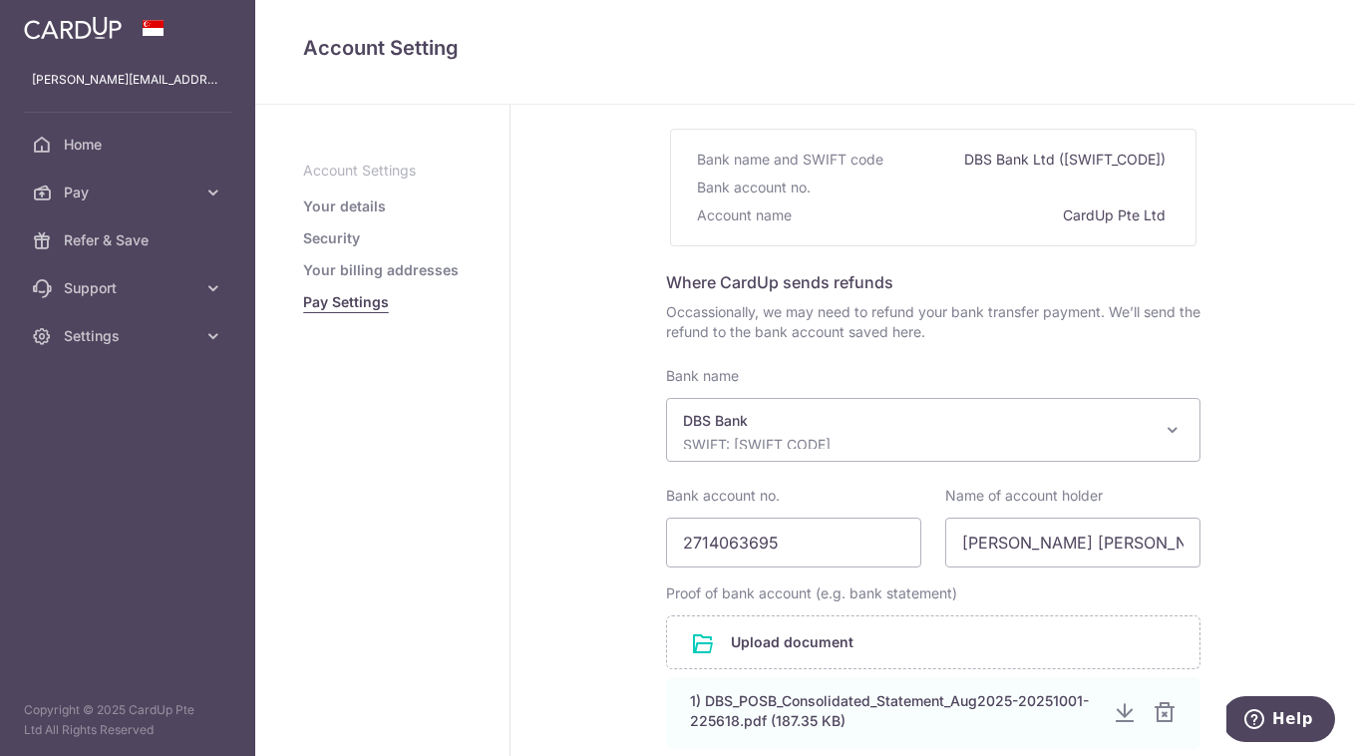
scroll to position [416, 0]
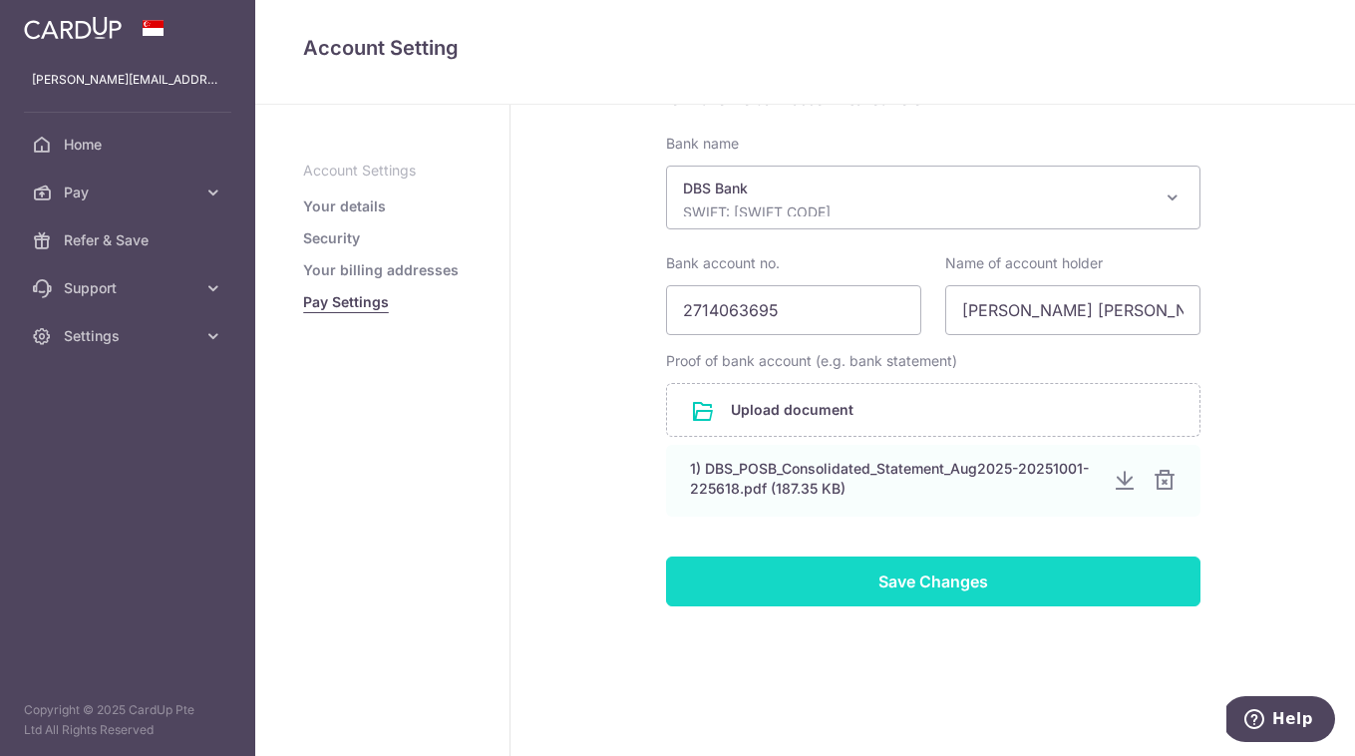
click at [949, 594] on input "Save Changes" at bounding box center [933, 581] width 534 height 50
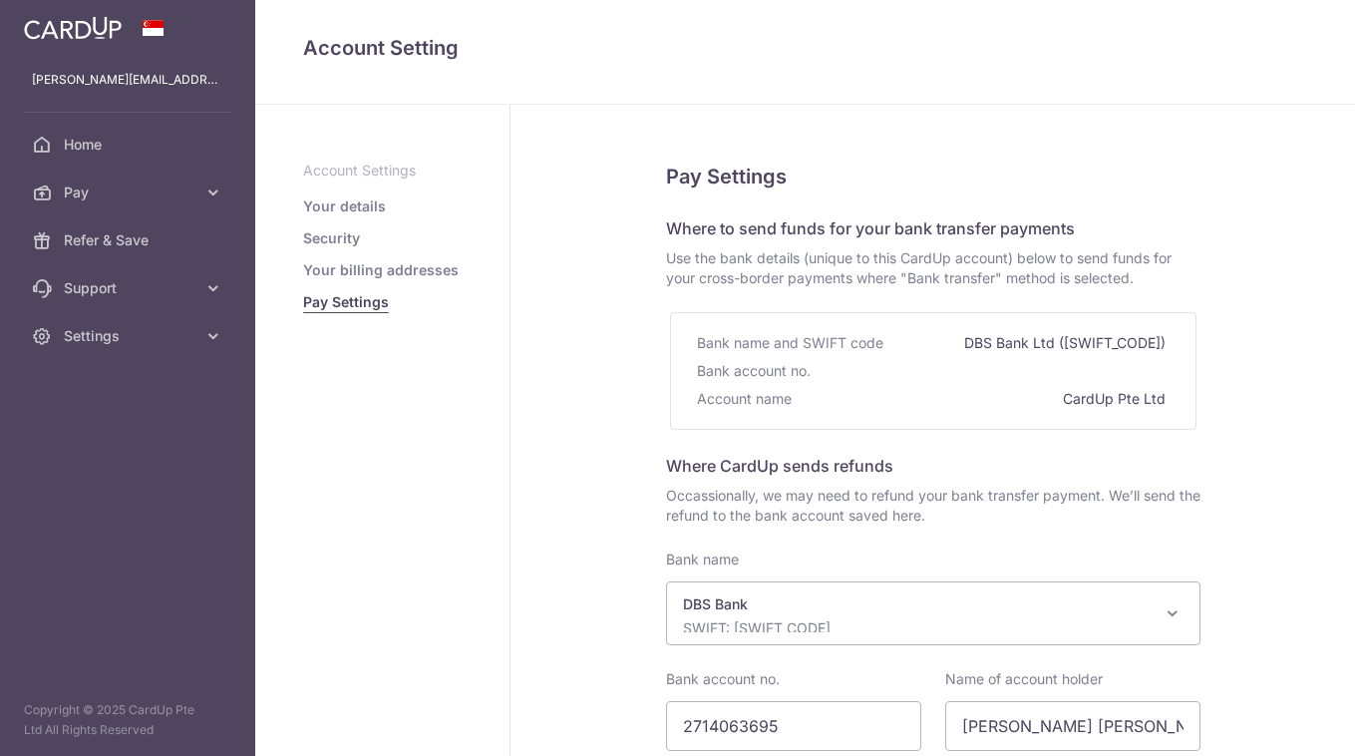
select select "6"
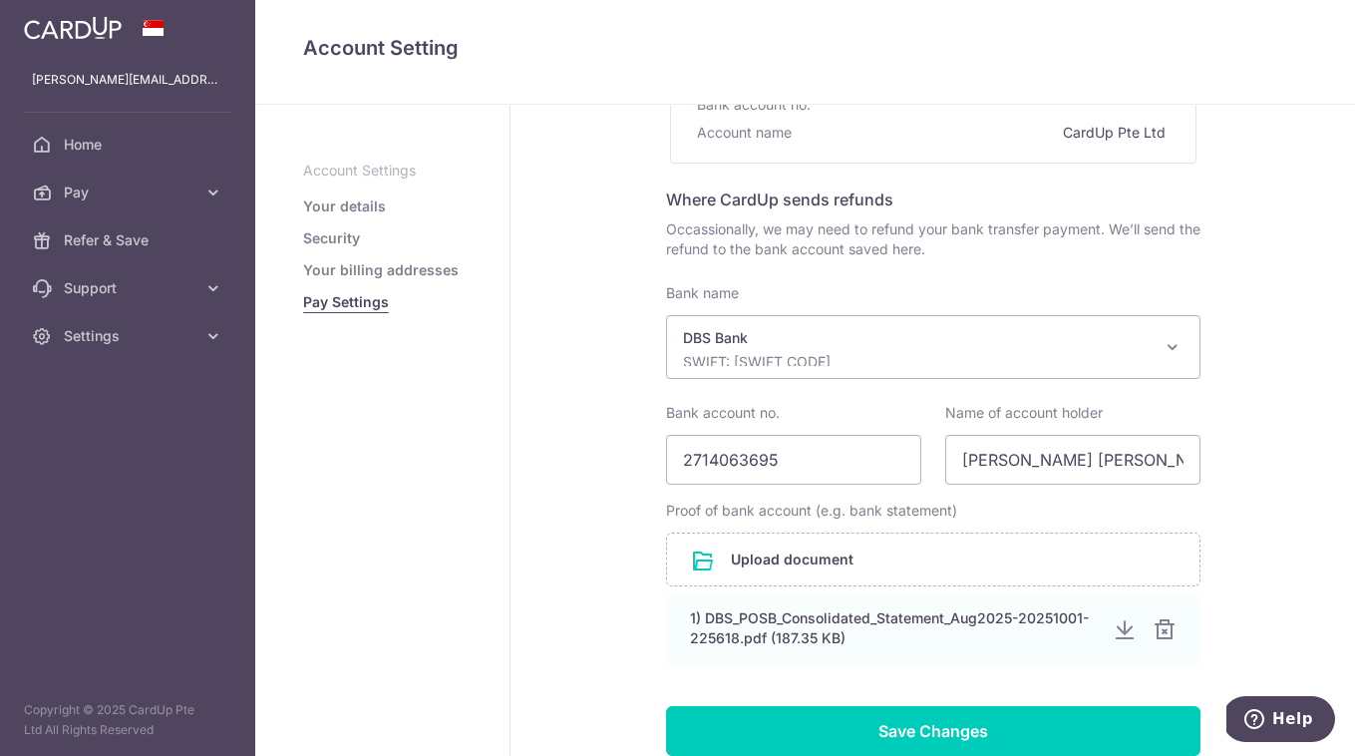
scroll to position [416, 0]
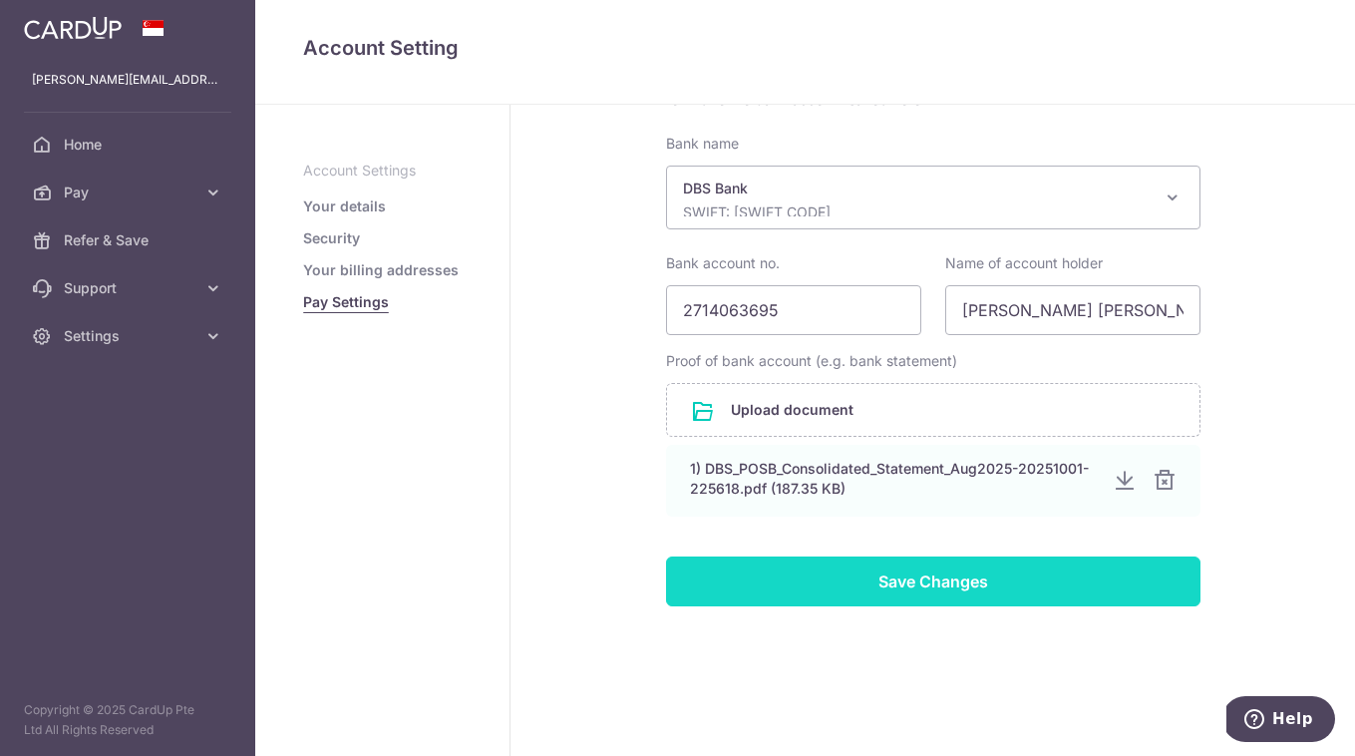
click at [703, 598] on input "Save Changes" at bounding box center [933, 581] width 534 height 50
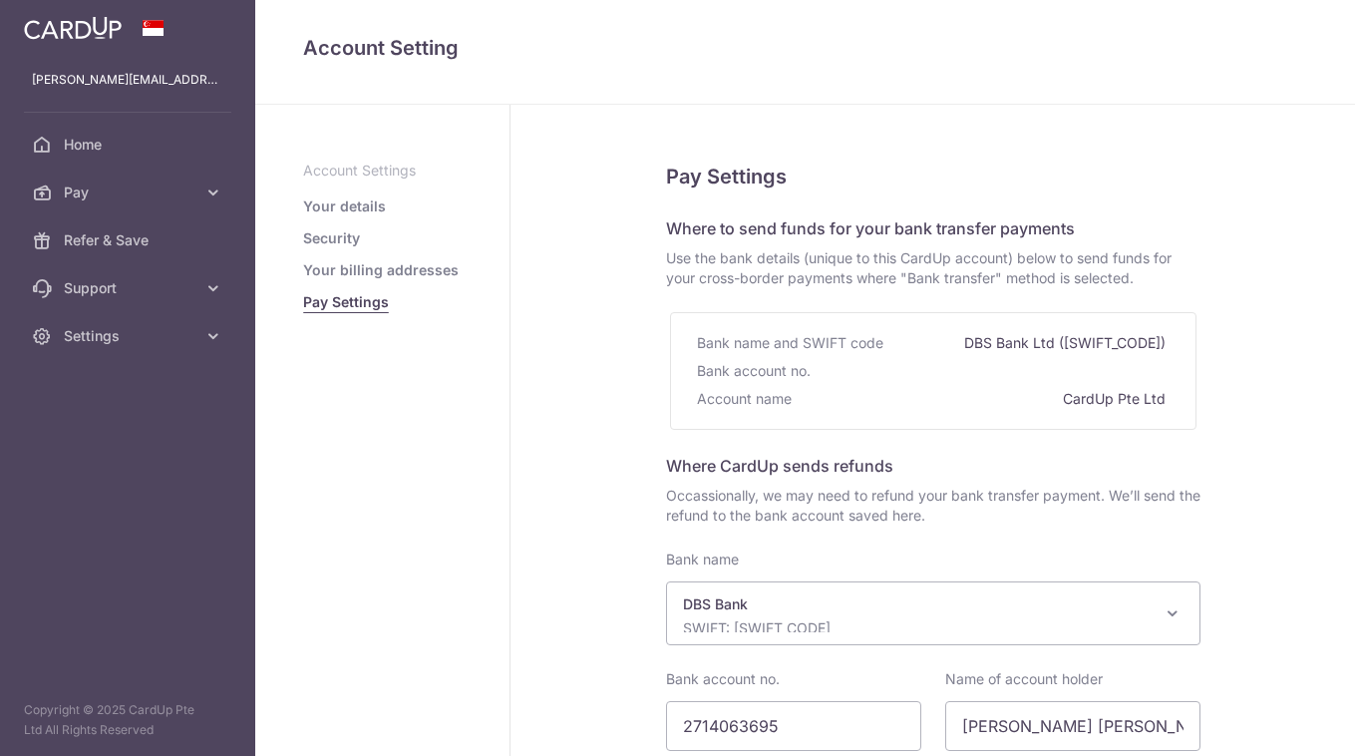
select select "6"
click at [868, 623] on p "SWIFT: [SWIFT_CODE]" at bounding box center [917, 628] width 468 height 20
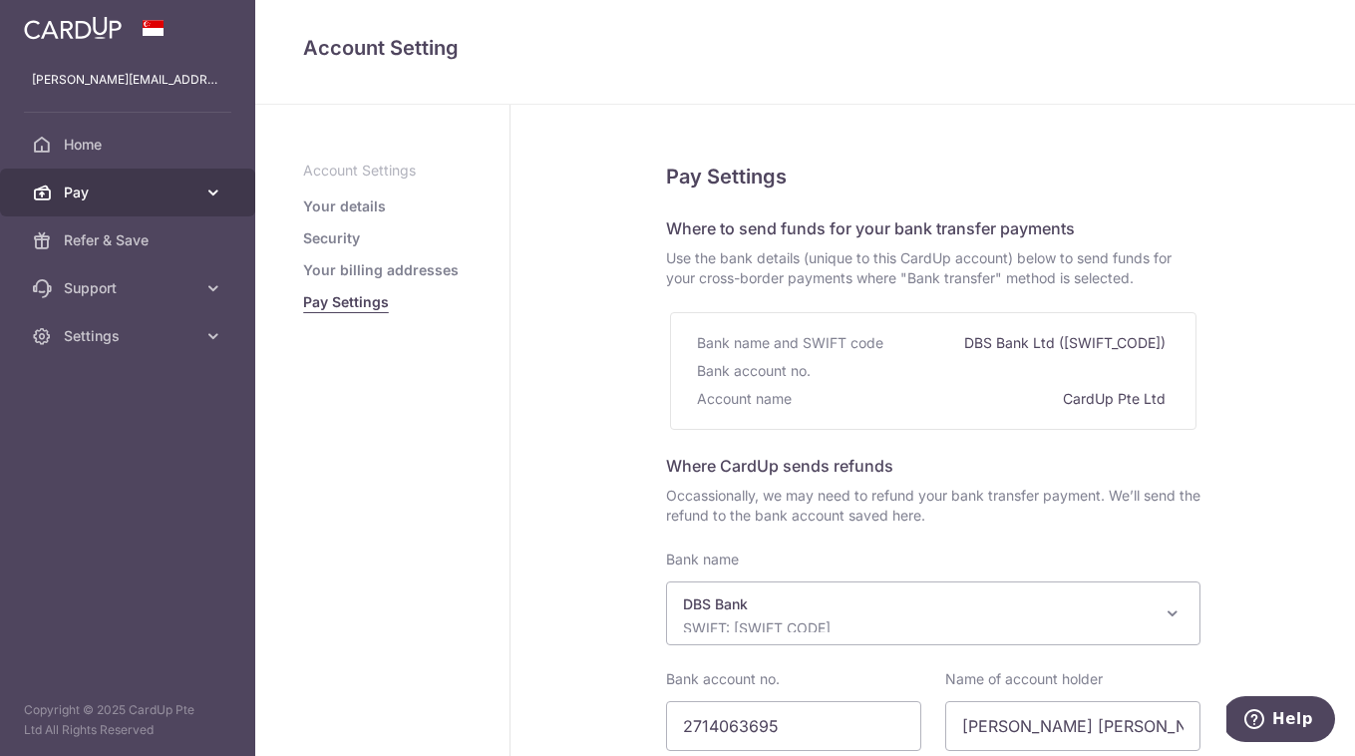
click at [128, 186] on span "Pay" at bounding box center [130, 192] width 132 height 20
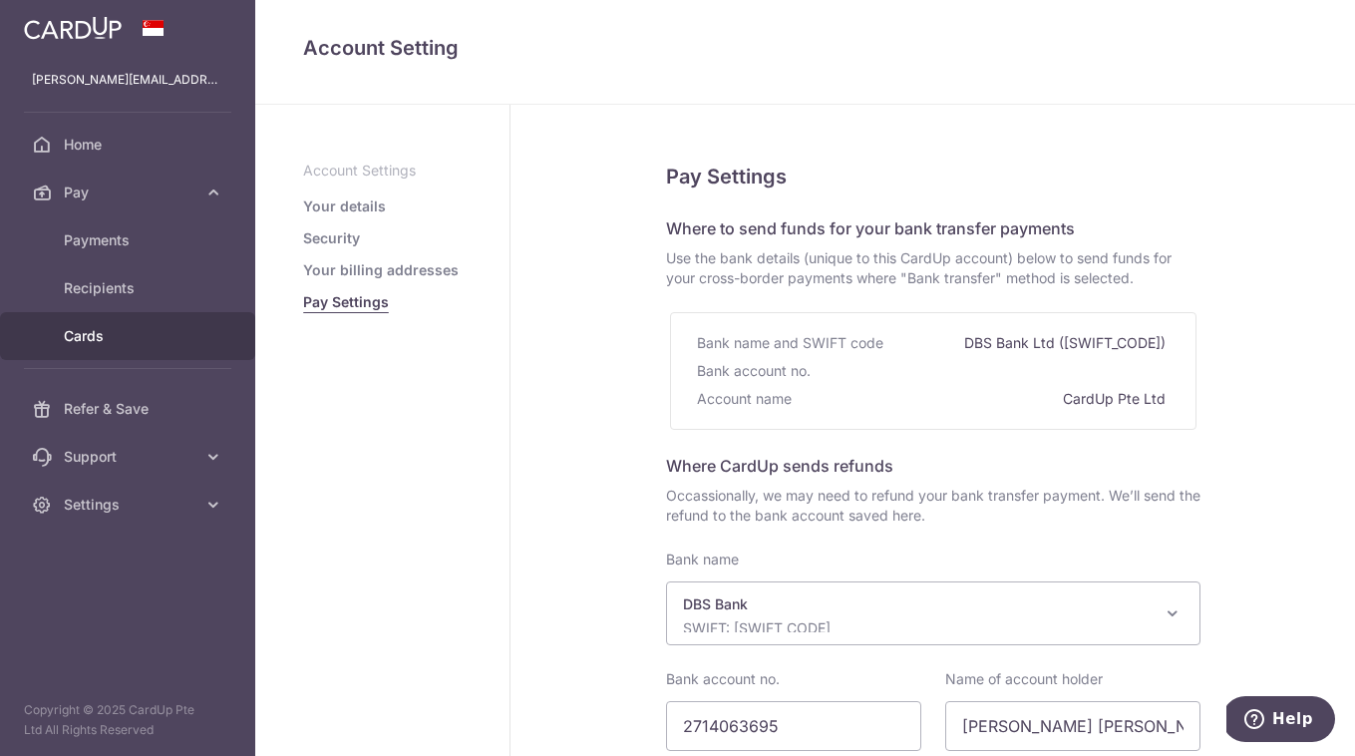
click at [138, 345] on span "Cards" at bounding box center [130, 336] width 132 height 20
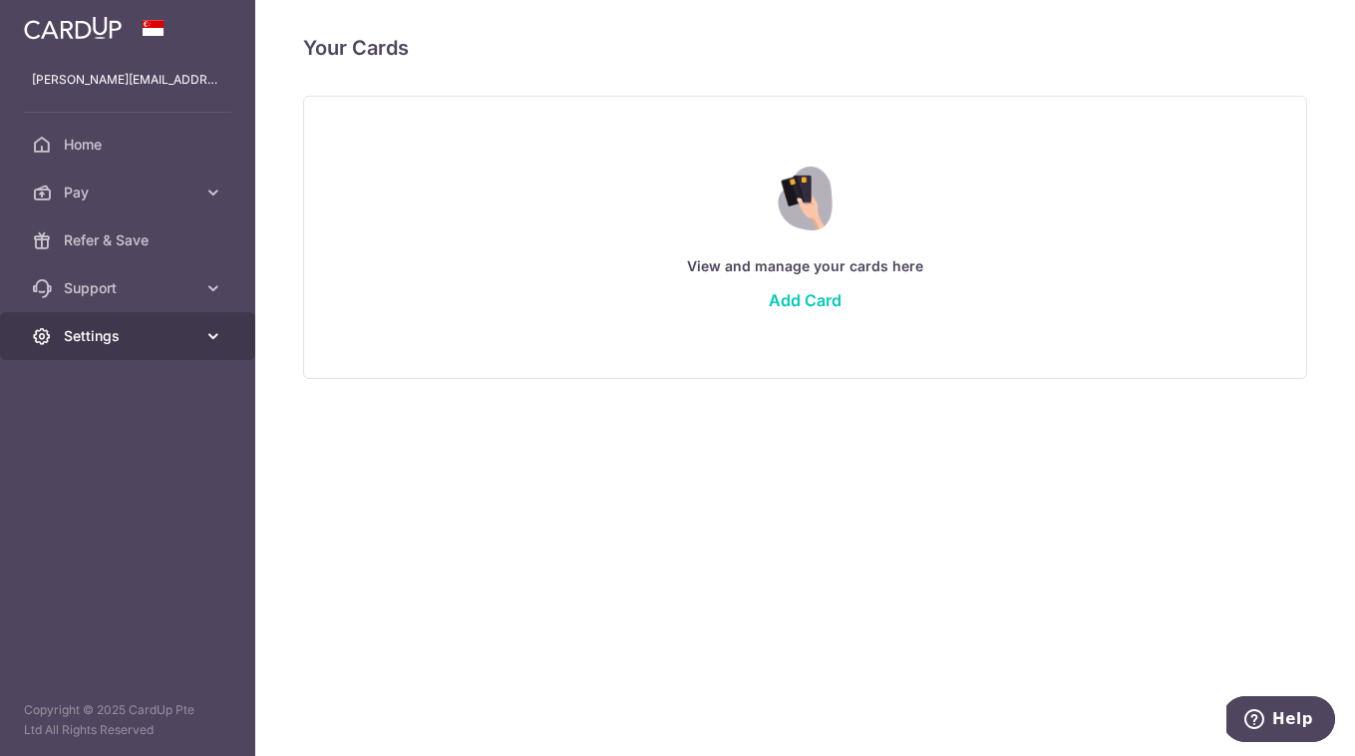
click at [147, 343] on span "Settings" at bounding box center [130, 336] width 132 height 20
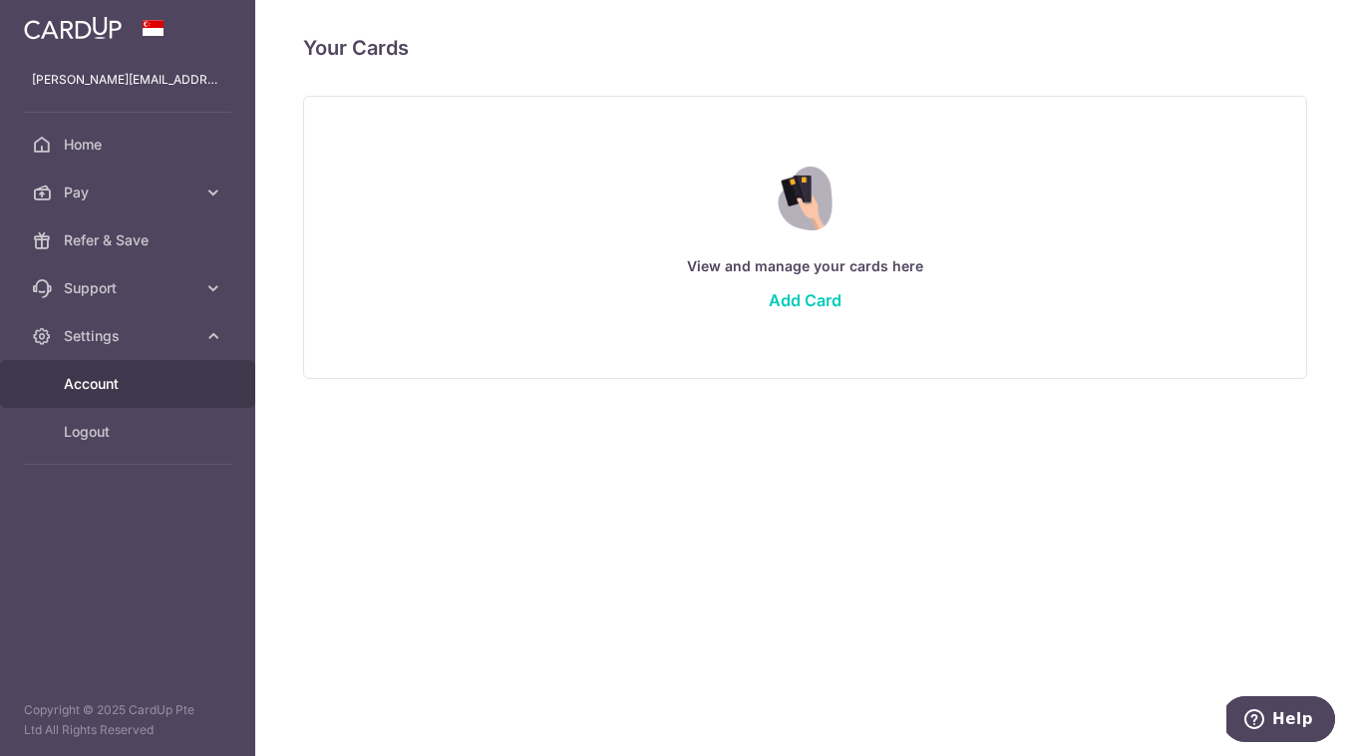
click at [168, 390] on span "Account" at bounding box center [130, 384] width 132 height 20
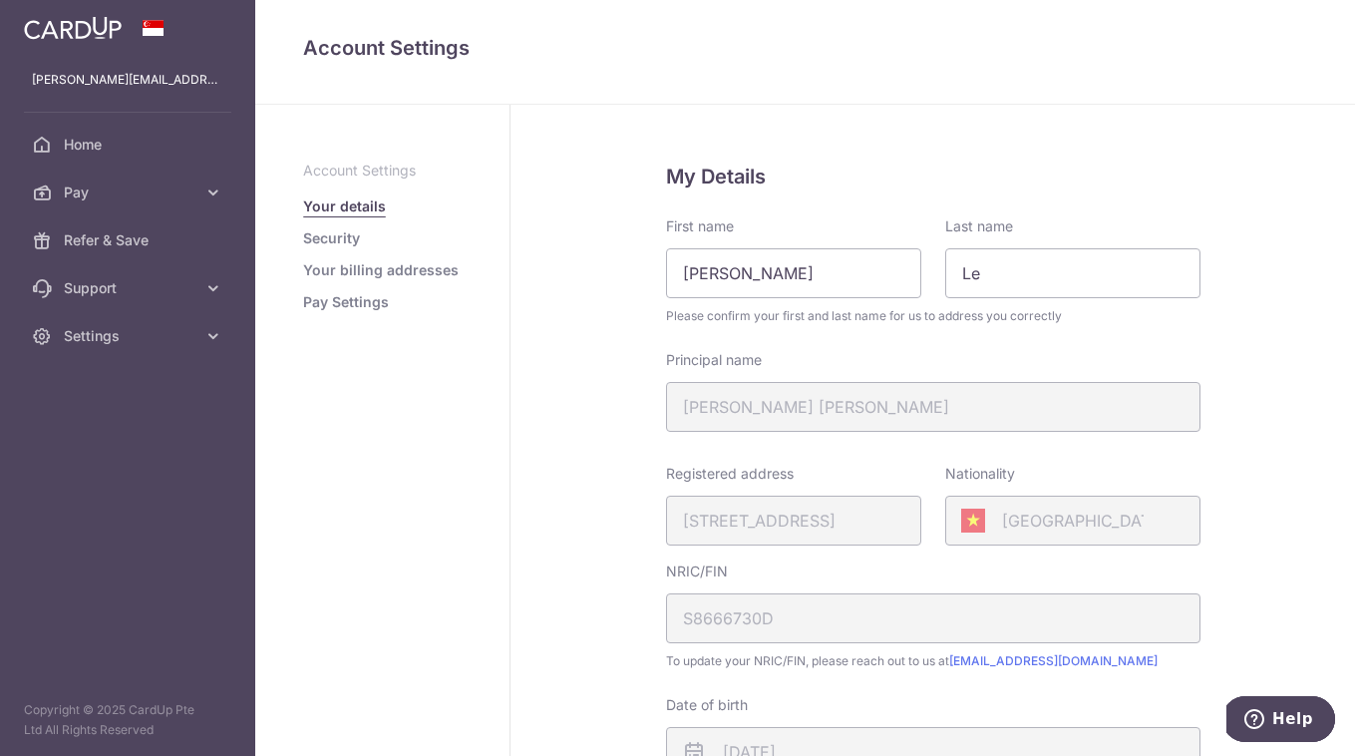
click at [357, 295] on link "Pay Settings" at bounding box center [346, 302] width 86 height 20
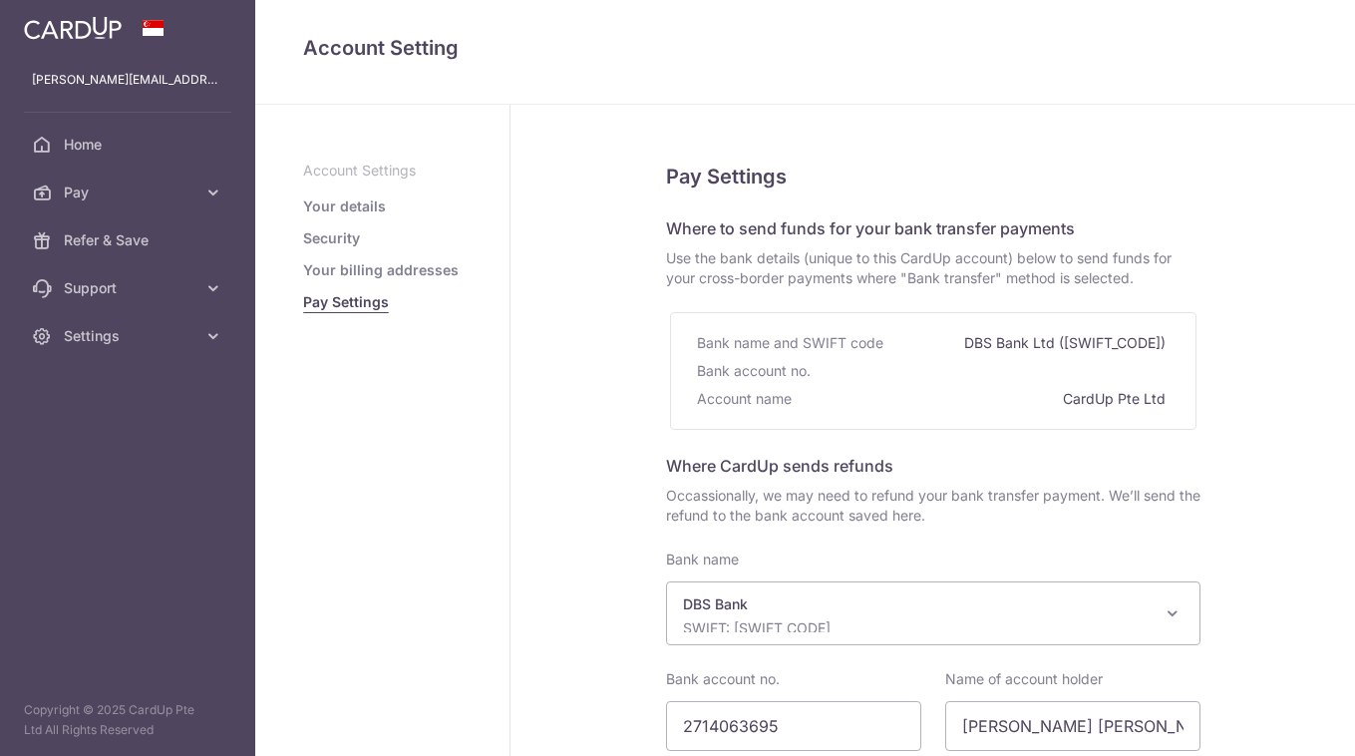
select select "6"
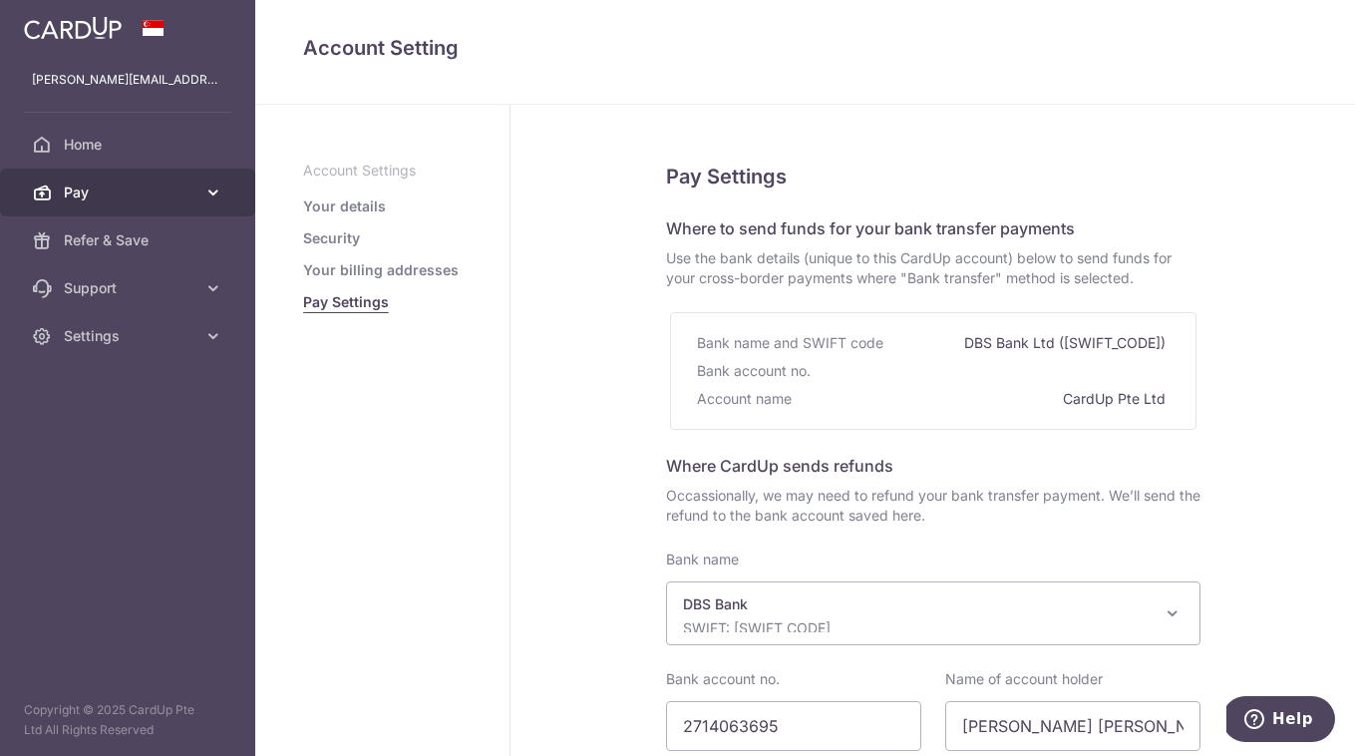
click at [118, 183] on span "Pay" at bounding box center [130, 192] width 132 height 20
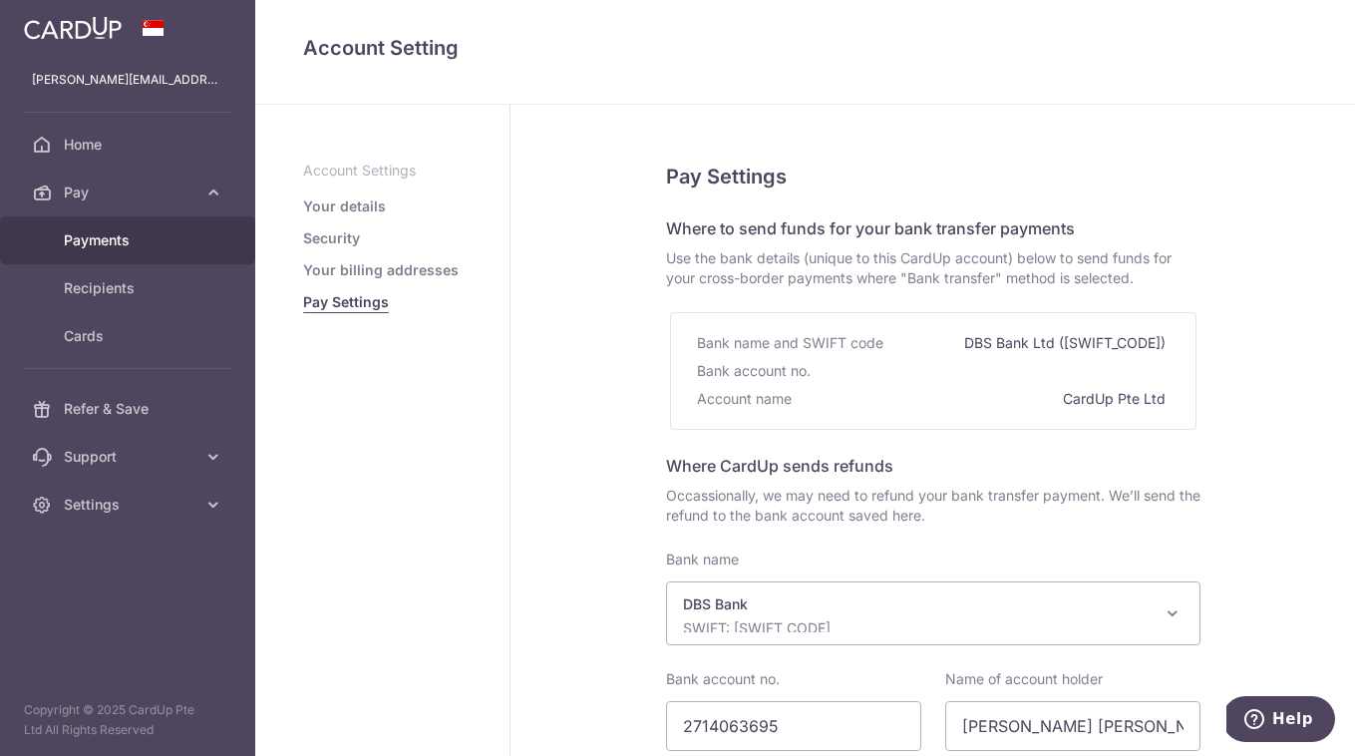
click at [133, 244] on span "Payments" at bounding box center [130, 240] width 132 height 20
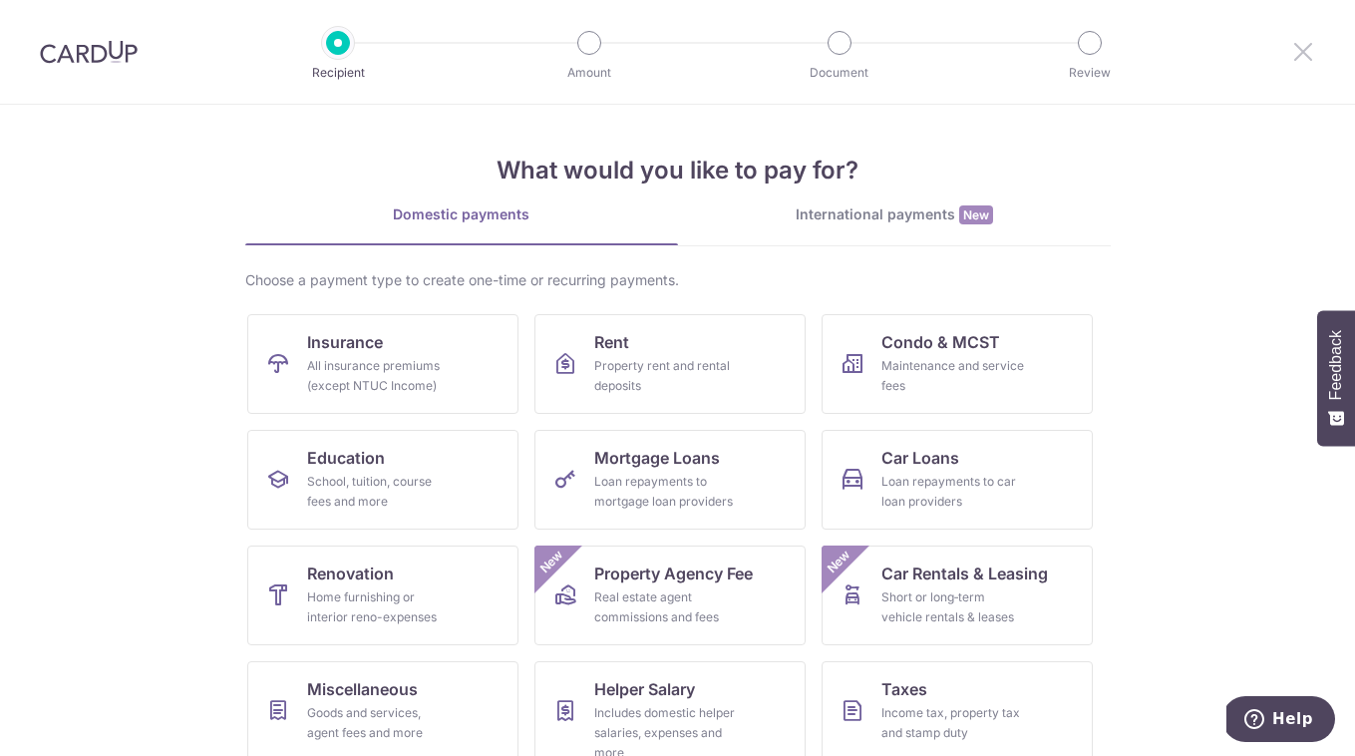
click at [1307, 48] on icon at bounding box center [1303, 51] width 24 height 25
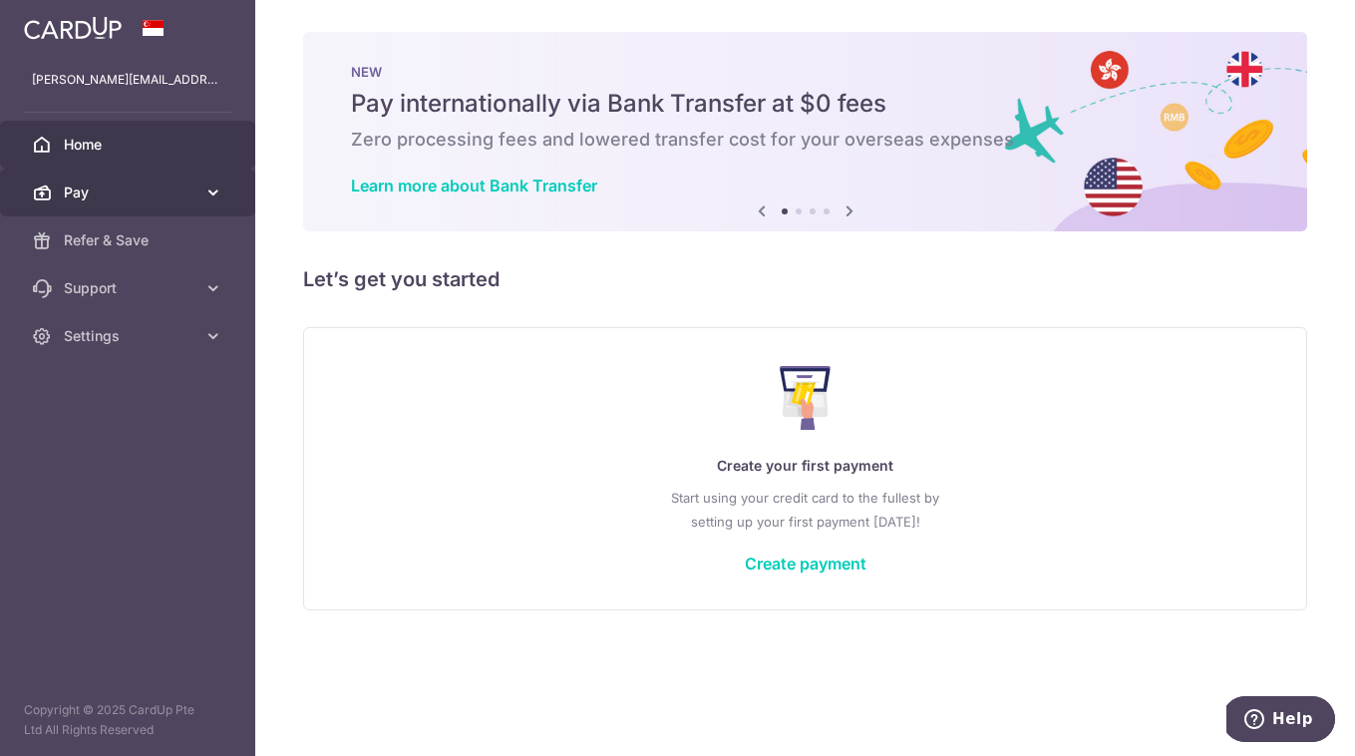
click at [160, 198] on span "Pay" at bounding box center [130, 192] width 132 height 20
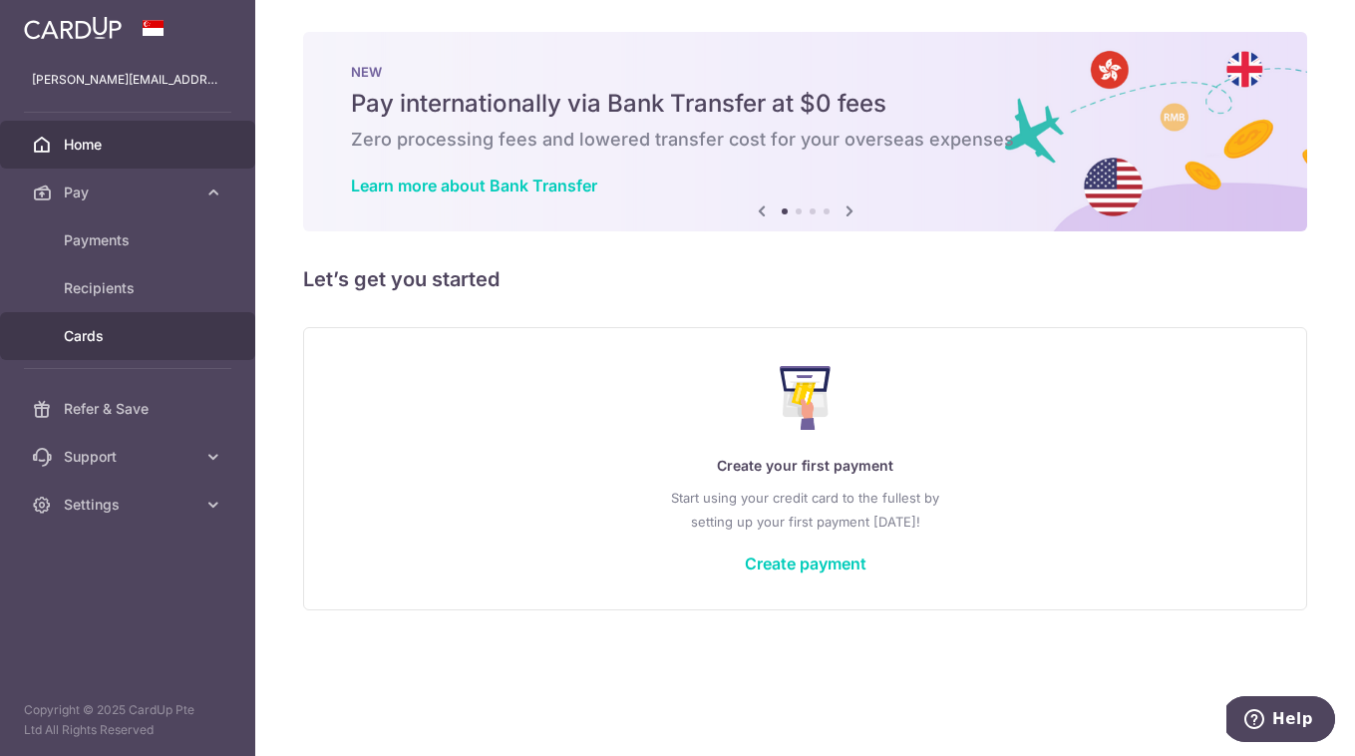
click at [151, 330] on span "Cards" at bounding box center [130, 336] width 132 height 20
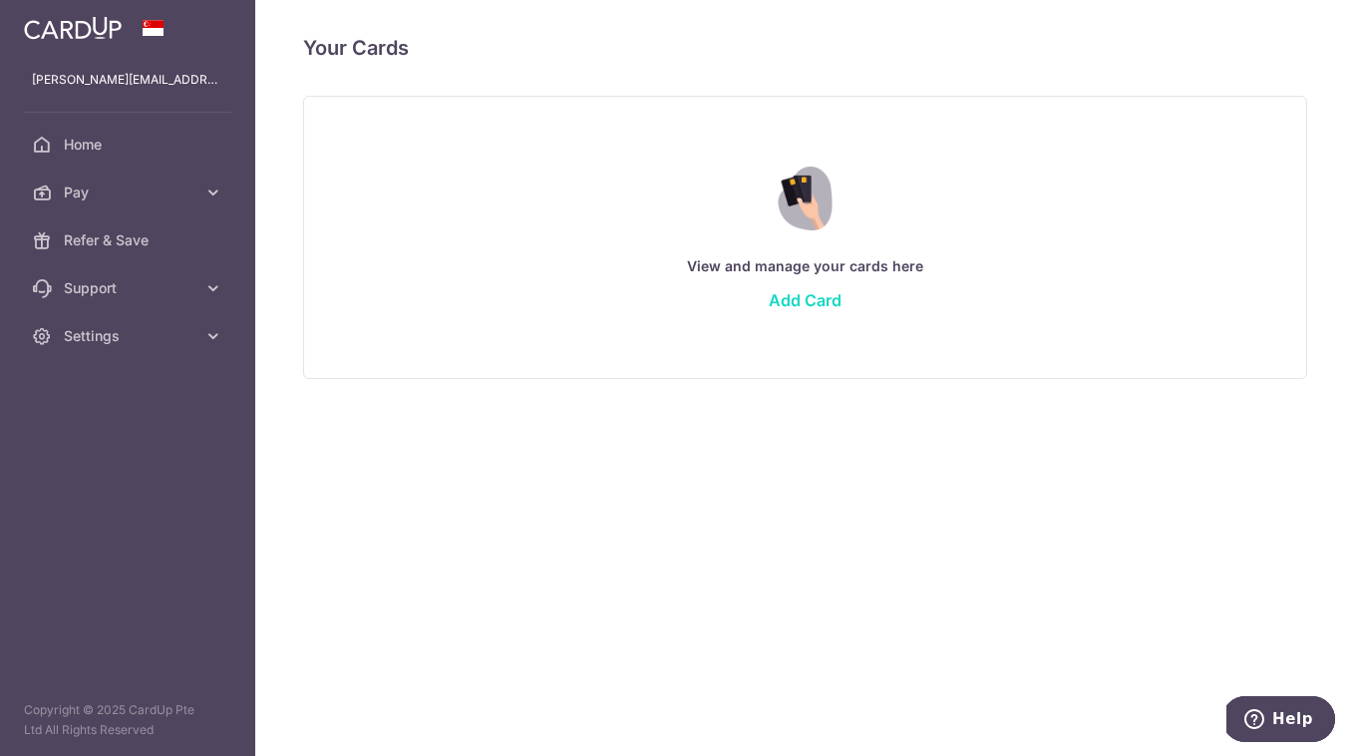
click at [816, 300] on link "Add Card" at bounding box center [804, 300] width 73 height 20
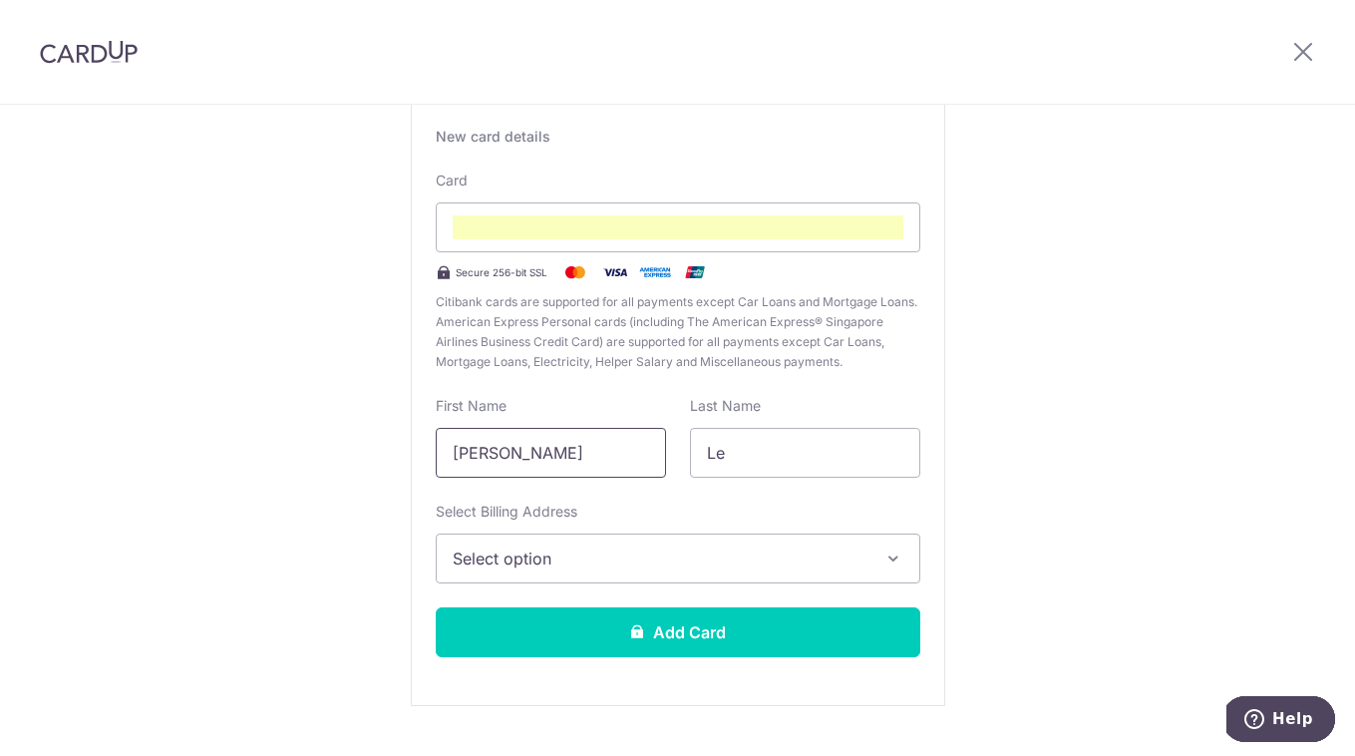
scroll to position [154, 0]
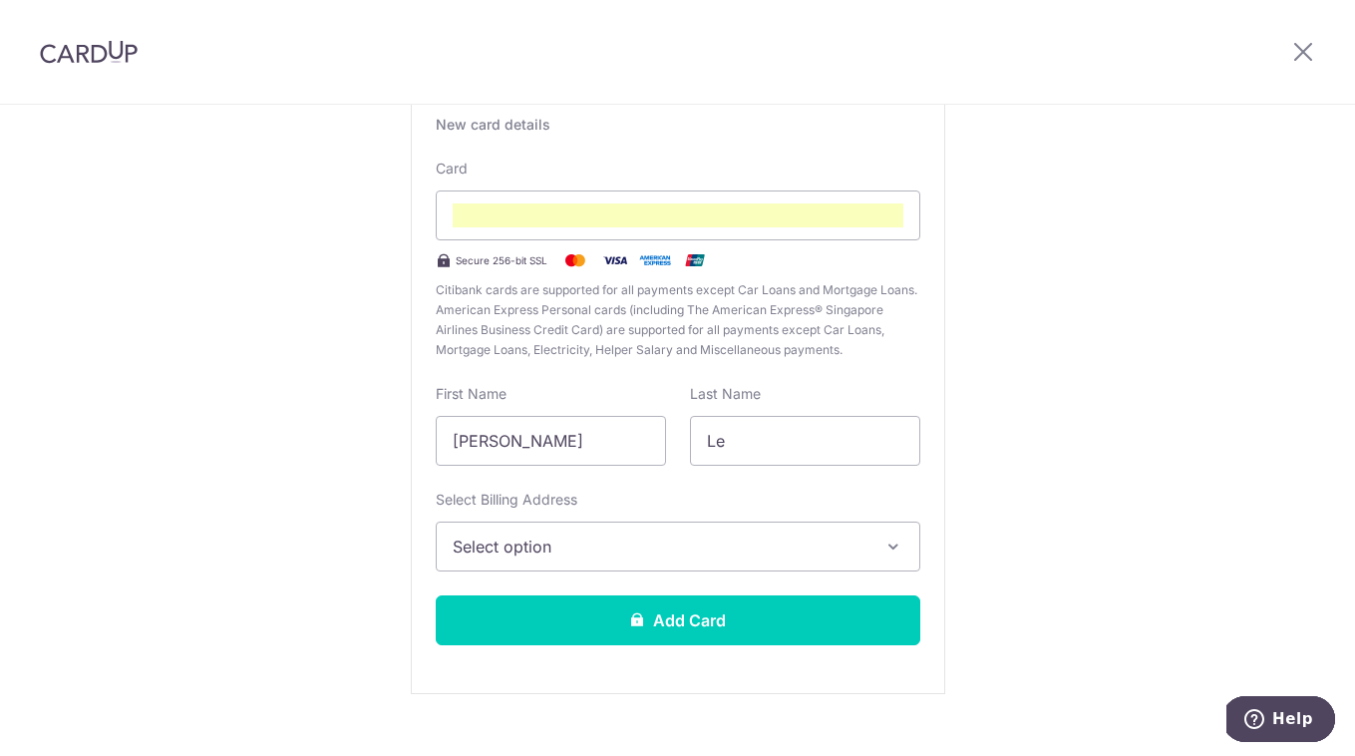
click at [649, 553] on span "Select option" at bounding box center [660, 546] width 415 height 24
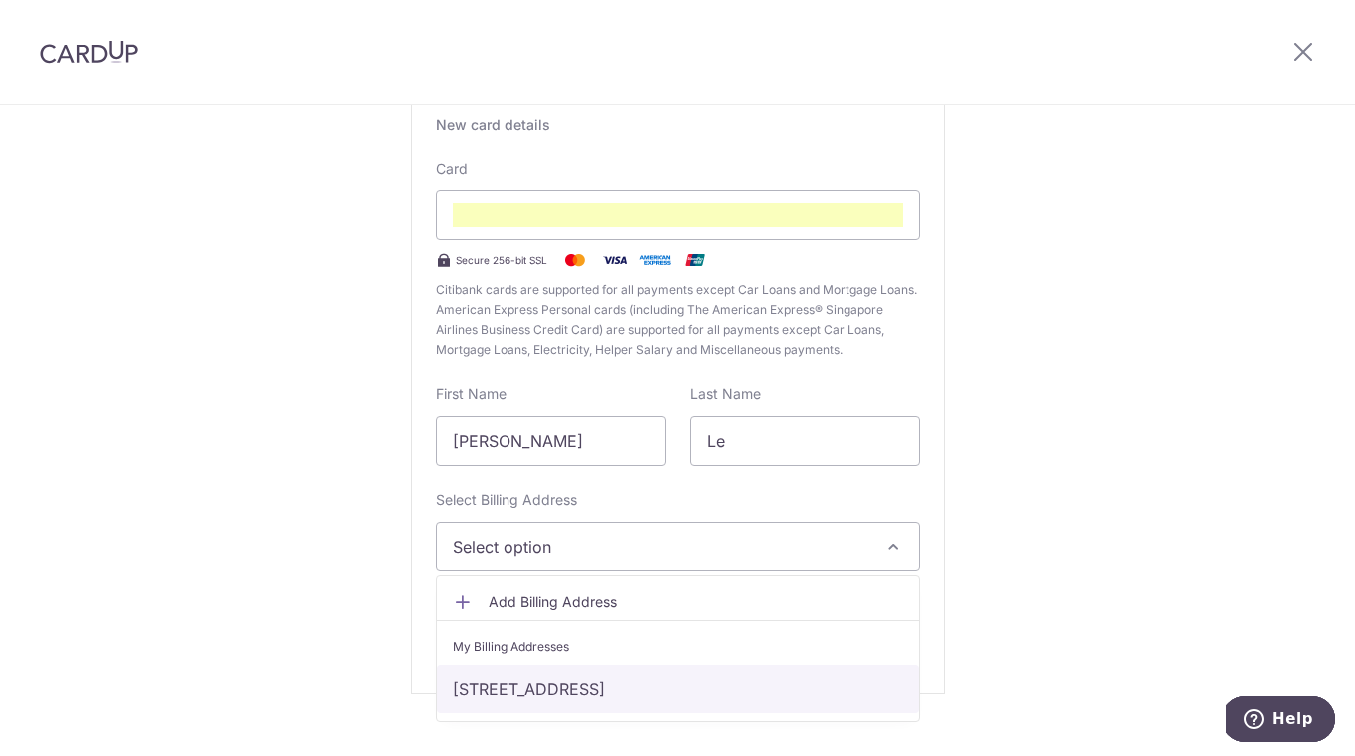
click at [641, 695] on link "169 Jalan Jurong Kechil, #07-05, Singapore, Singapore-598669" at bounding box center [678, 689] width 482 height 48
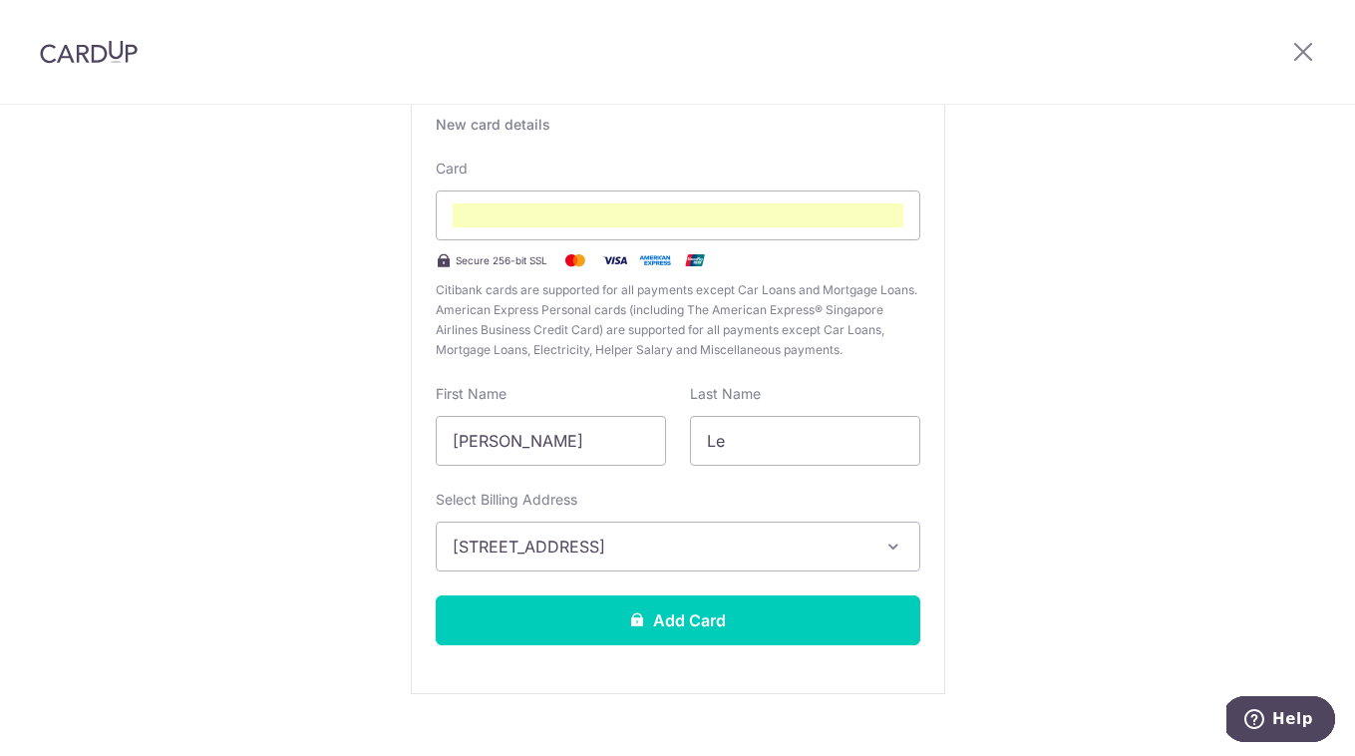
scroll to position [186, 0]
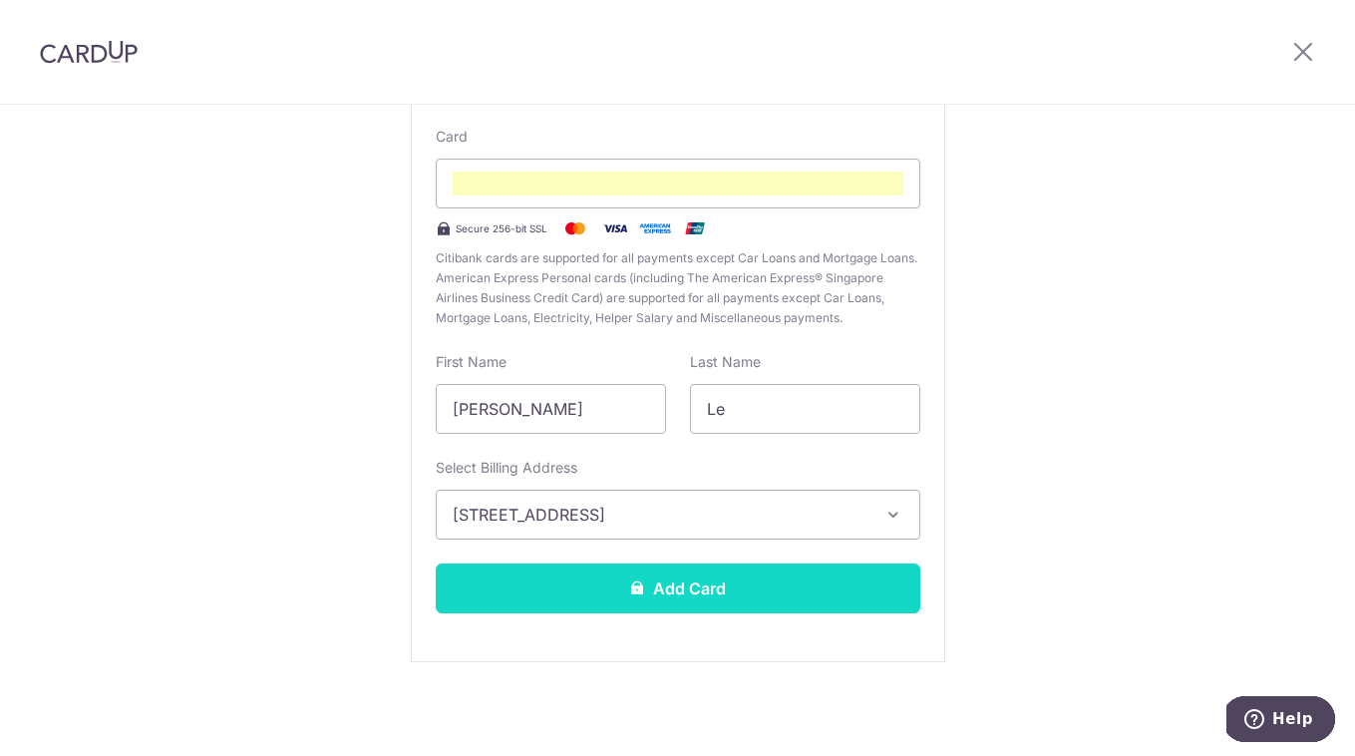
click at [688, 601] on button "Add Card" at bounding box center [678, 588] width 484 height 50
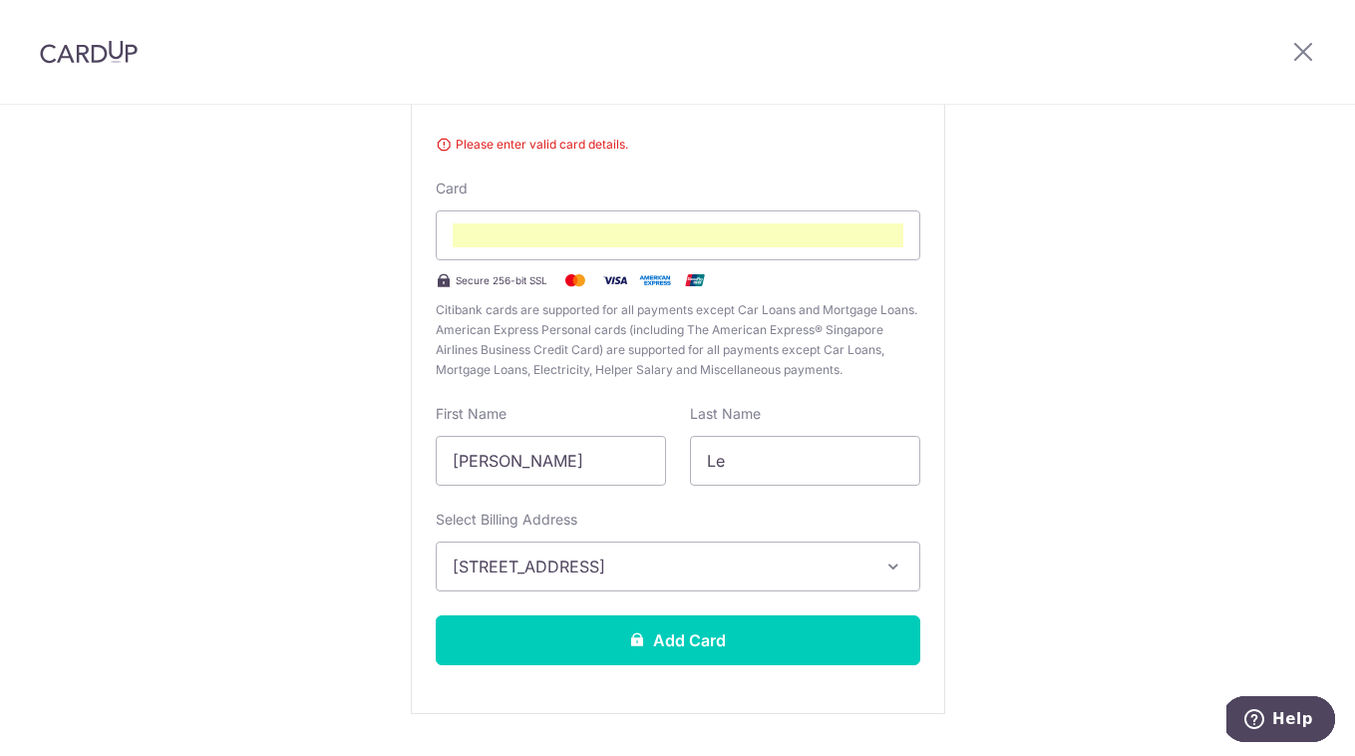
click at [838, 575] on span "169 Jalan Jurong Kechil, #07-05, Singapore, Singapore-598669" at bounding box center [660, 566] width 415 height 24
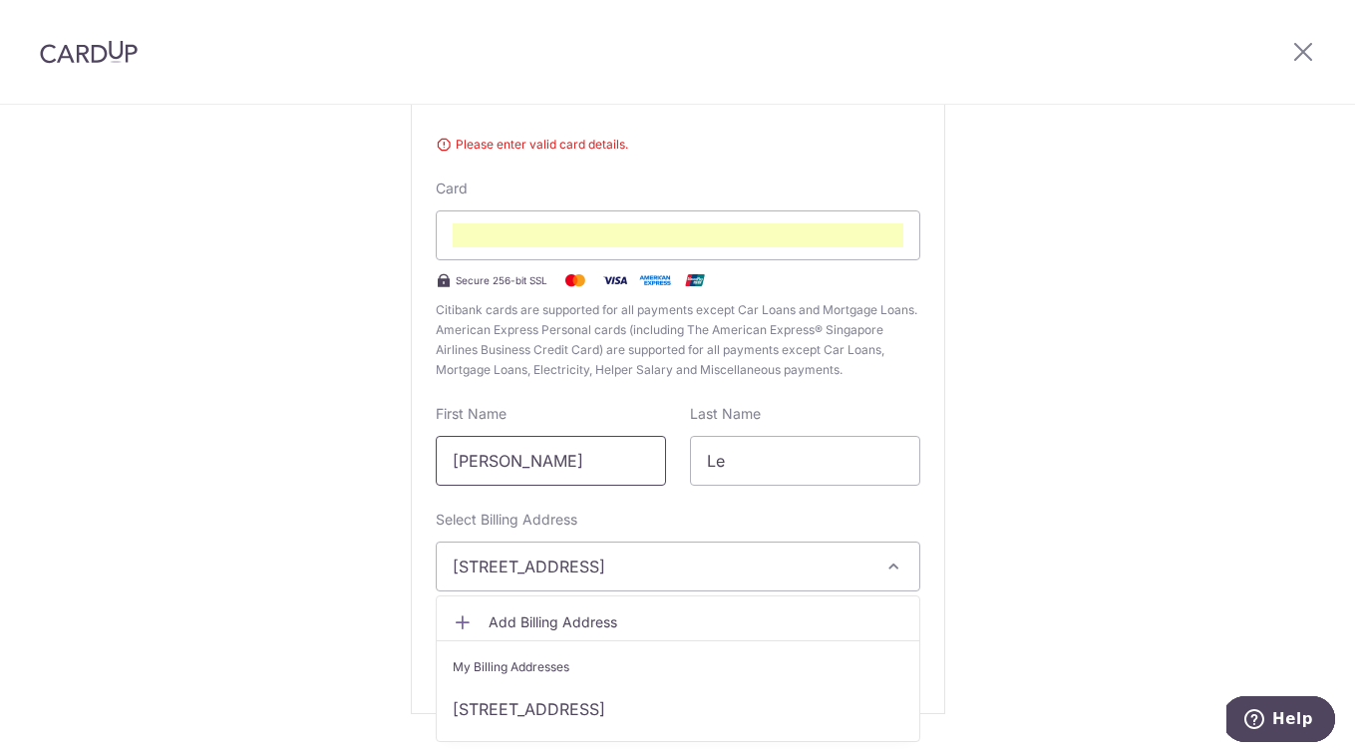
scroll to position [238, 0]
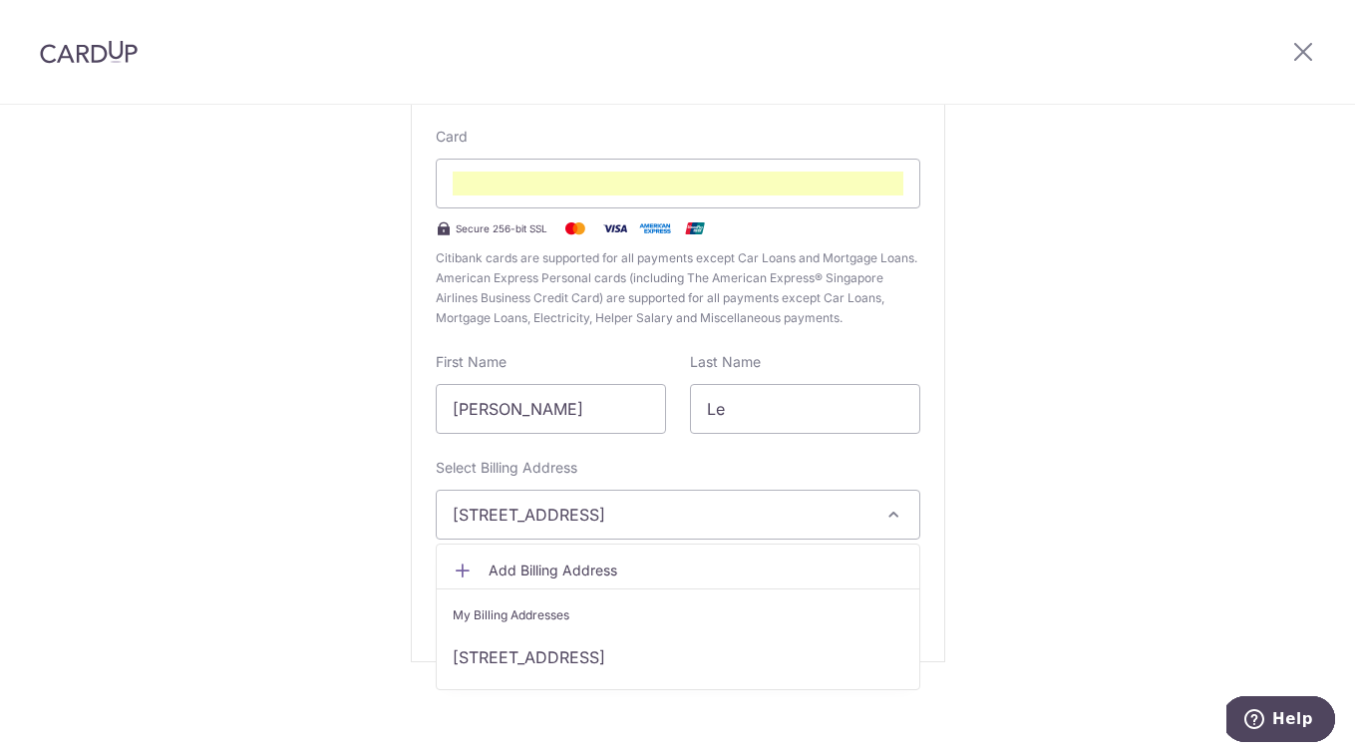
click at [609, 518] on span "169 Jalan Jurong Kechil, #07-05, Singapore, Singapore-598669" at bounding box center [660, 514] width 415 height 24
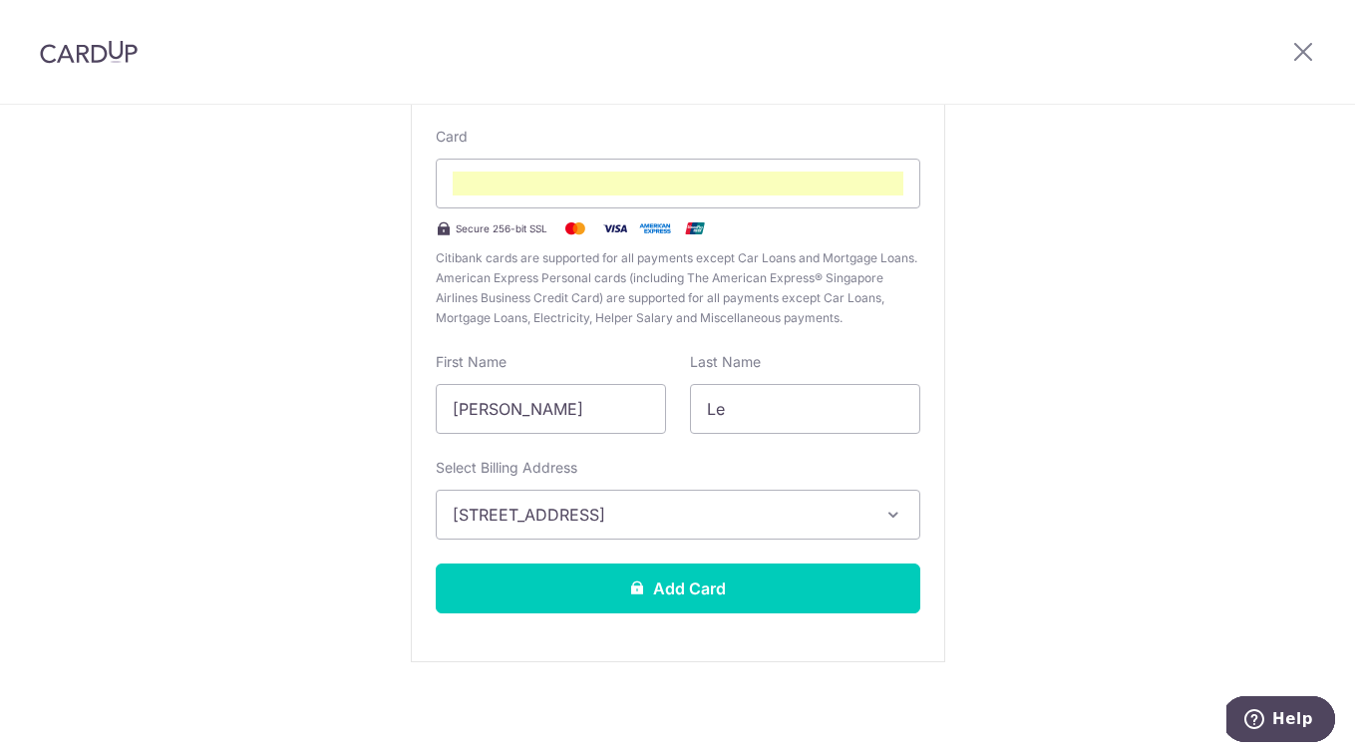
click at [613, 525] on span "169 Jalan Jurong Kechil, #07-05, Singapore, Singapore-598669" at bounding box center [660, 514] width 415 height 24
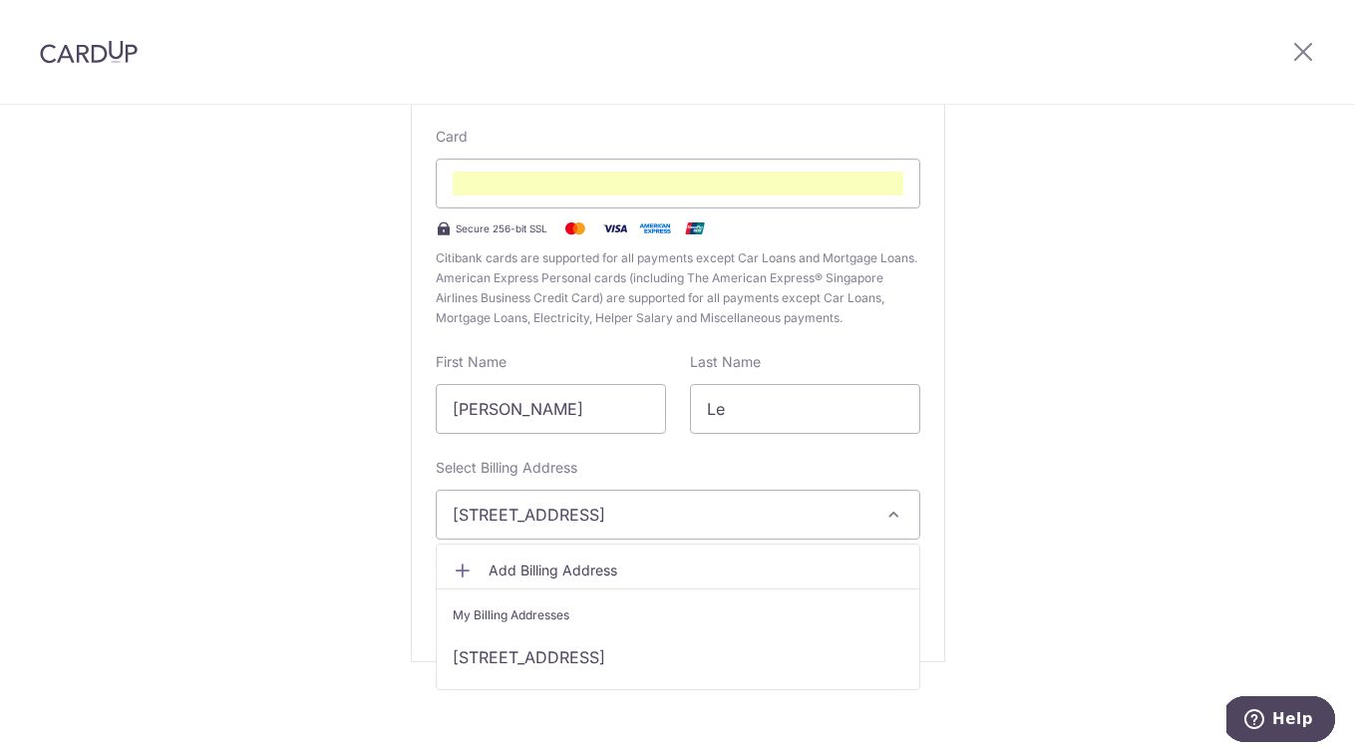
click at [614, 578] on span "Add Billing Address" at bounding box center [695, 570] width 415 height 20
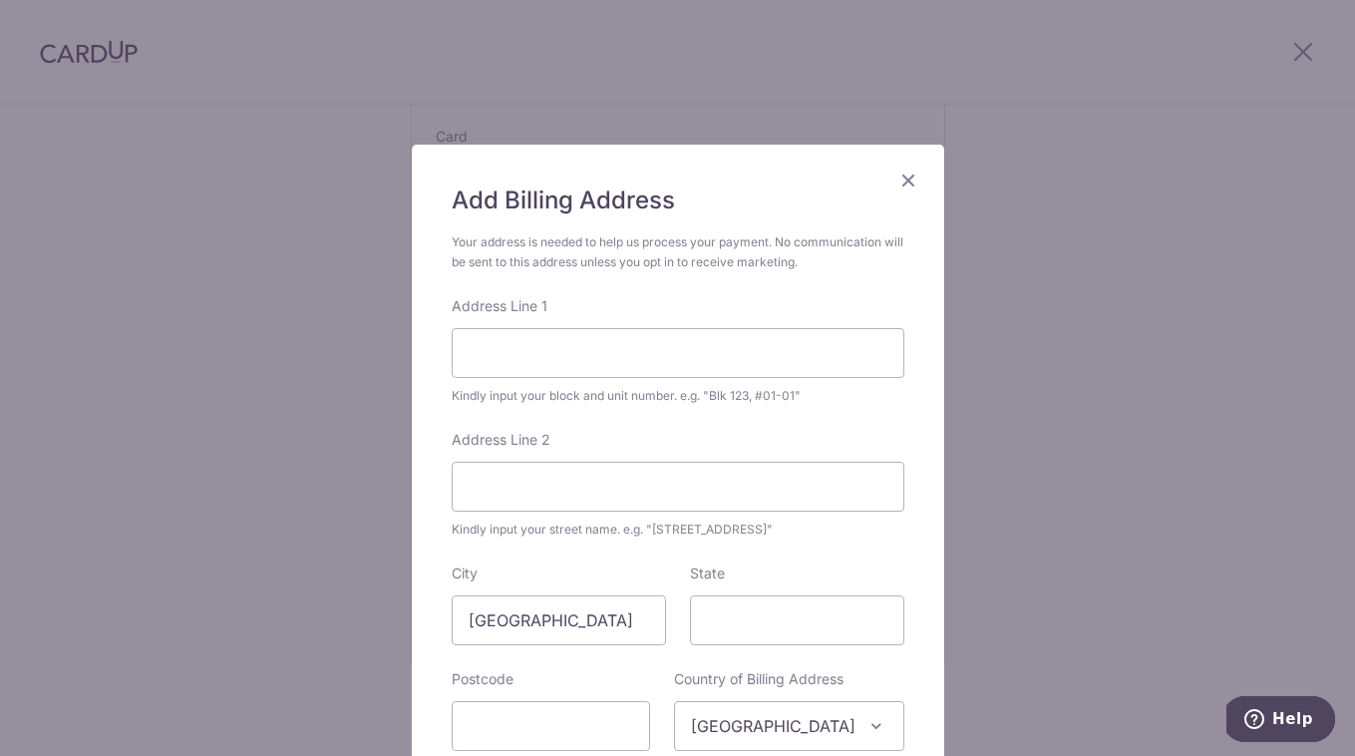
click at [906, 184] on icon "Close" at bounding box center [908, 179] width 24 height 25
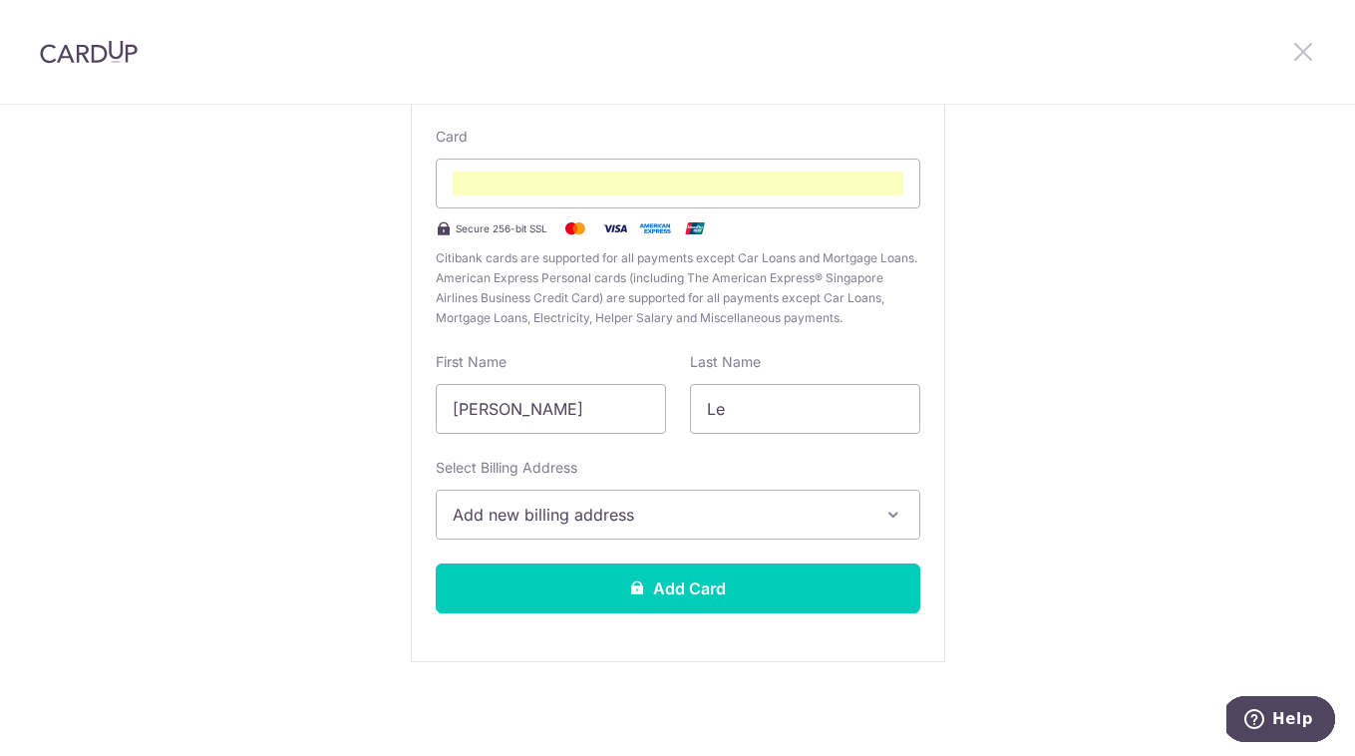
click at [1305, 56] on icon at bounding box center [1303, 51] width 24 height 25
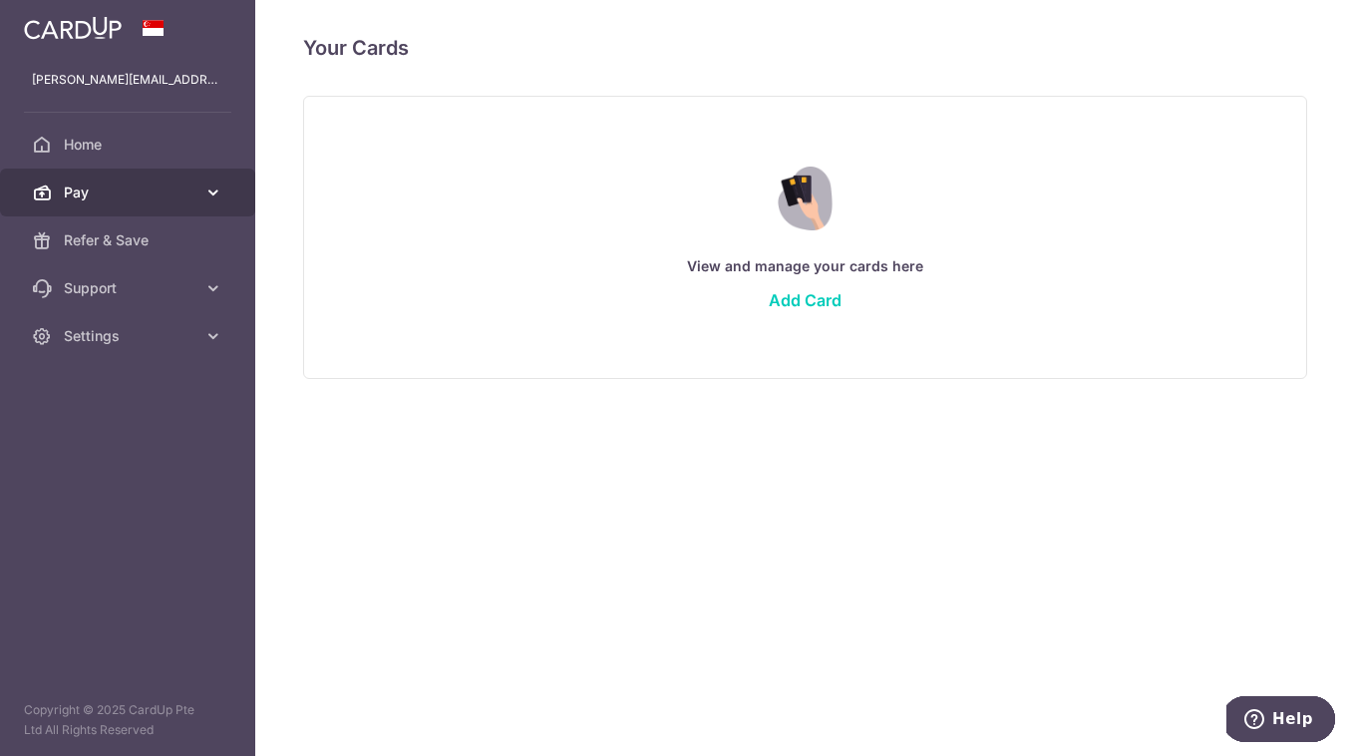
click at [145, 196] on span "Pay" at bounding box center [130, 192] width 132 height 20
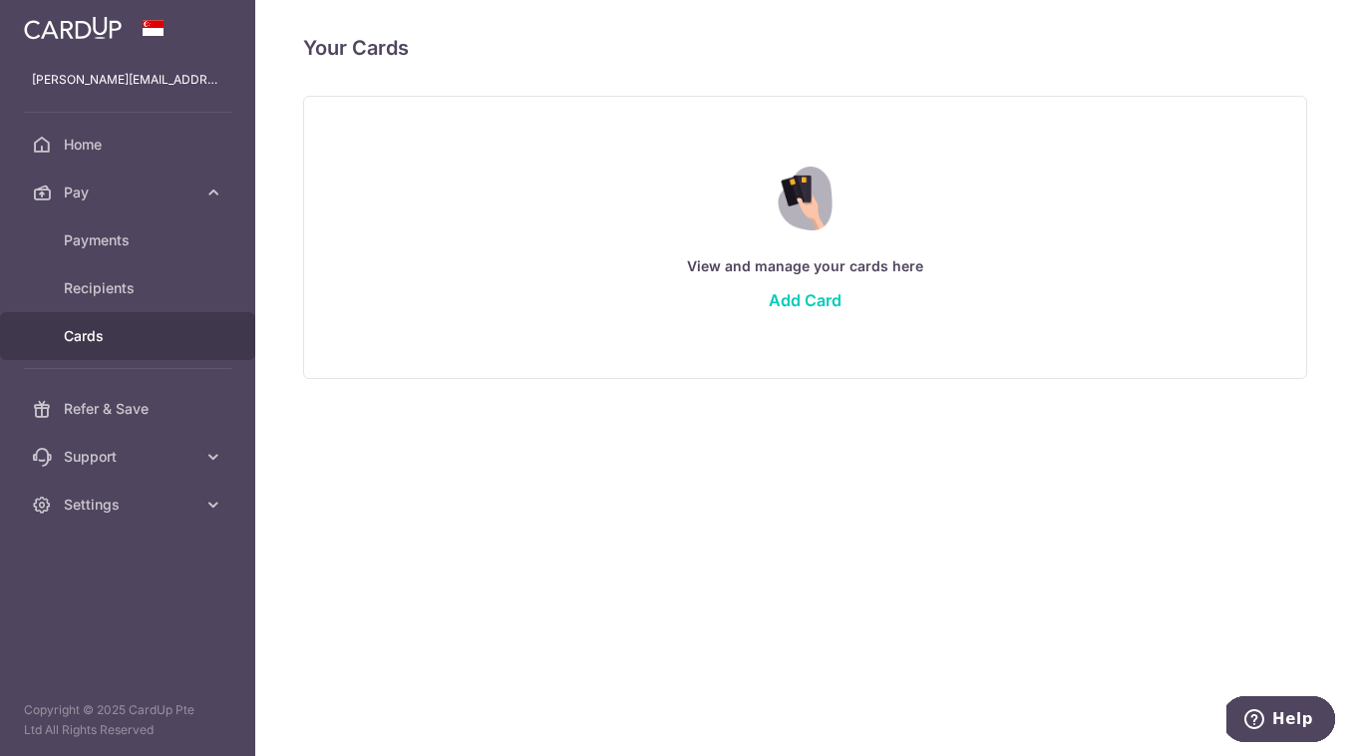
click at [409, 469] on div "Your Cards View and manage your cards here Add Card Deleting your card ? By del…" at bounding box center [804, 378] width 1099 height 756
